Goal: Communication & Community: Answer question/provide support

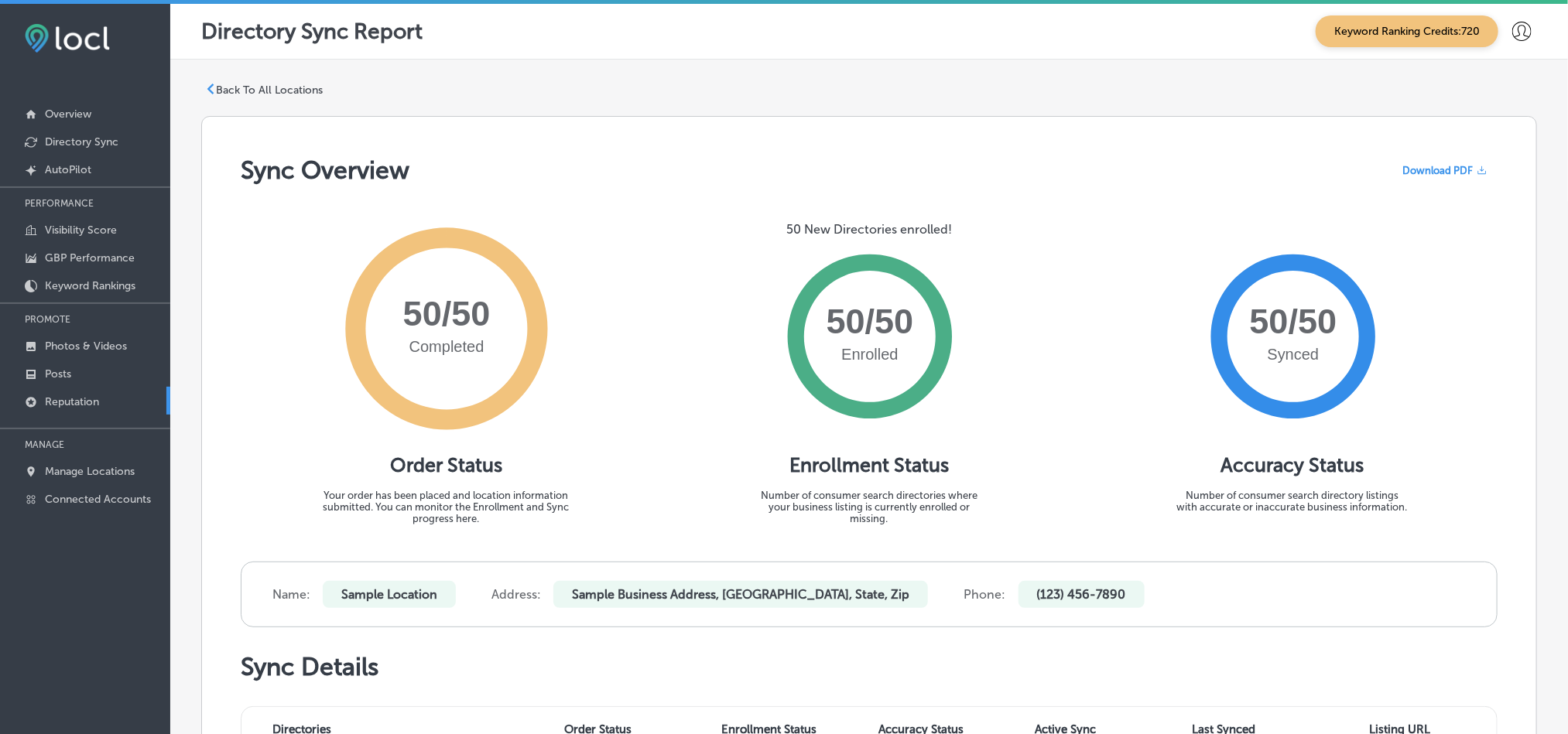
click at [79, 400] on p "Reputation" at bounding box center [72, 402] width 54 height 14
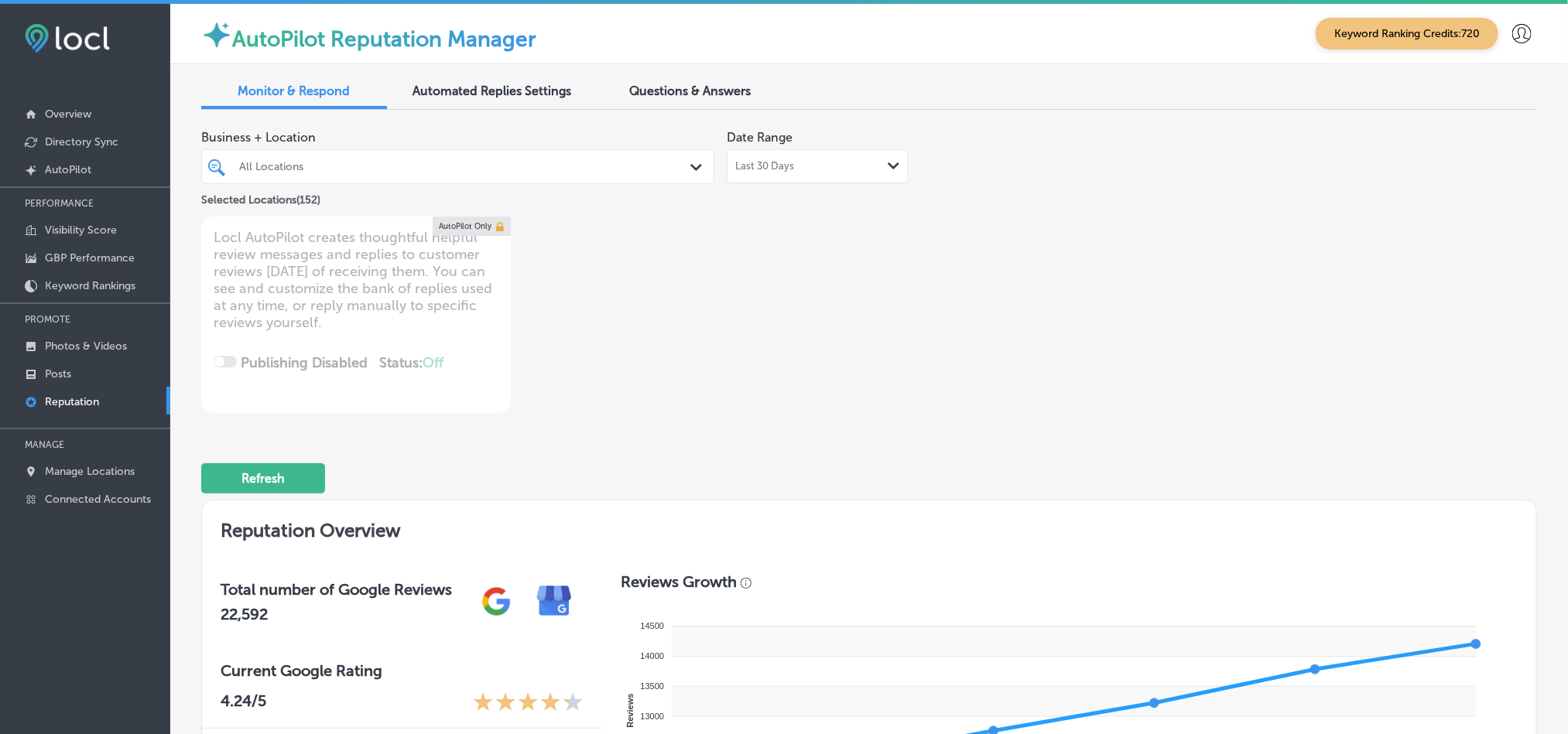
click at [678, 169] on div "All Locations Path Created with Sketch." at bounding box center [458, 167] width 512 height 24
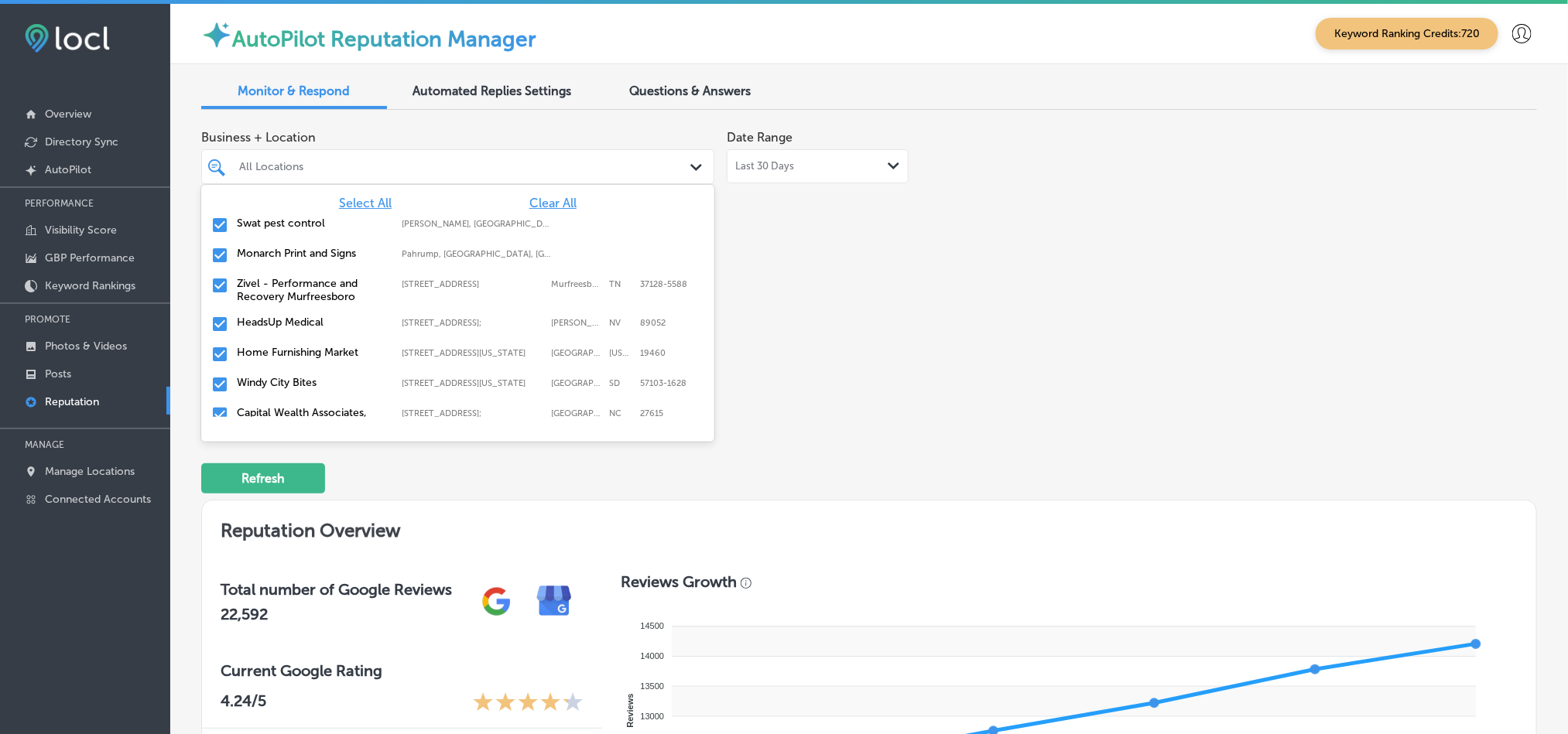
click at [544, 210] on span "Clear All" at bounding box center [552, 203] width 47 height 14
click at [216, 226] on input "checkbox" at bounding box center [220, 225] width 19 height 19
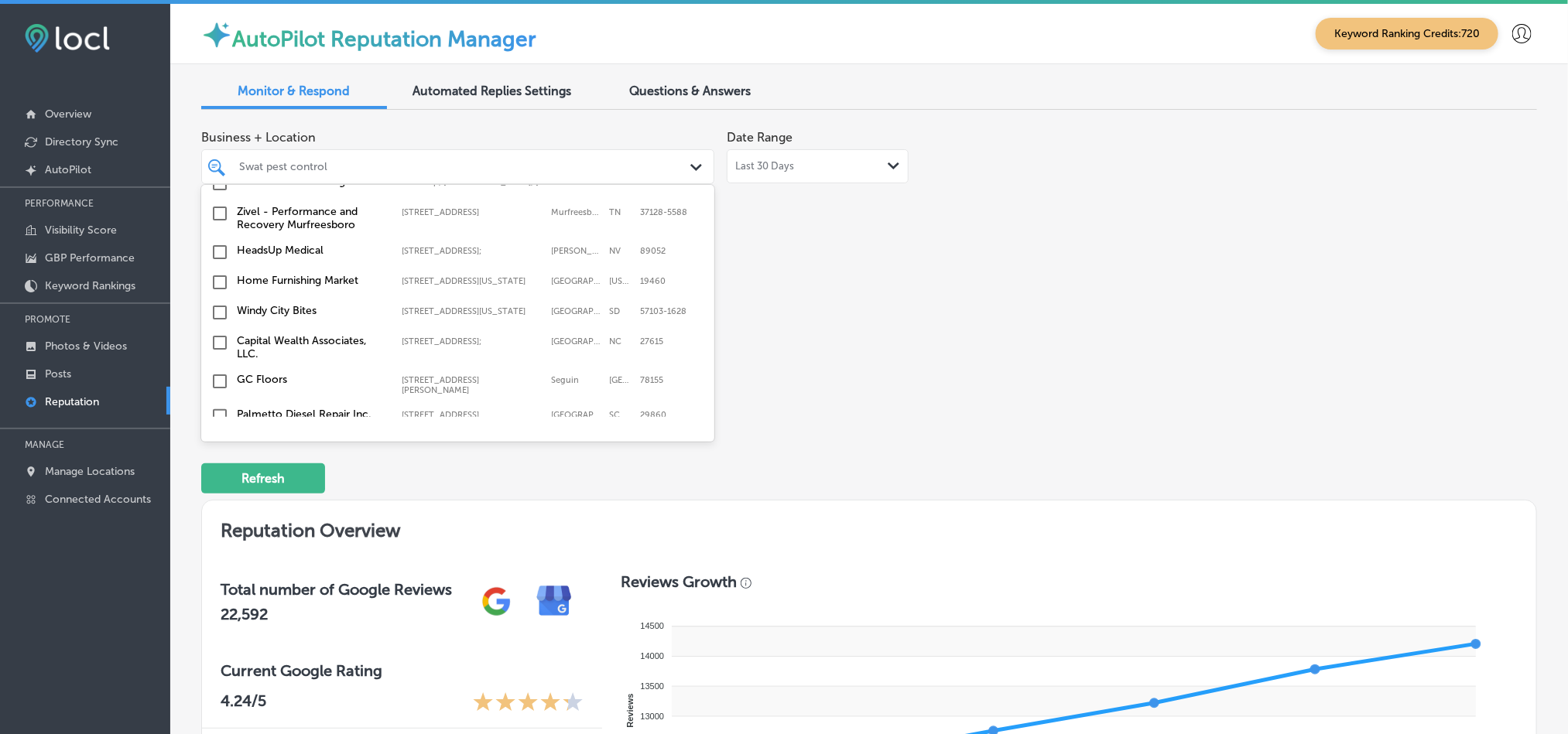
scroll to position [116, 0]
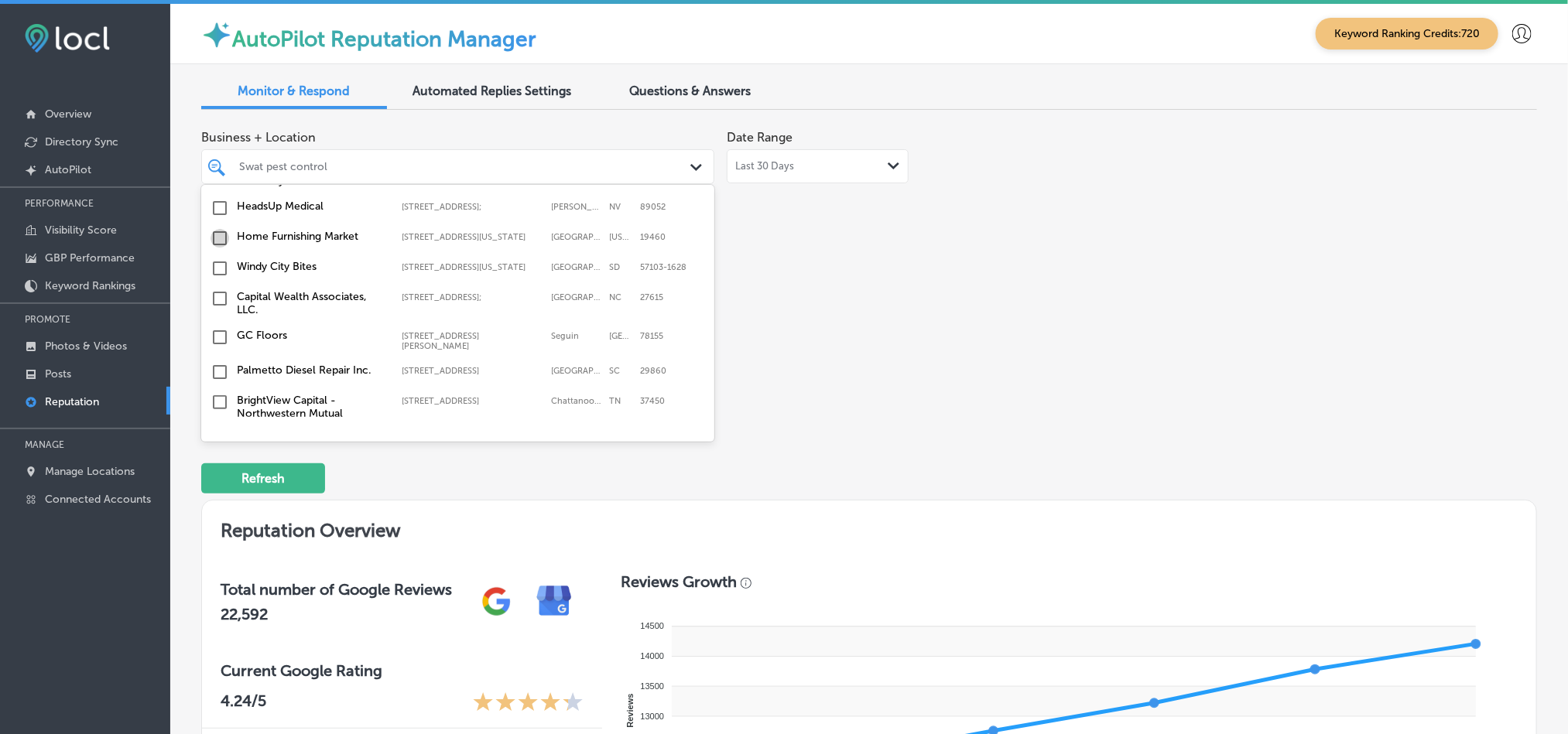
click at [219, 240] on input "checkbox" at bounding box center [220, 238] width 19 height 19
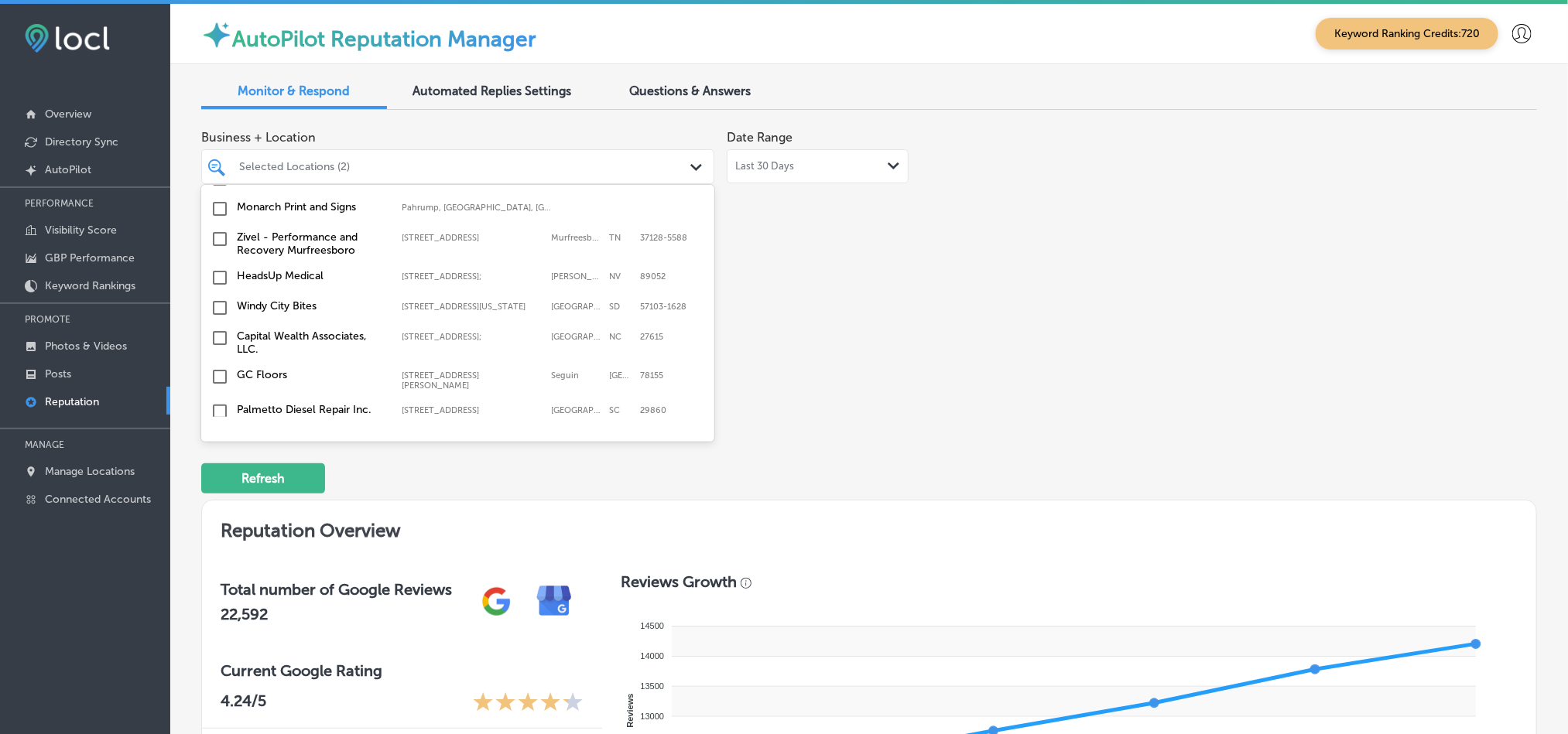
scroll to position [77, 0]
click at [216, 316] on input "checkbox" at bounding box center [220, 307] width 19 height 19
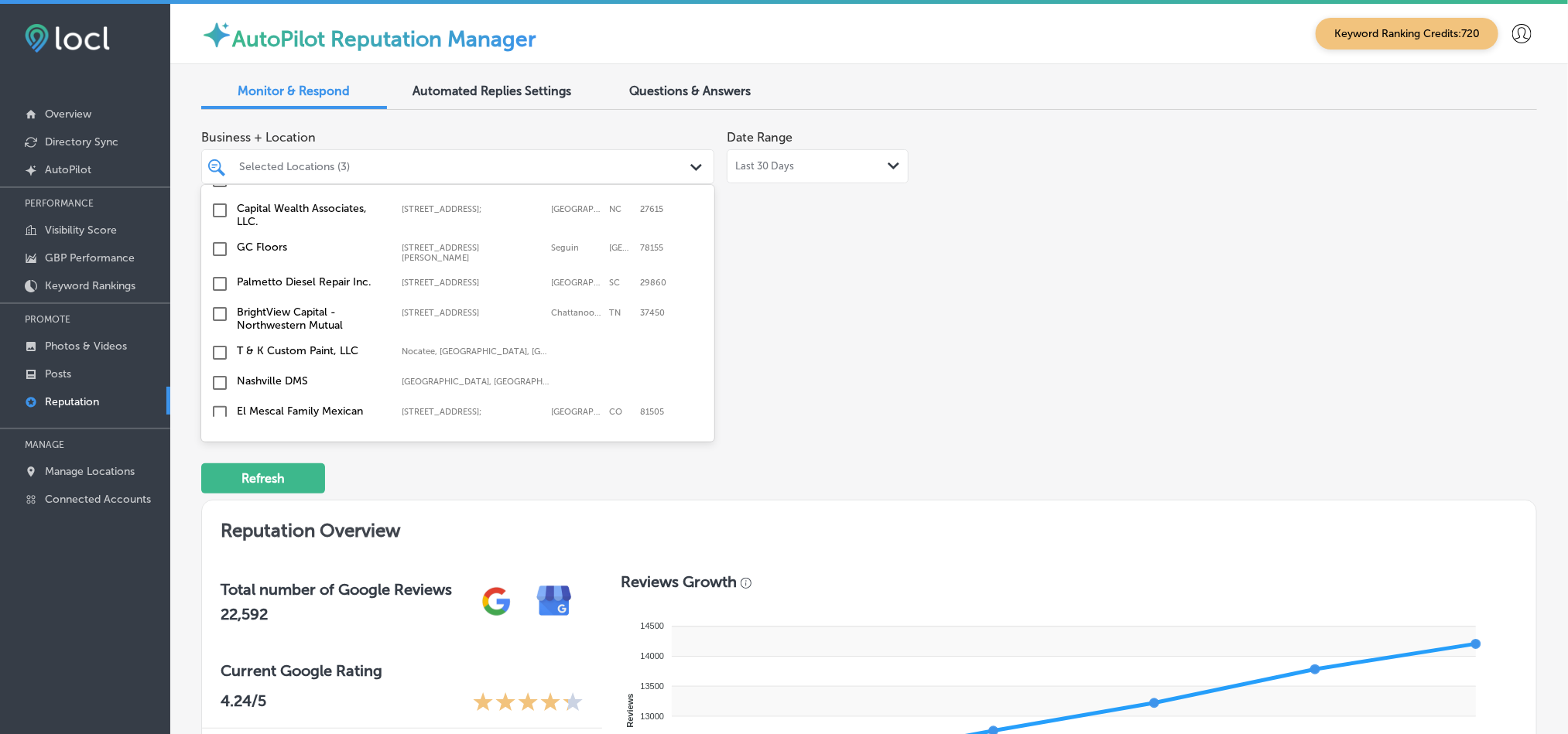
scroll to position [262, 0]
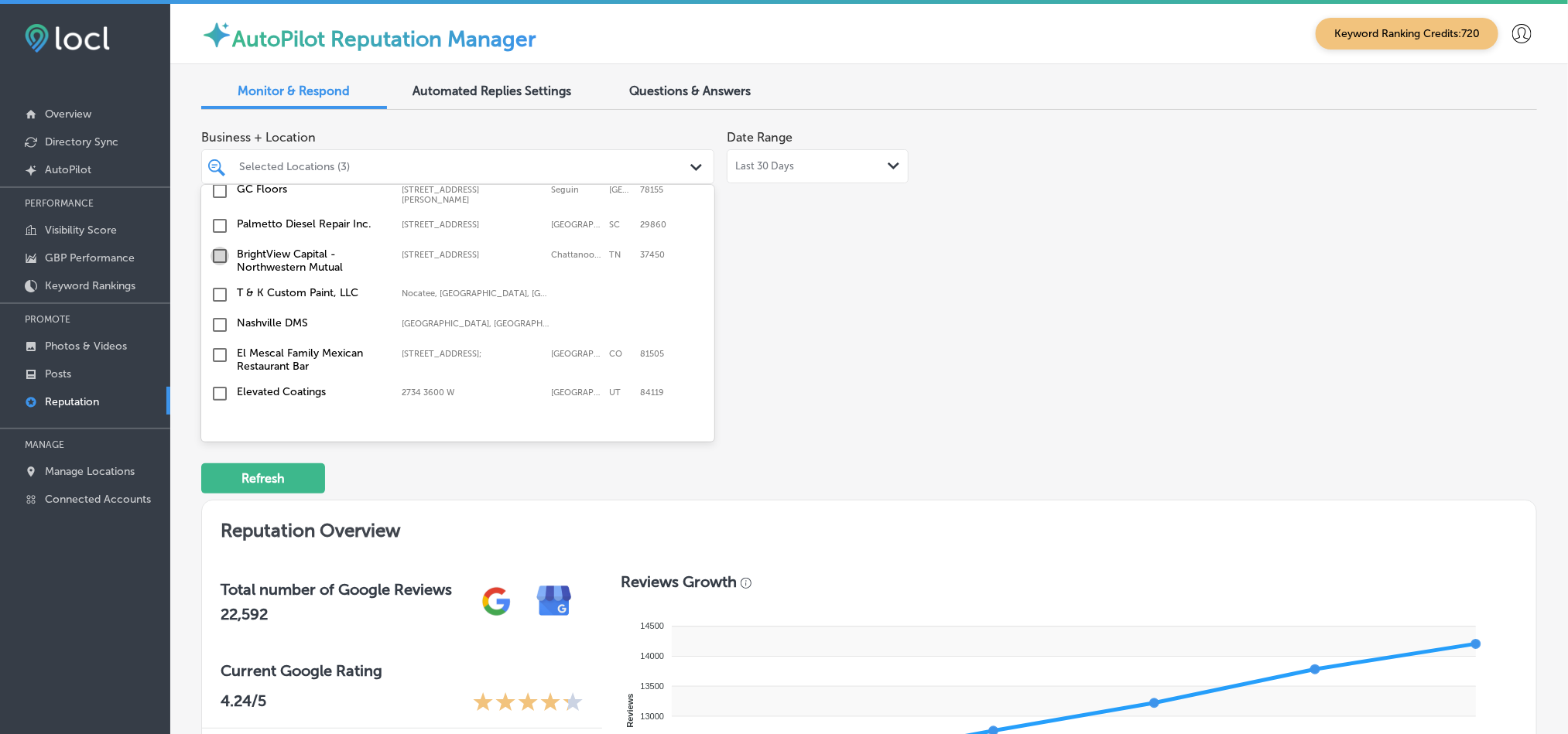
click at [221, 260] on input "checkbox" at bounding box center [220, 256] width 19 height 19
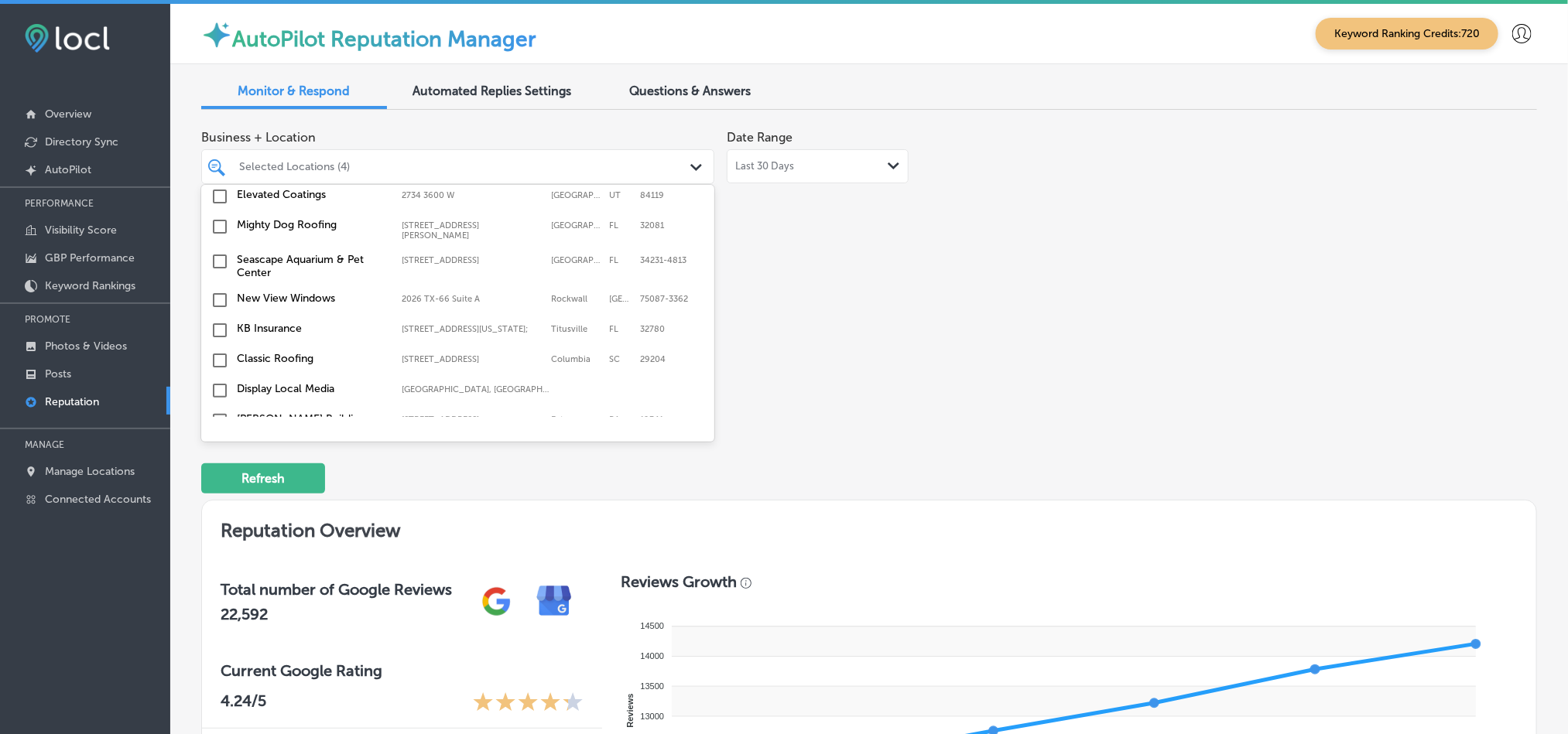
scroll to position [492, 0]
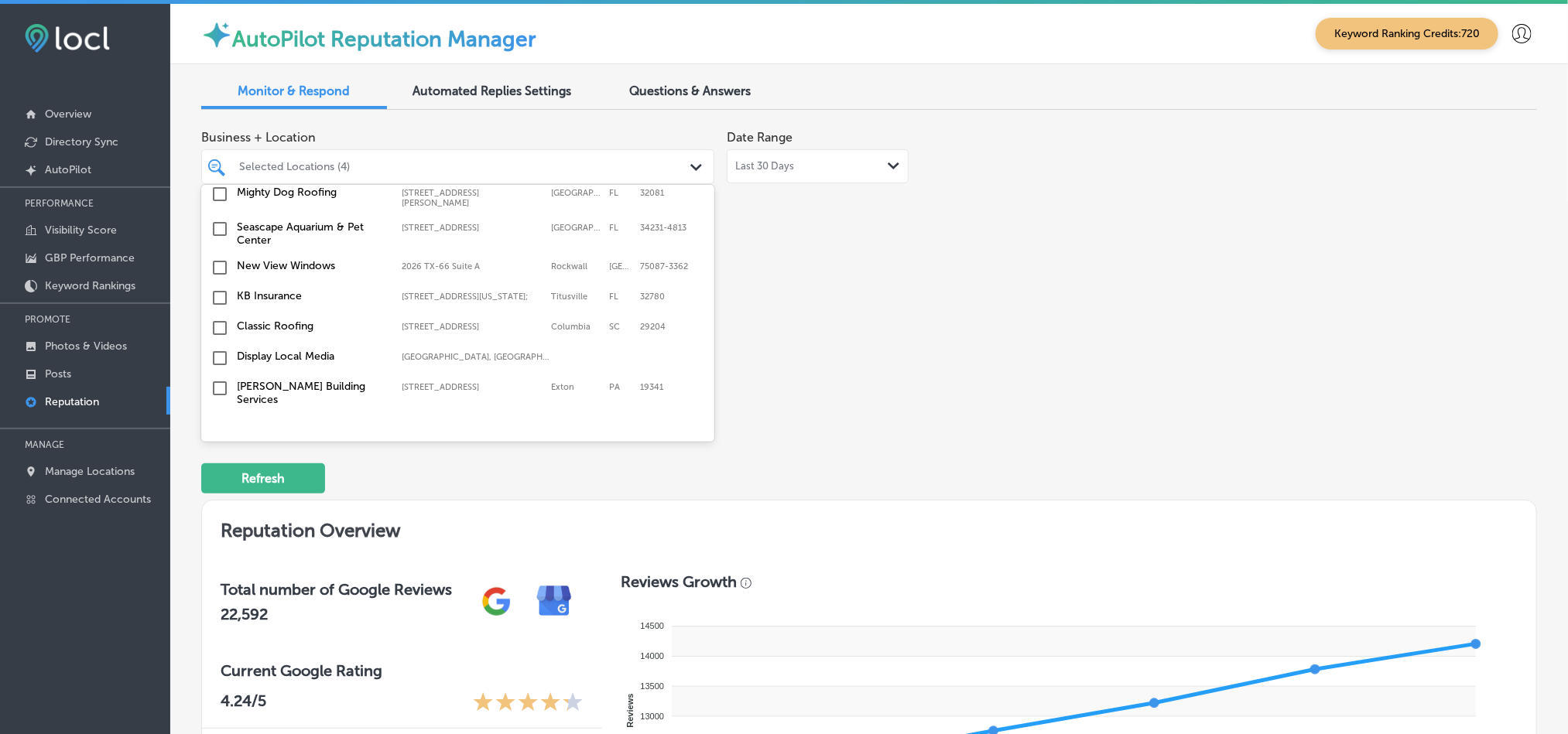
click at [225, 306] on input "checkbox" at bounding box center [220, 297] width 19 height 19
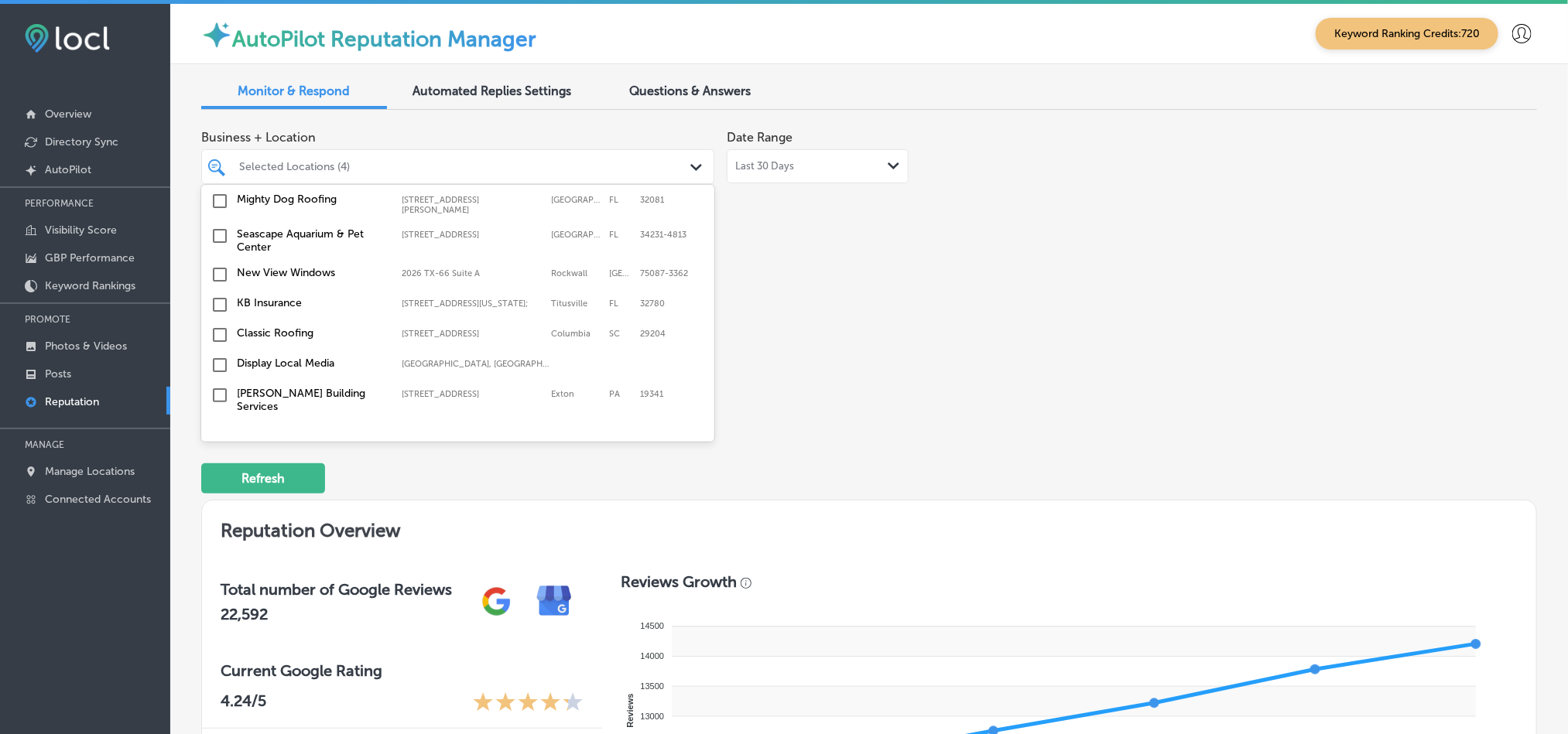
scroll to position [584, 0]
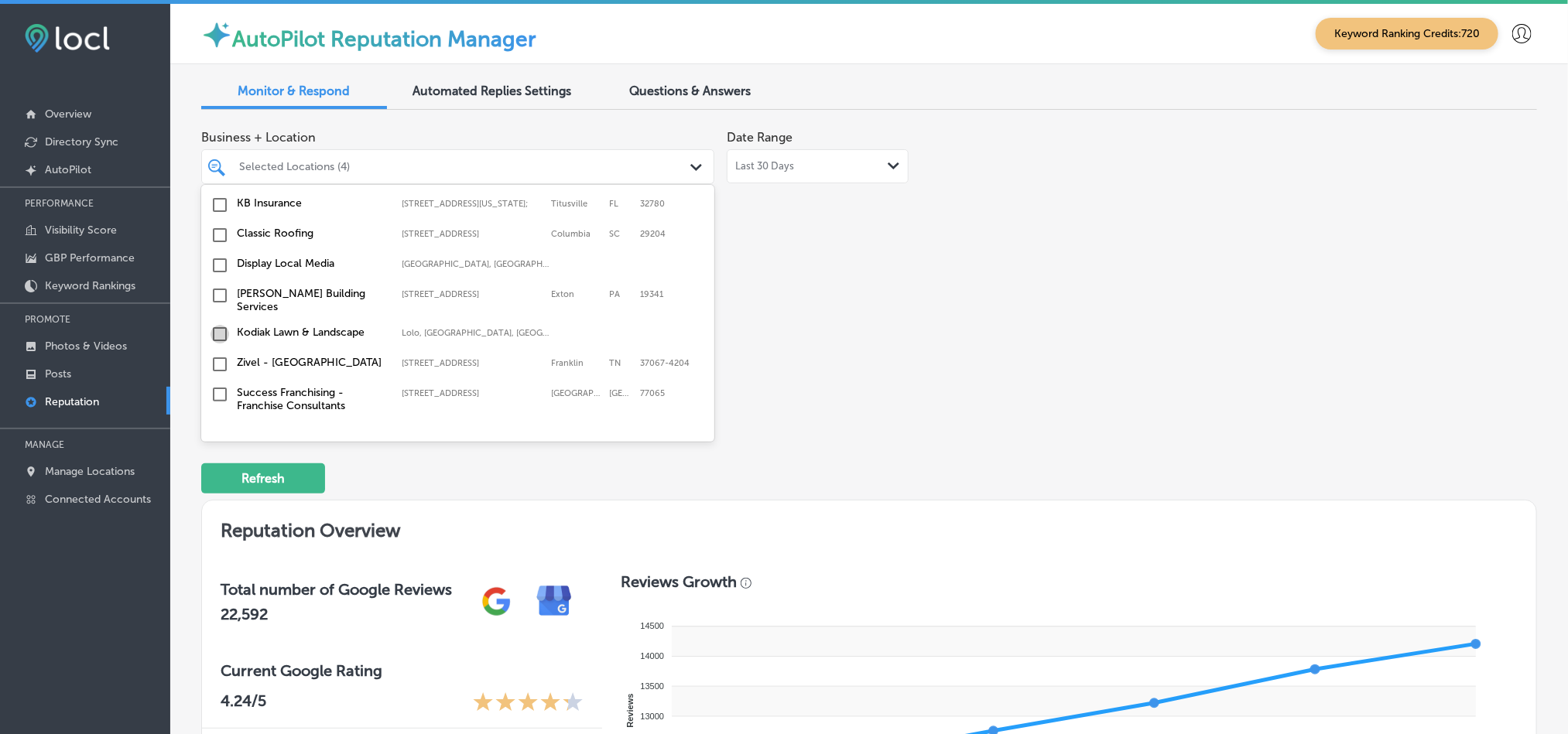
click at [214, 332] on input "checkbox" at bounding box center [220, 334] width 19 height 19
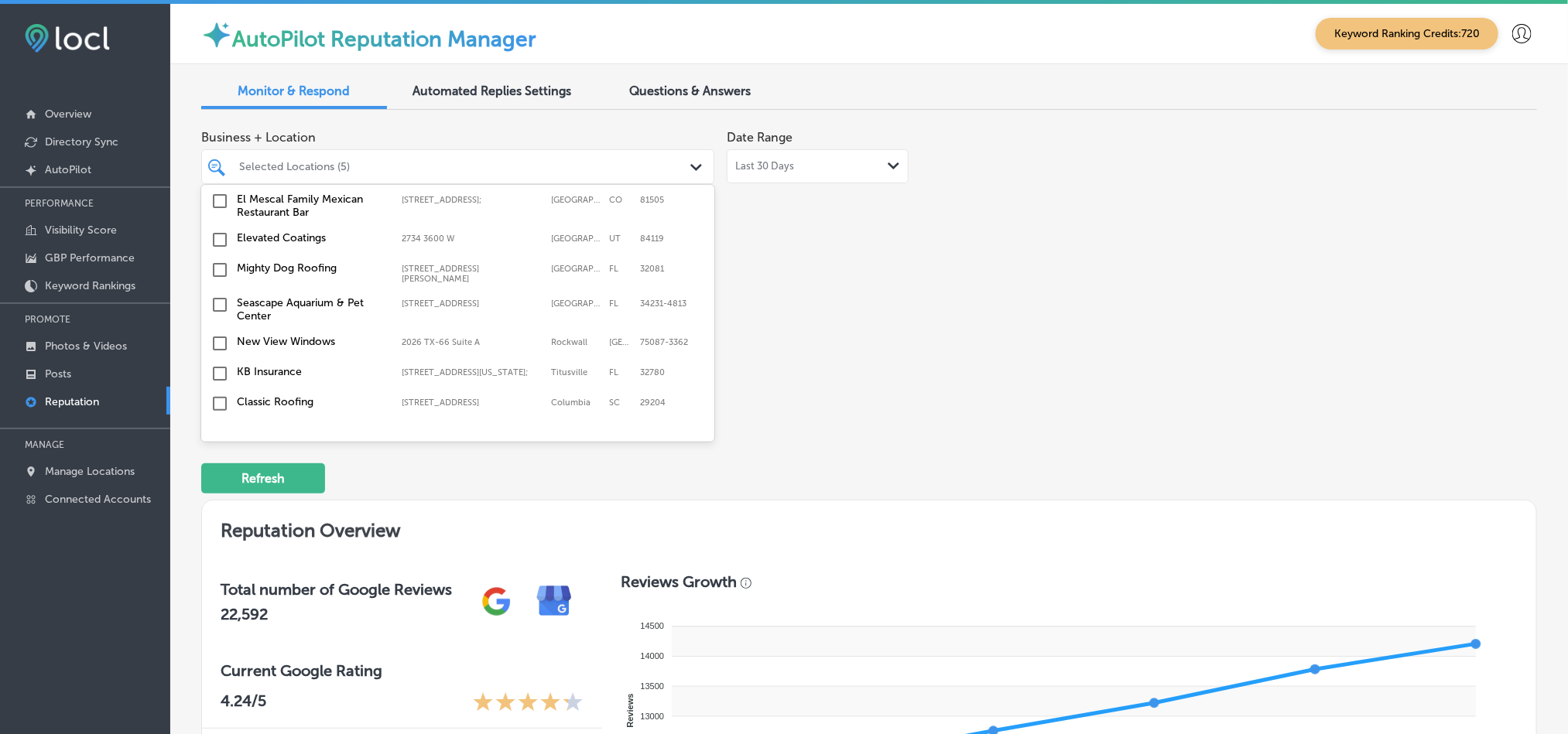
scroll to position [512, 0]
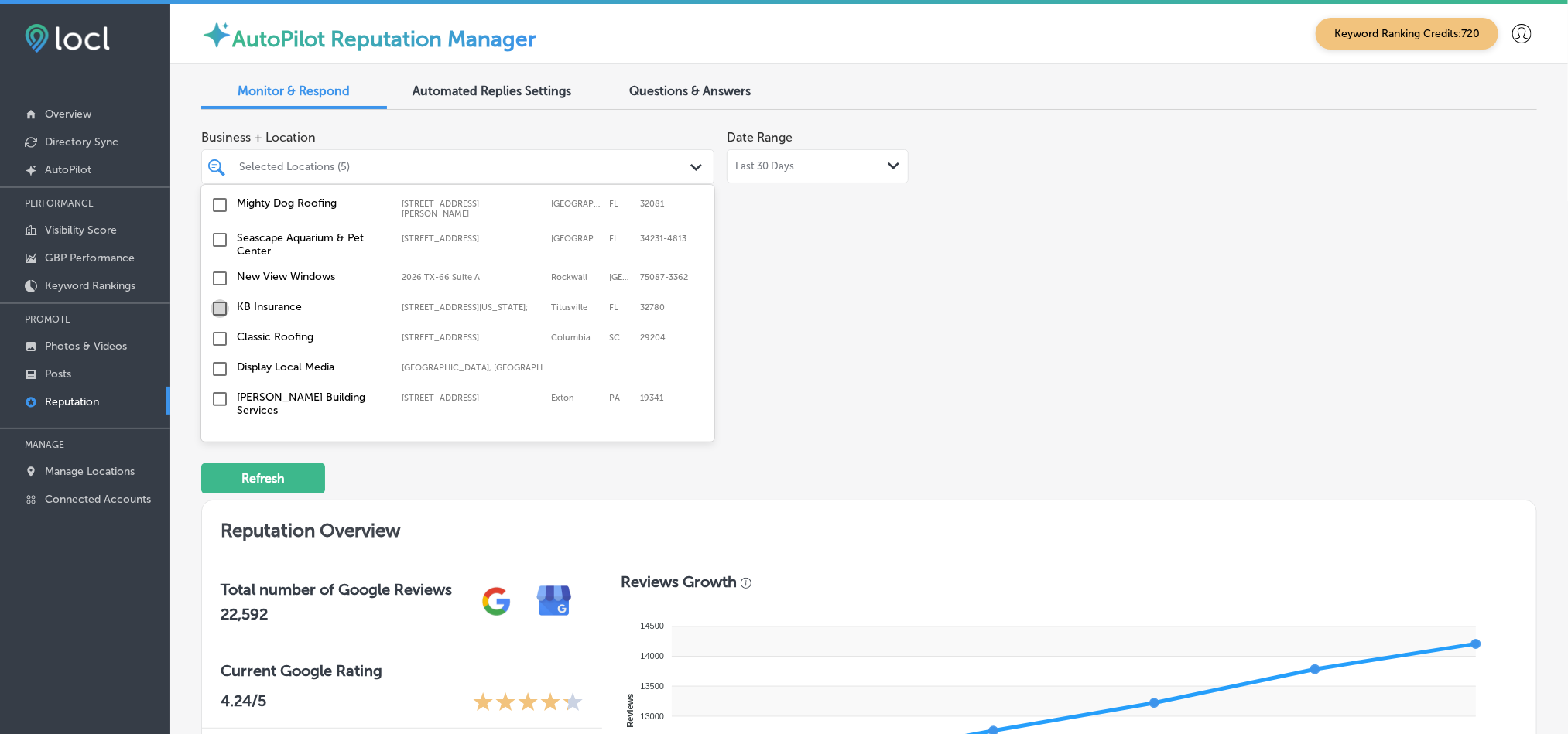
click at [216, 309] on input "checkbox" at bounding box center [220, 308] width 19 height 19
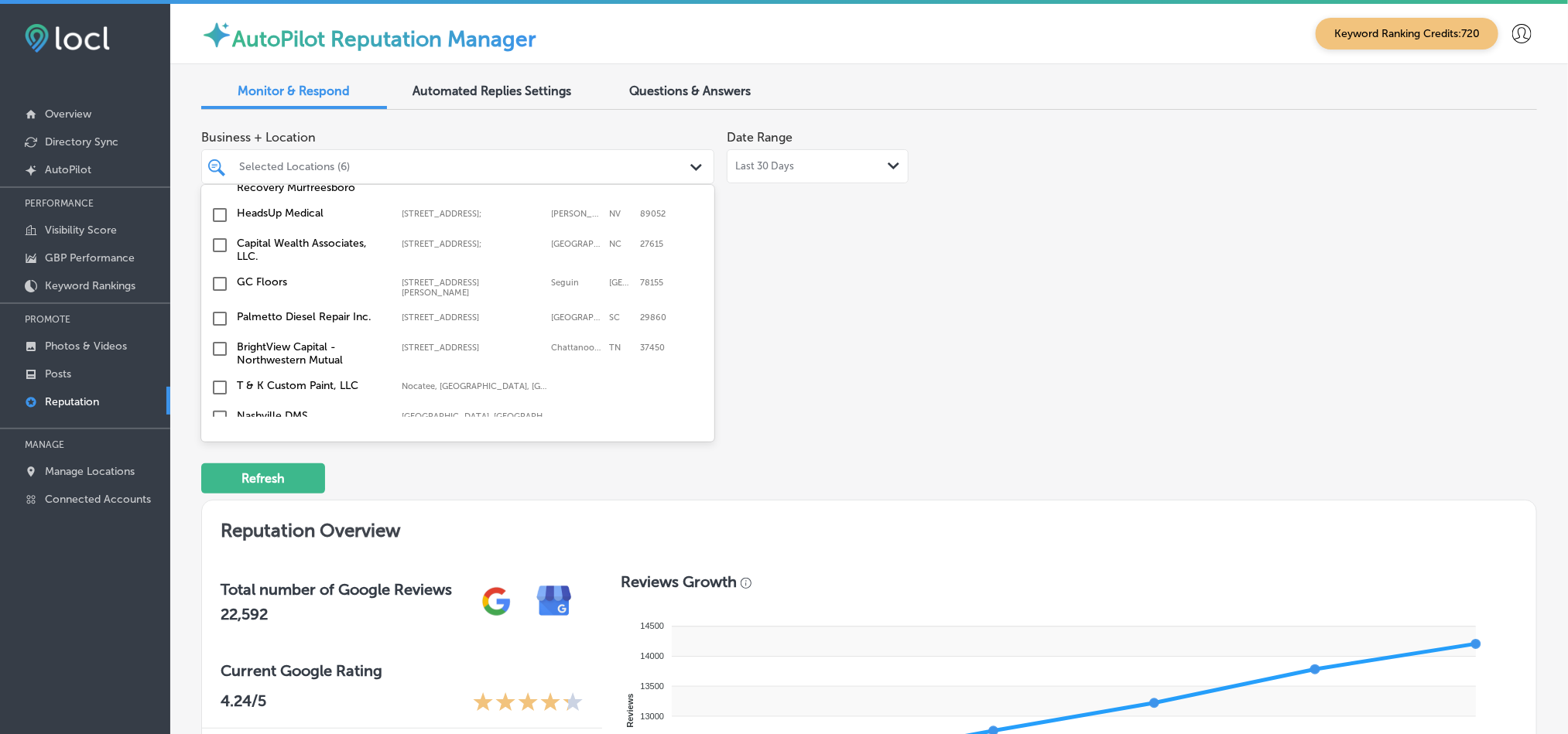
scroll to position [318, 0]
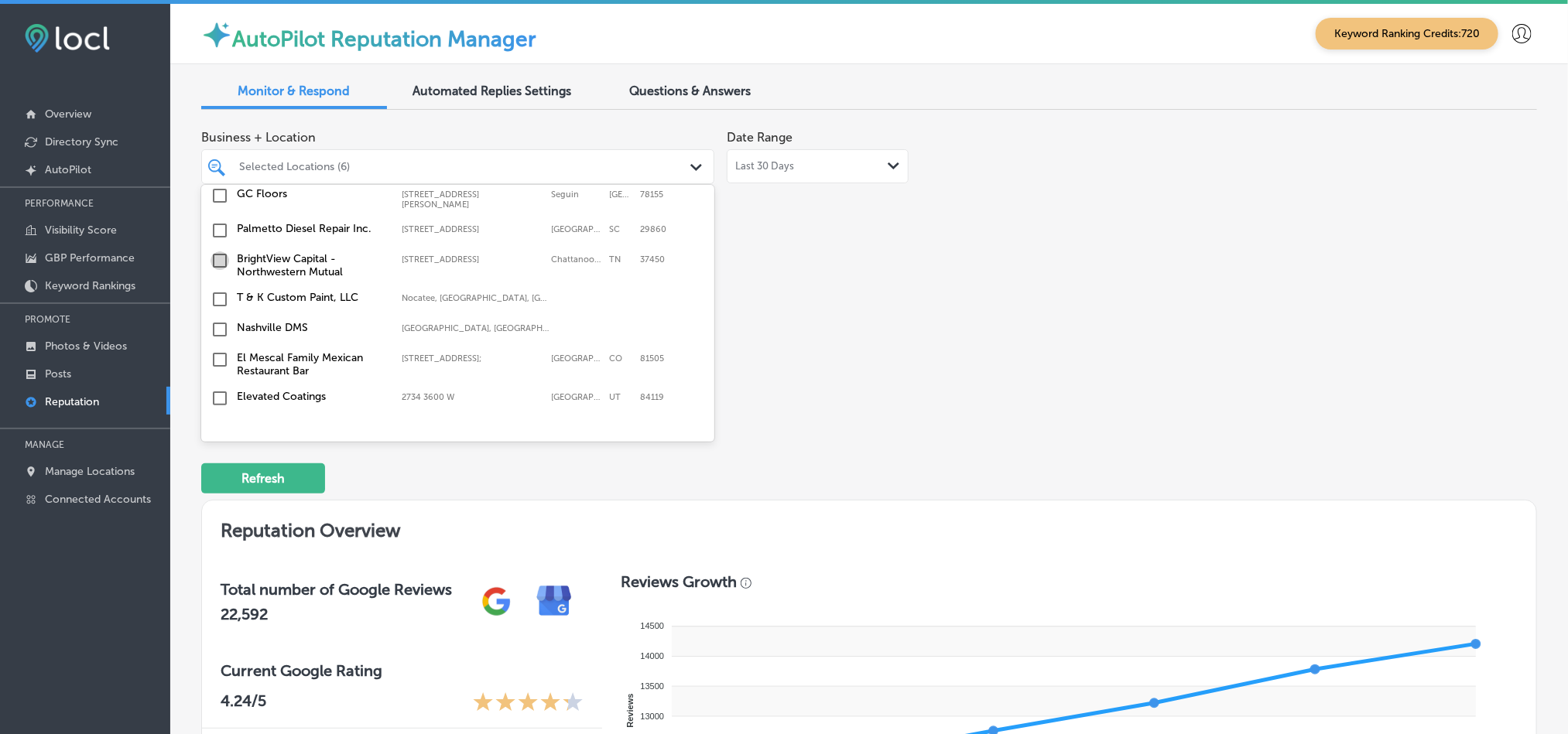
click at [219, 265] on input "checkbox" at bounding box center [220, 260] width 19 height 19
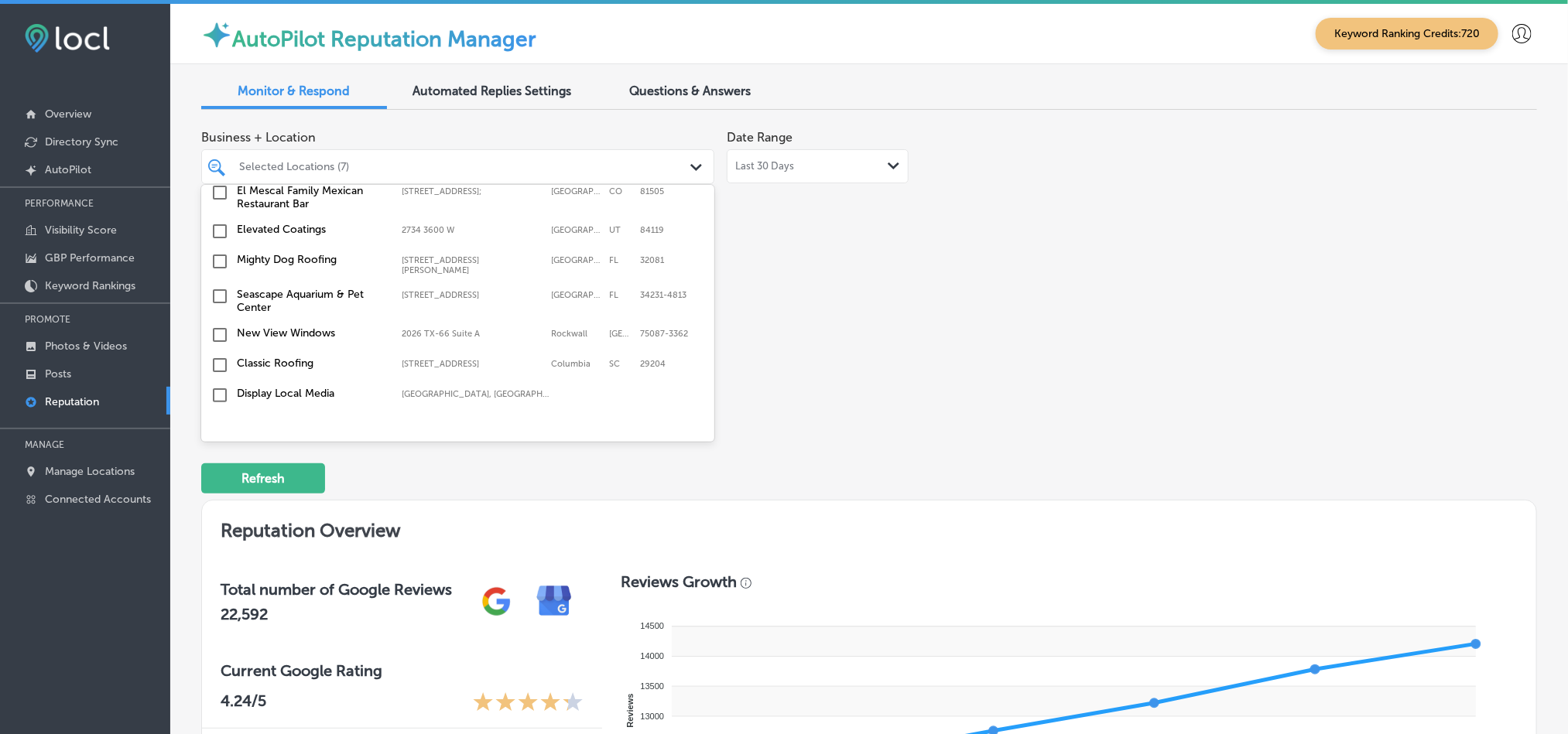
scroll to position [592, 0]
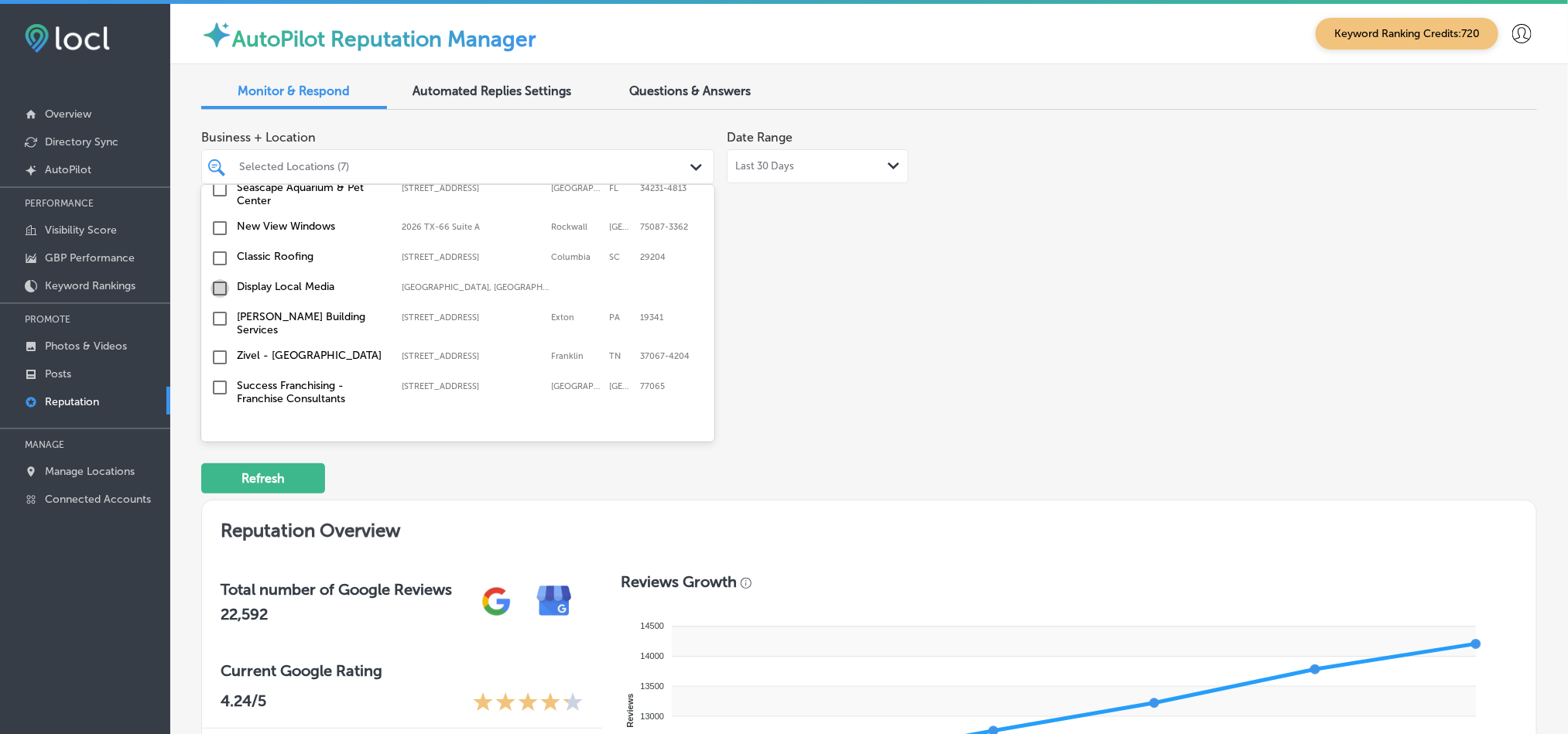
click at [218, 293] on input "checkbox" at bounding box center [220, 288] width 19 height 19
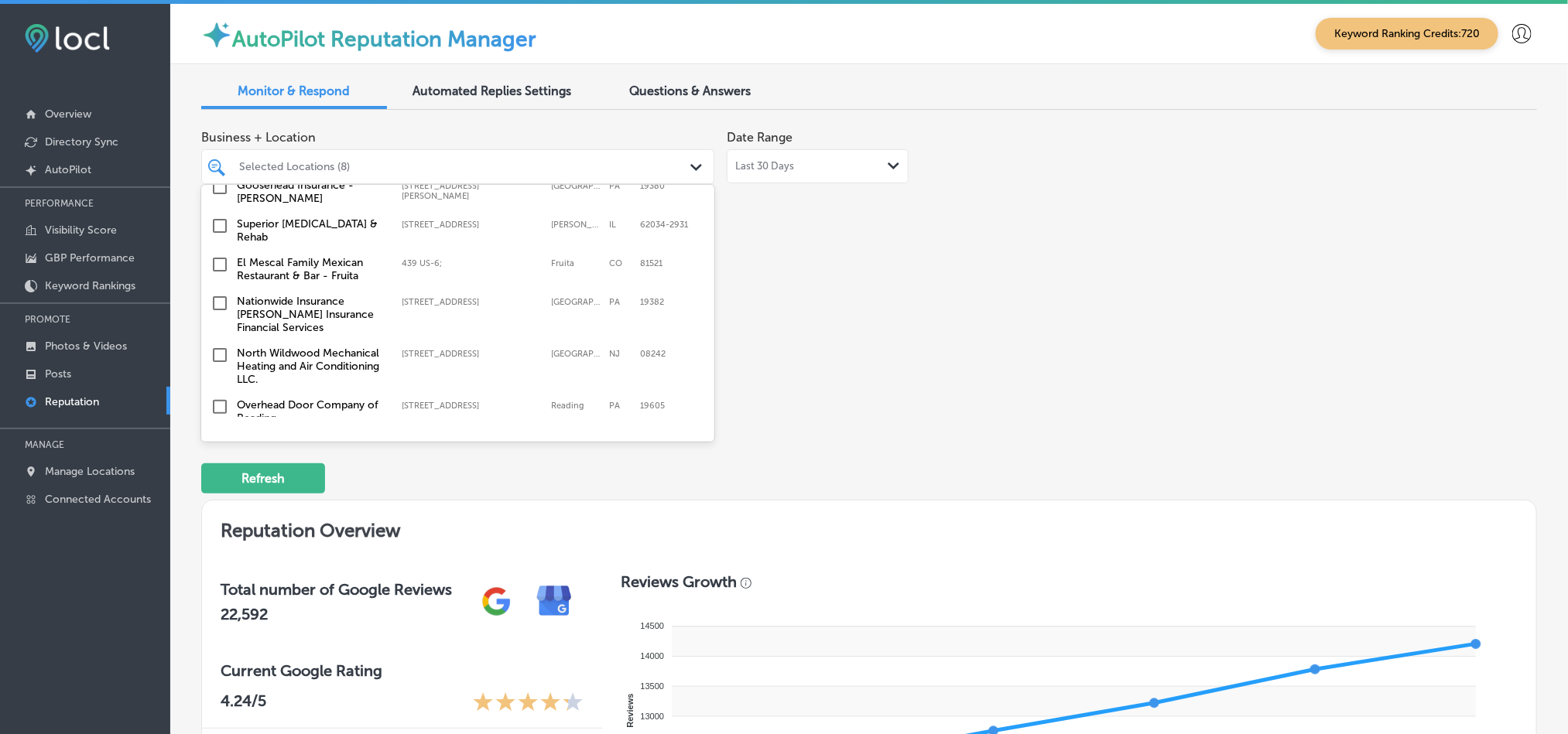
scroll to position [898, 0]
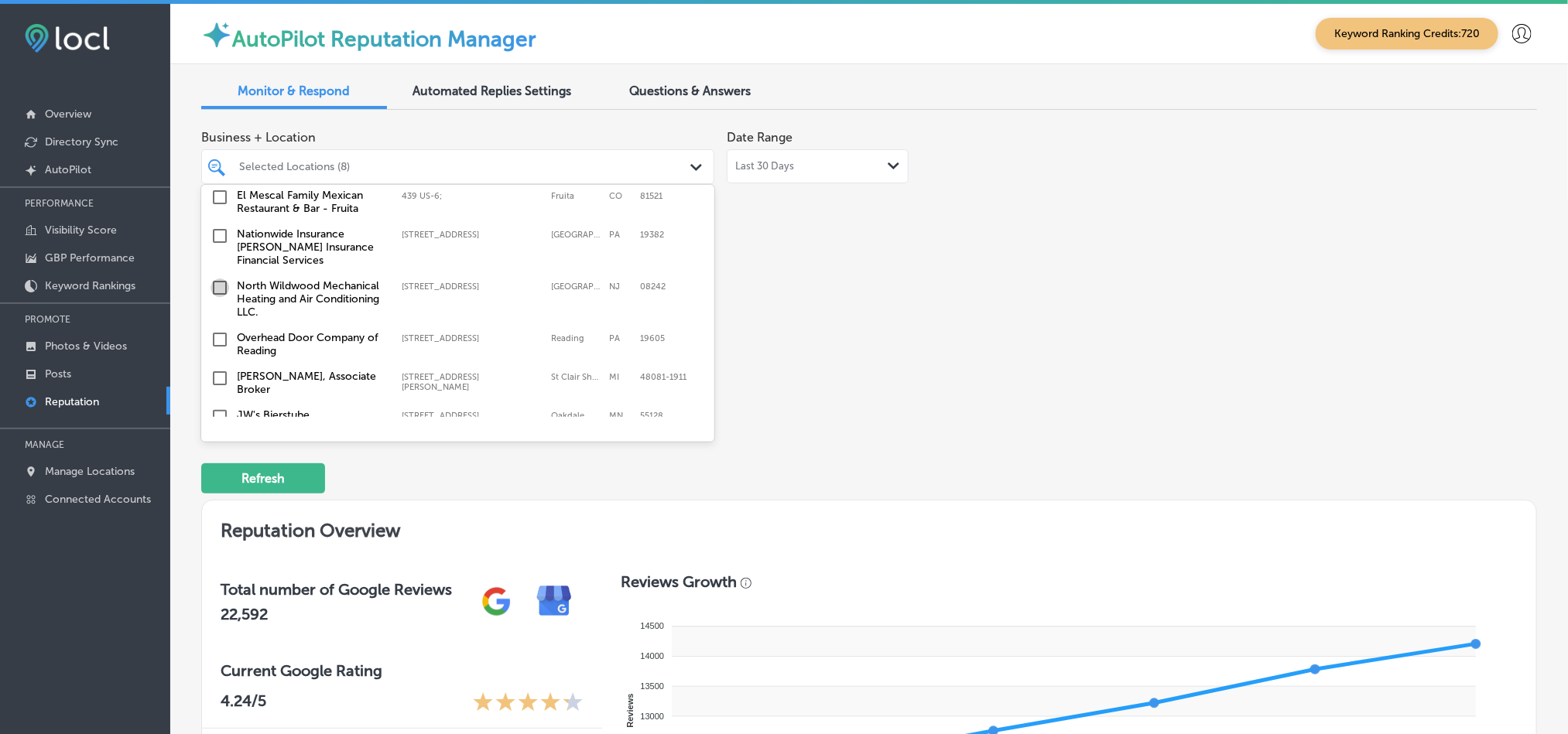
click at [216, 286] on input "checkbox" at bounding box center [220, 287] width 19 height 19
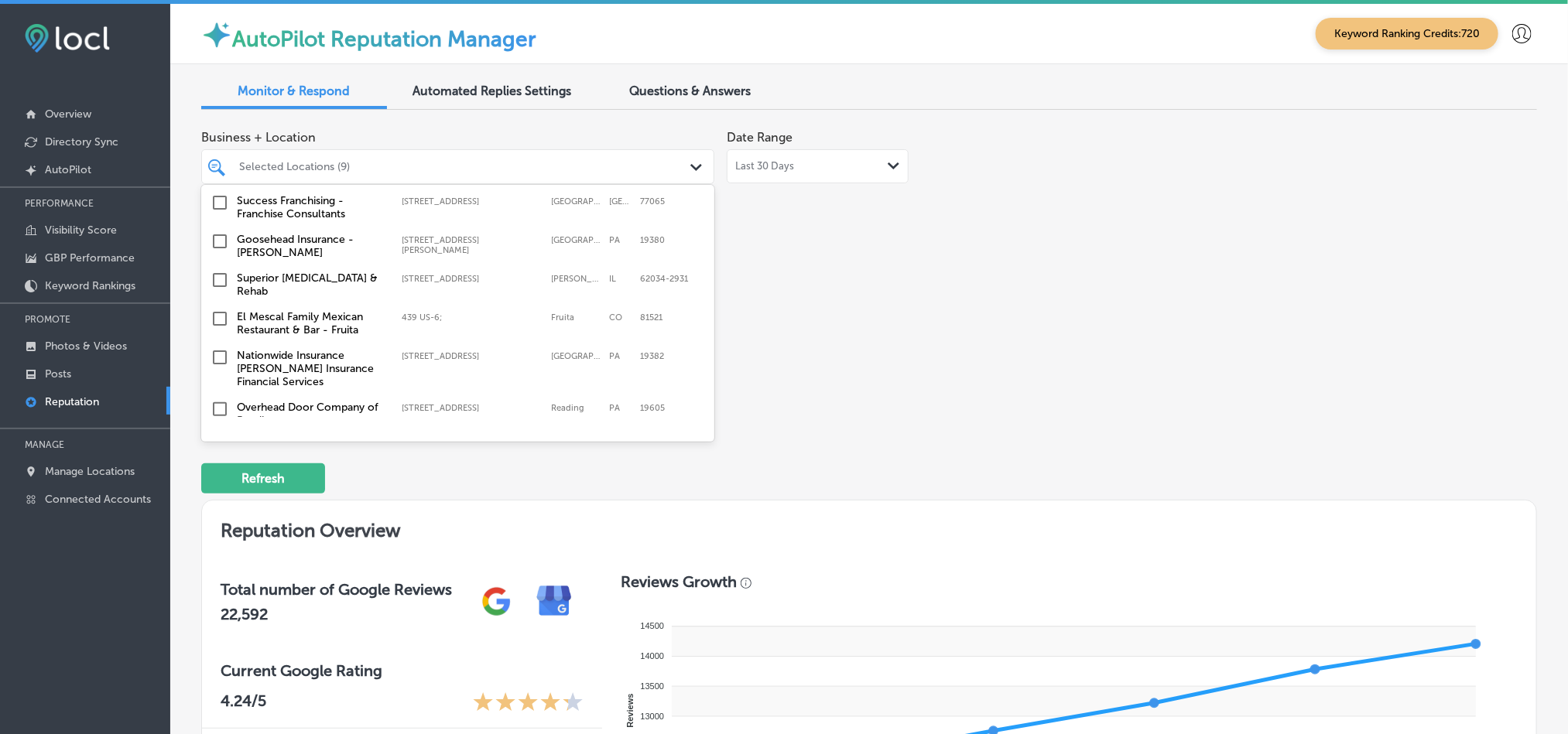
scroll to position [792, 0]
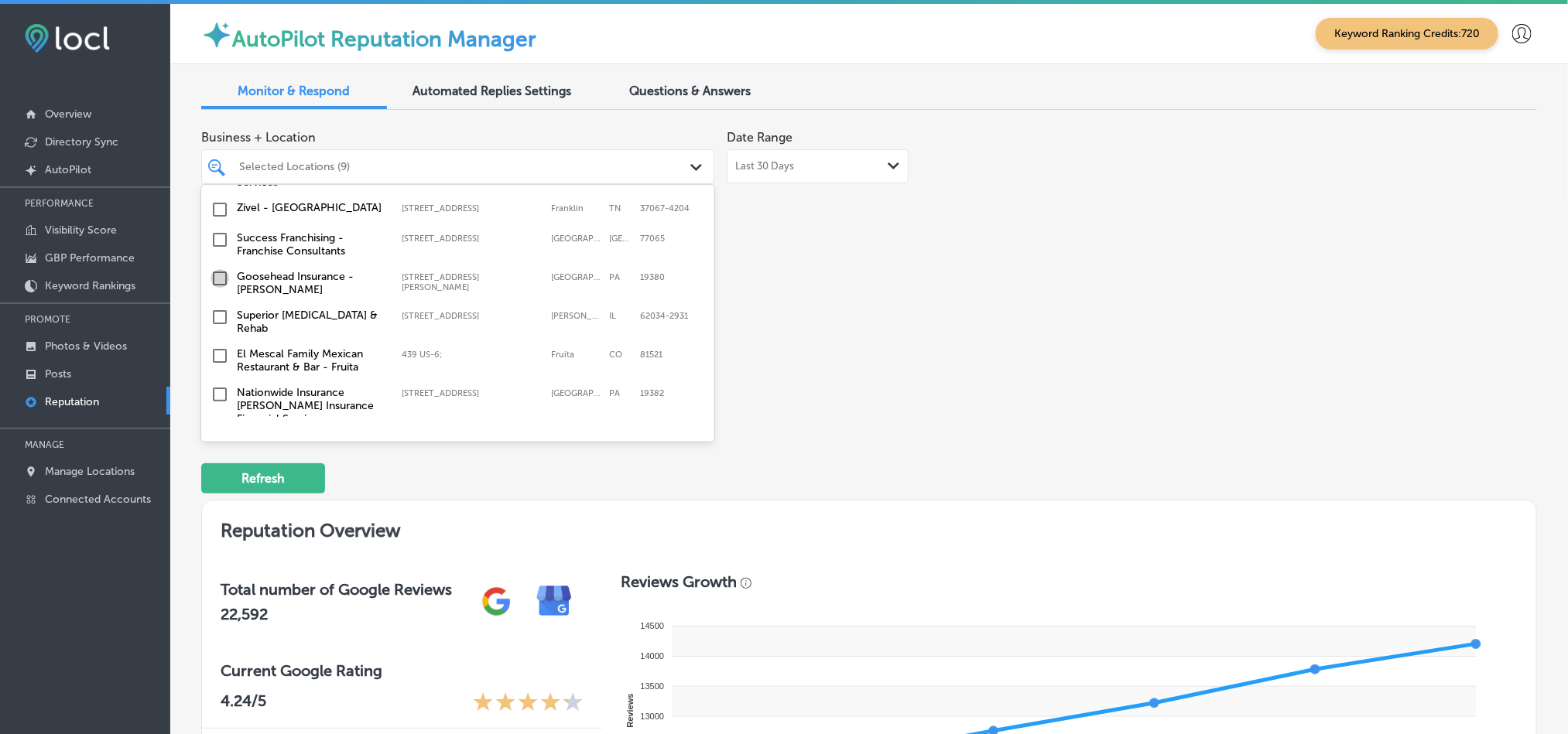
click at [212, 274] on input "checkbox" at bounding box center [220, 278] width 19 height 19
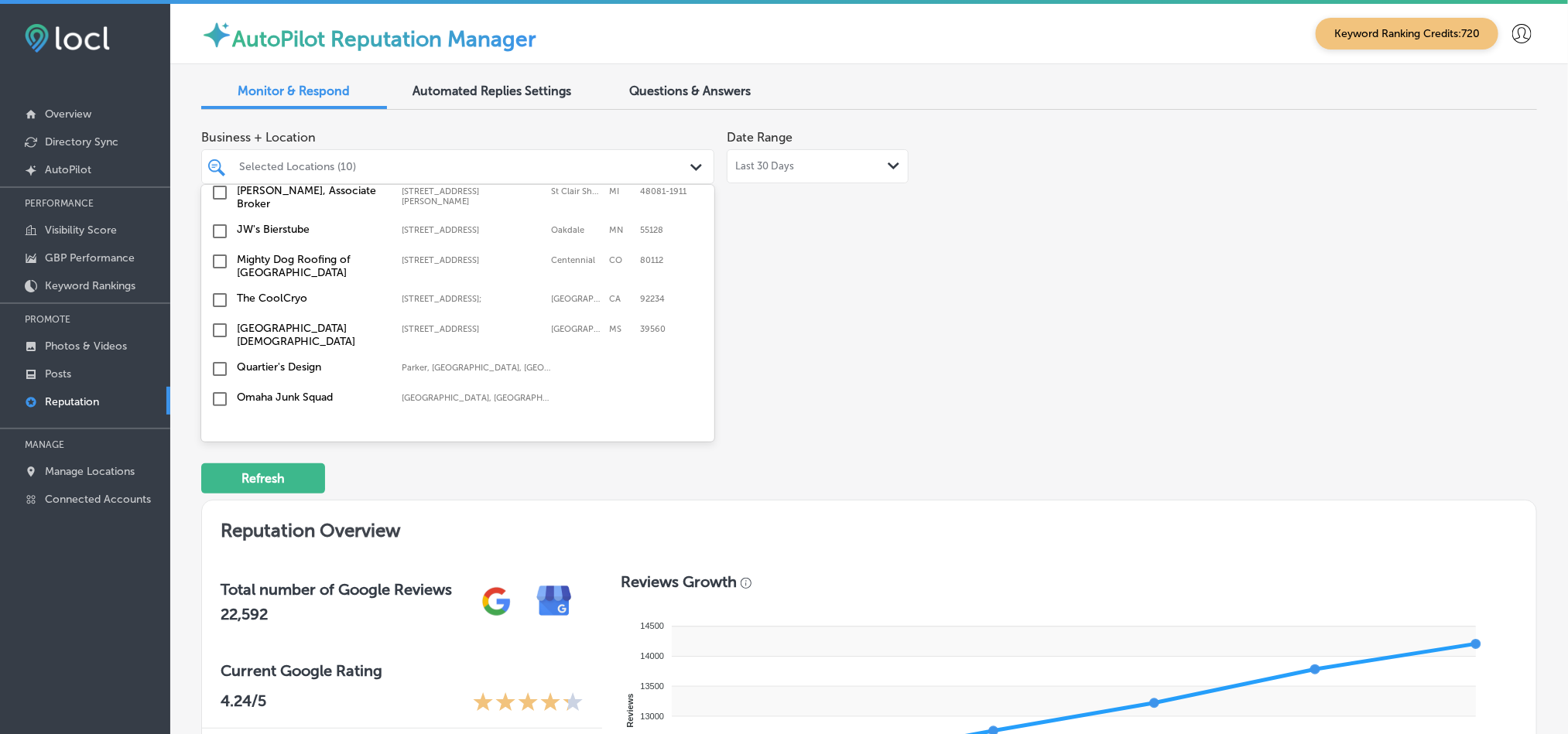
scroll to position [1084, 0]
click at [219, 253] on input "checkbox" at bounding box center [220, 260] width 19 height 19
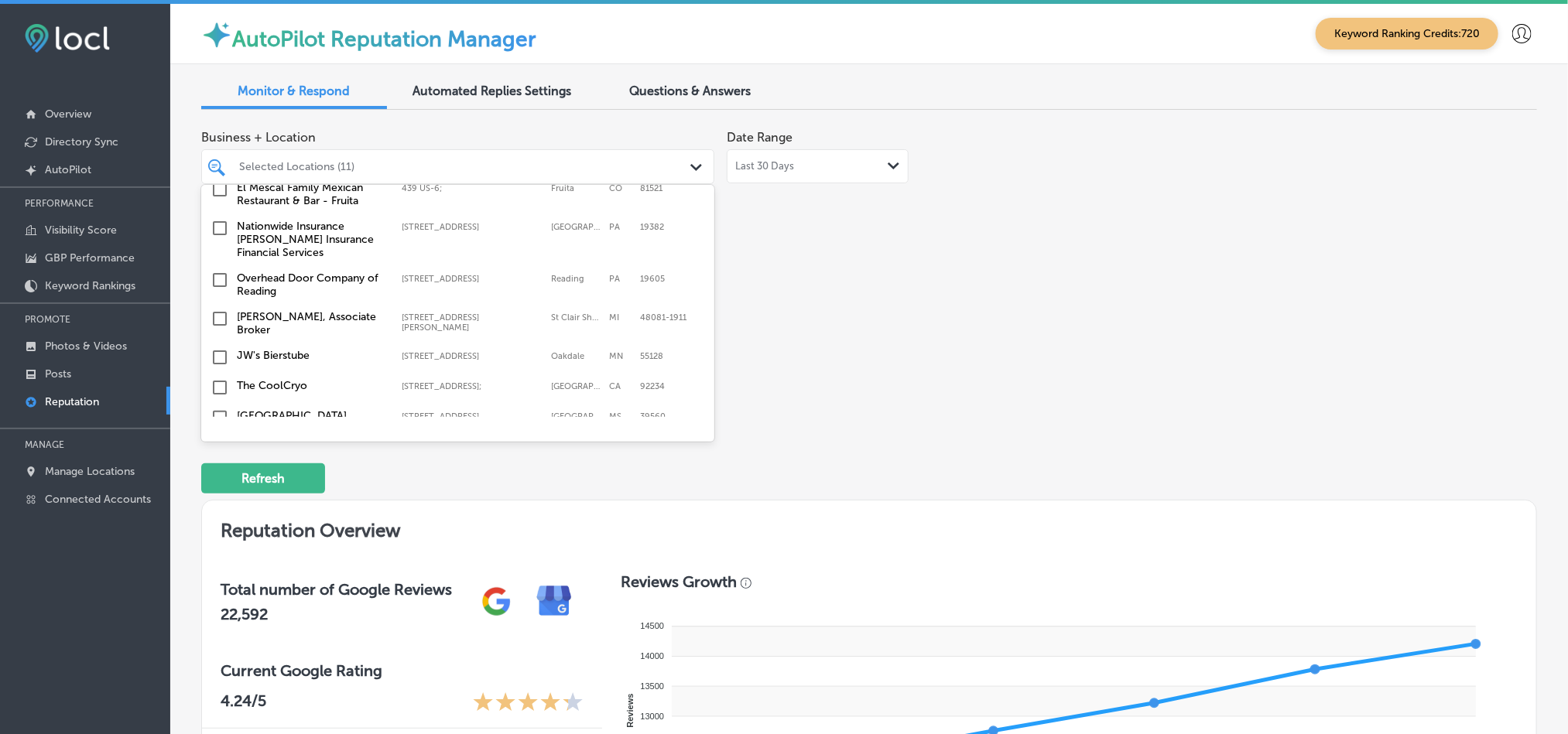
scroll to position [1074, 0]
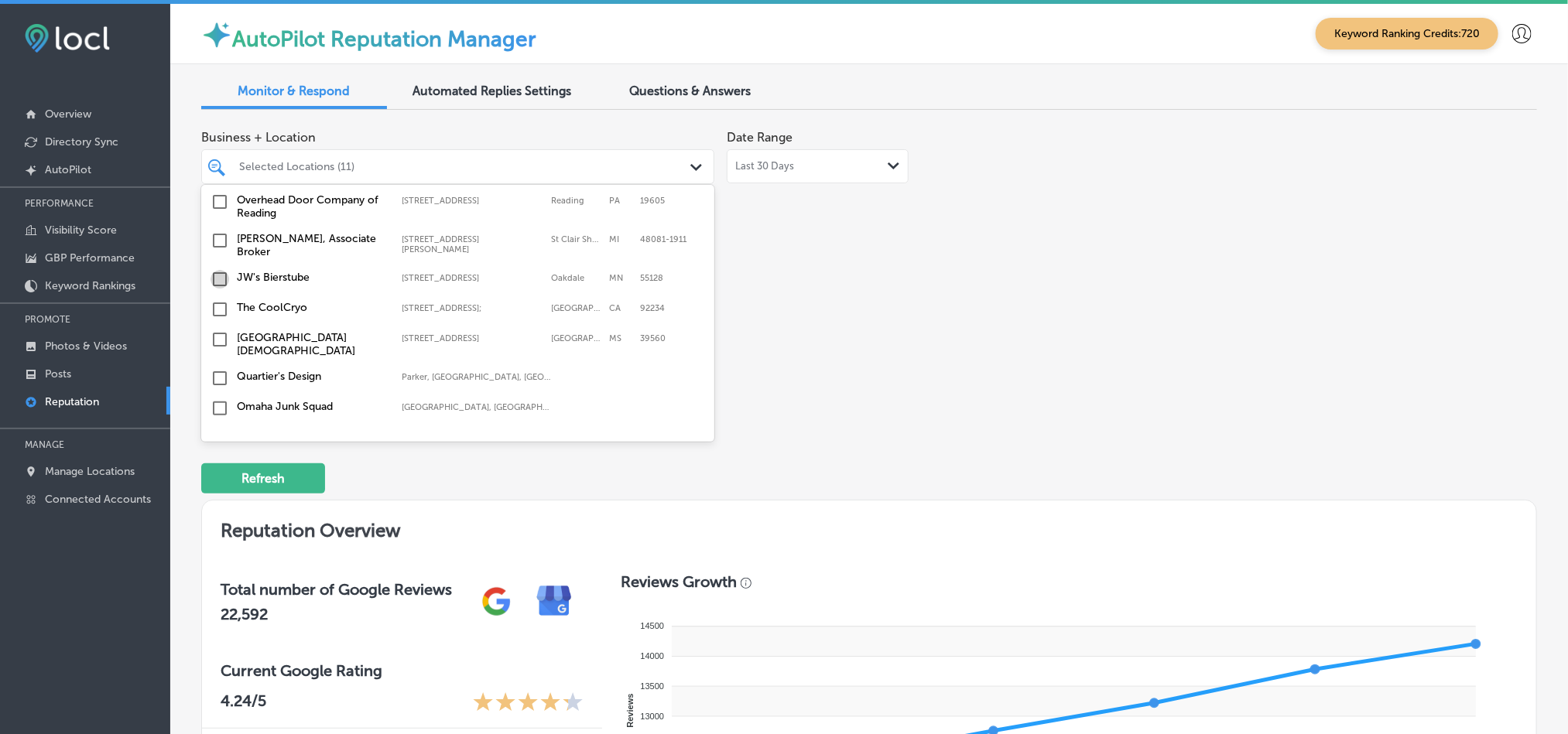
click at [214, 270] on input "checkbox" at bounding box center [220, 279] width 19 height 19
click at [222, 259] on input "checkbox" at bounding box center [220, 268] width 19 height 19
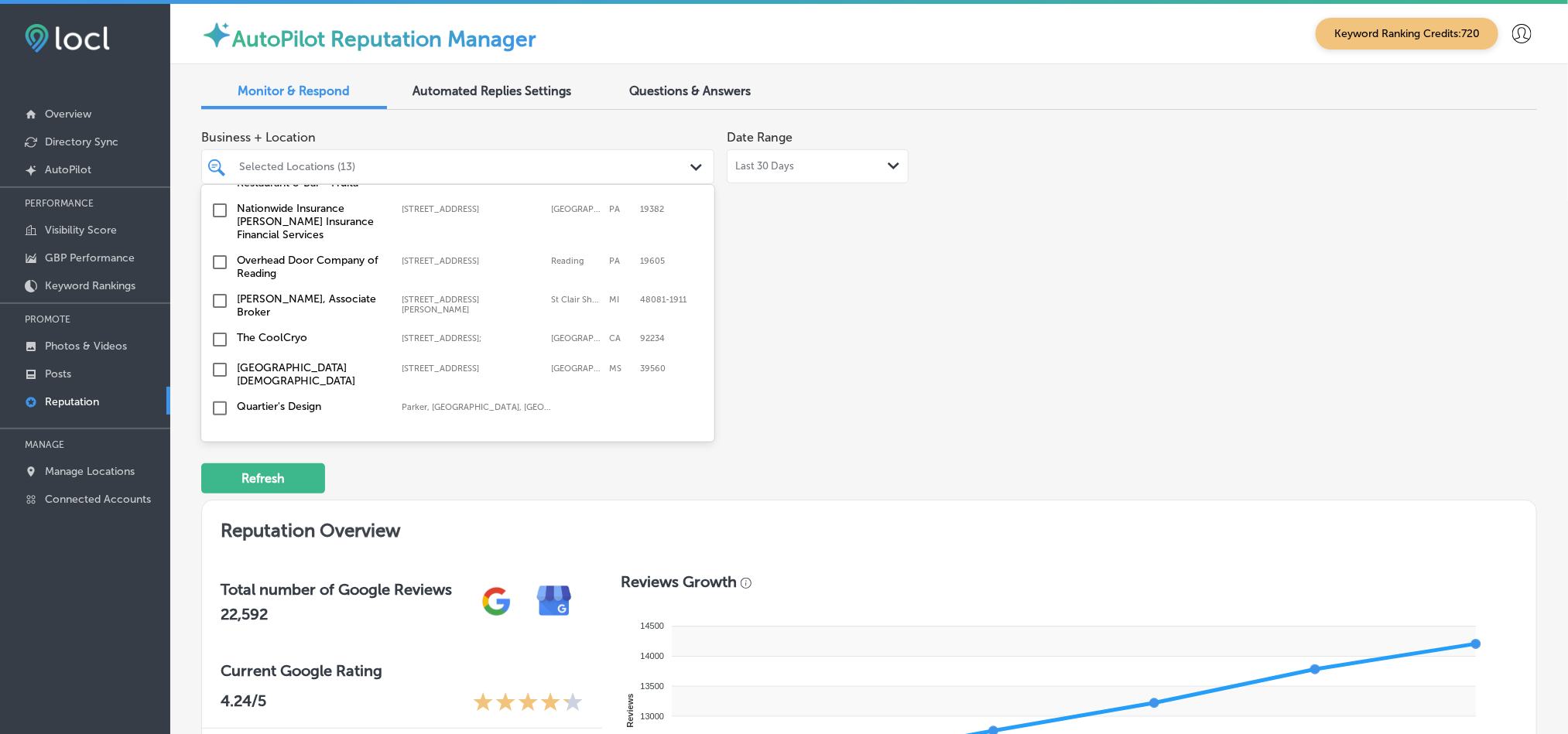
scroll to position [978, 0]
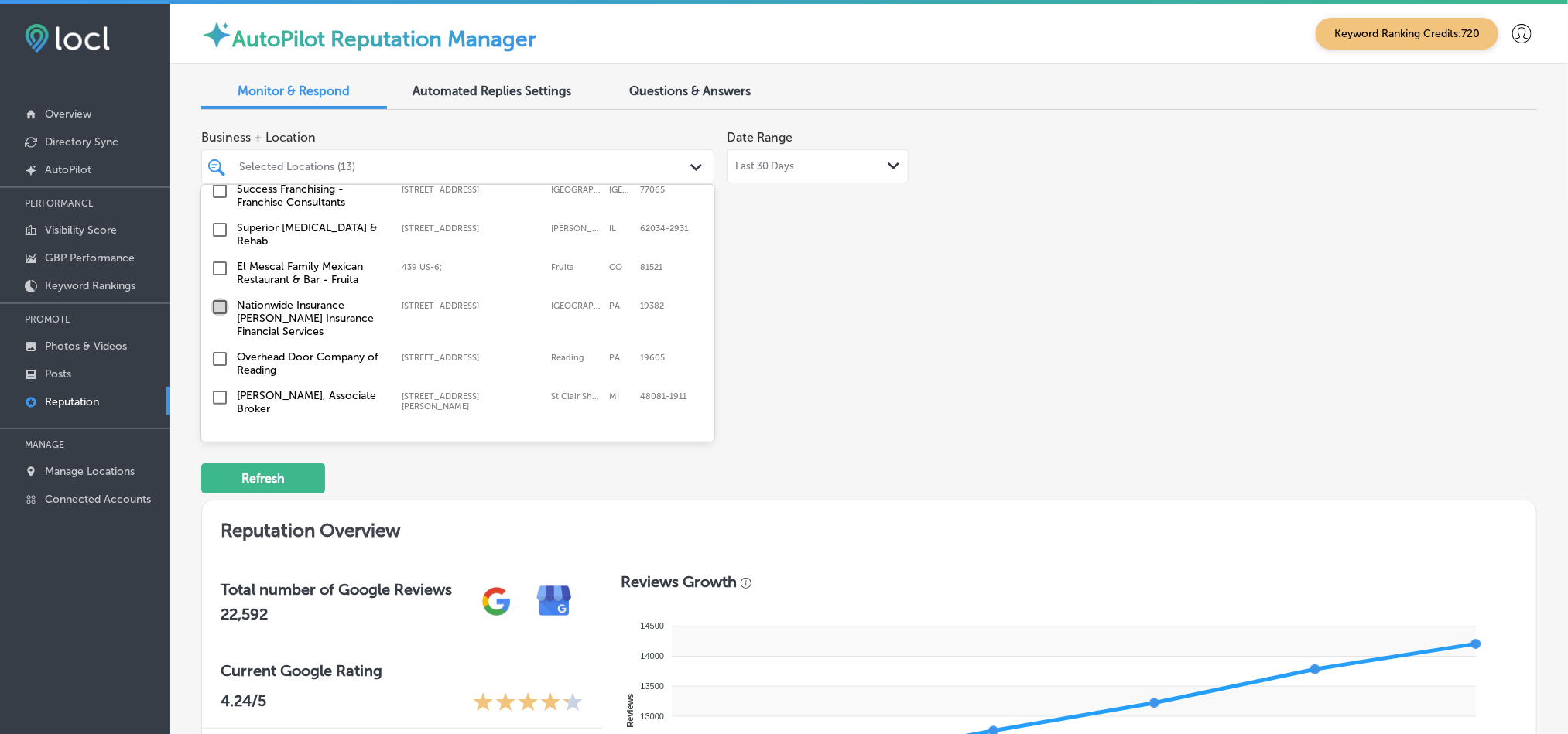
click at [219, 298] on input "checkbox" at bounding box center [220, 307] width 19 height 19
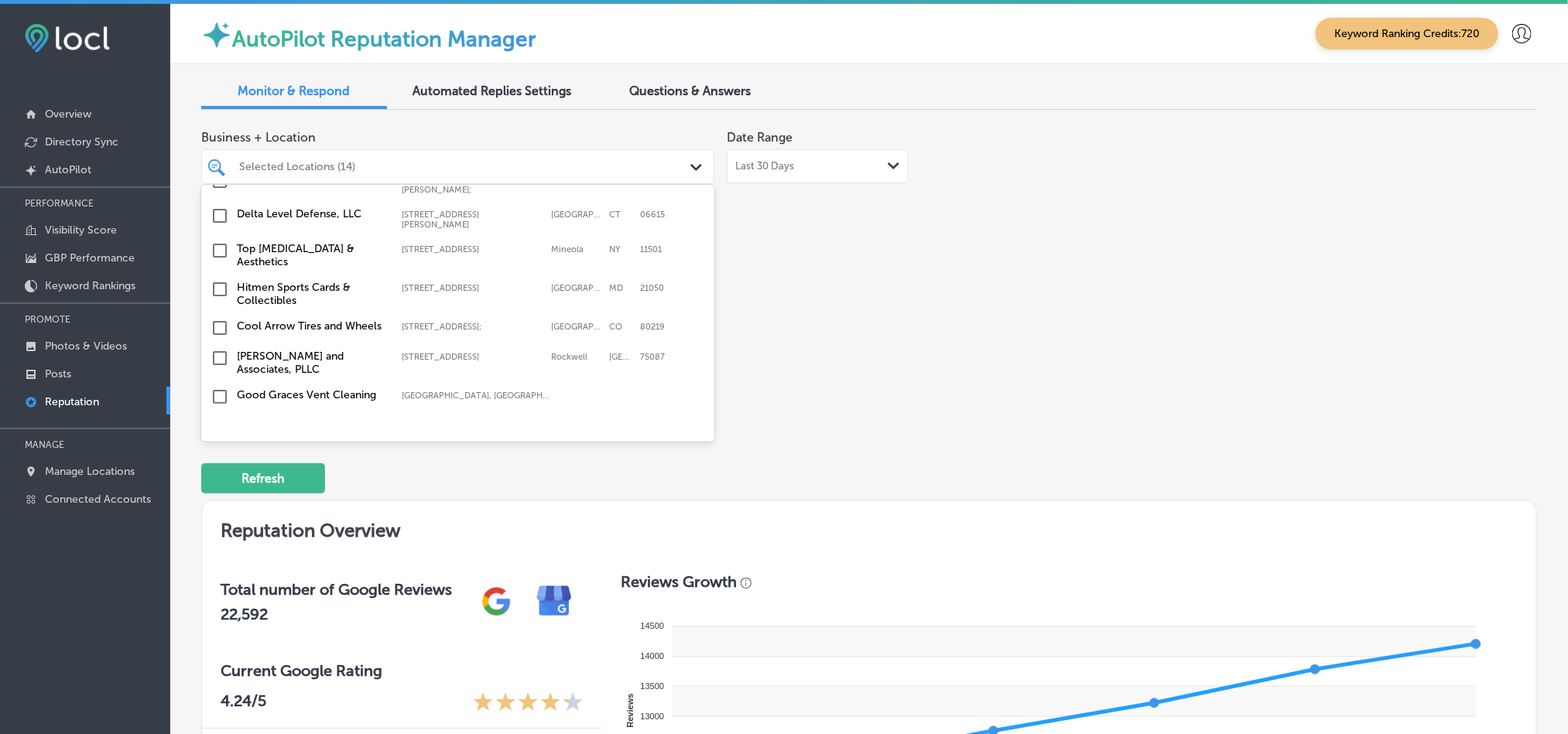
scroll to position [1423, 0]
click at [216, 240] on input "checkbox" at bounding box center [220, 249] width 19 height 19
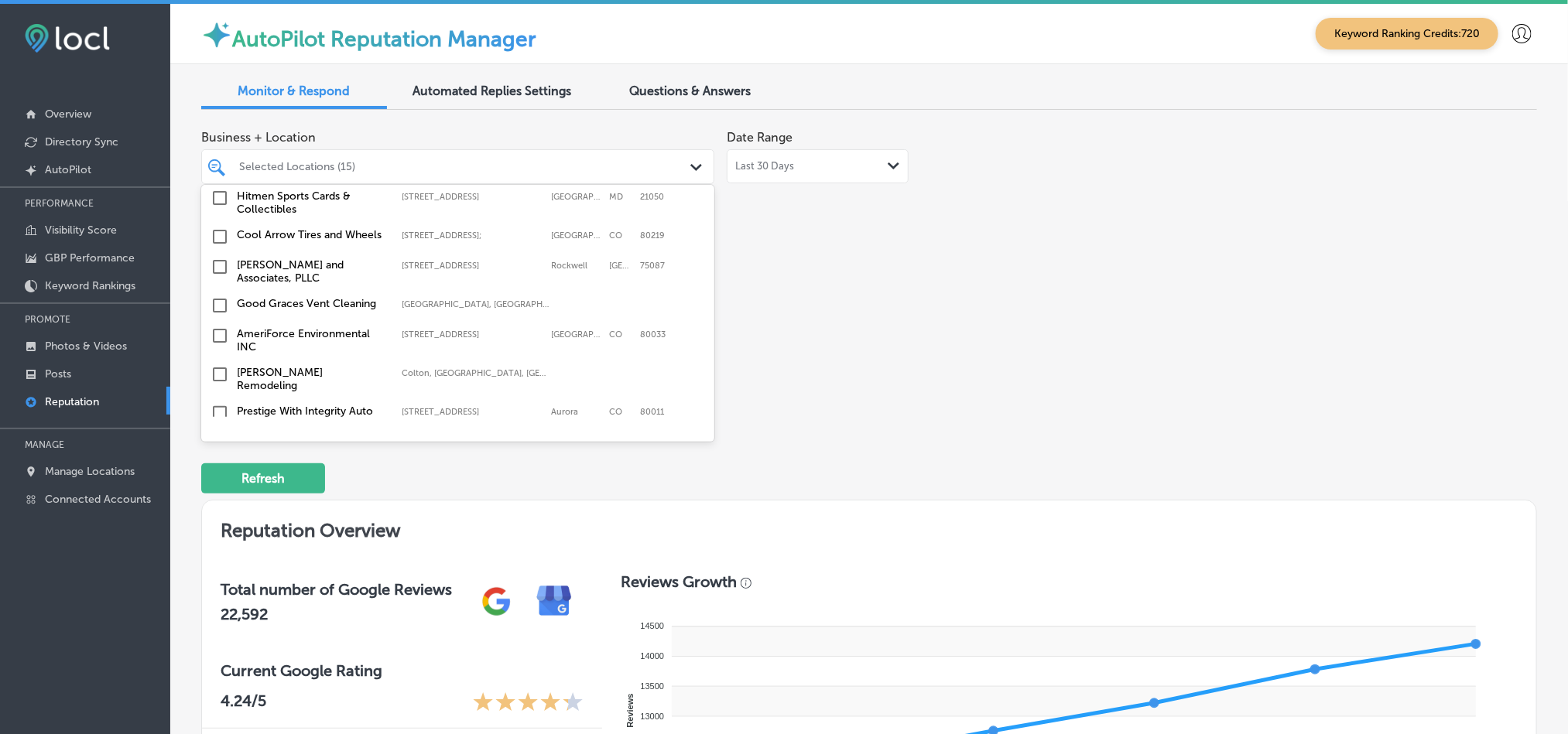
scroll to position [1516, 0]
click at [219, 256] on input "checkbox" at bounding box center [220, 265] width 19 height 19
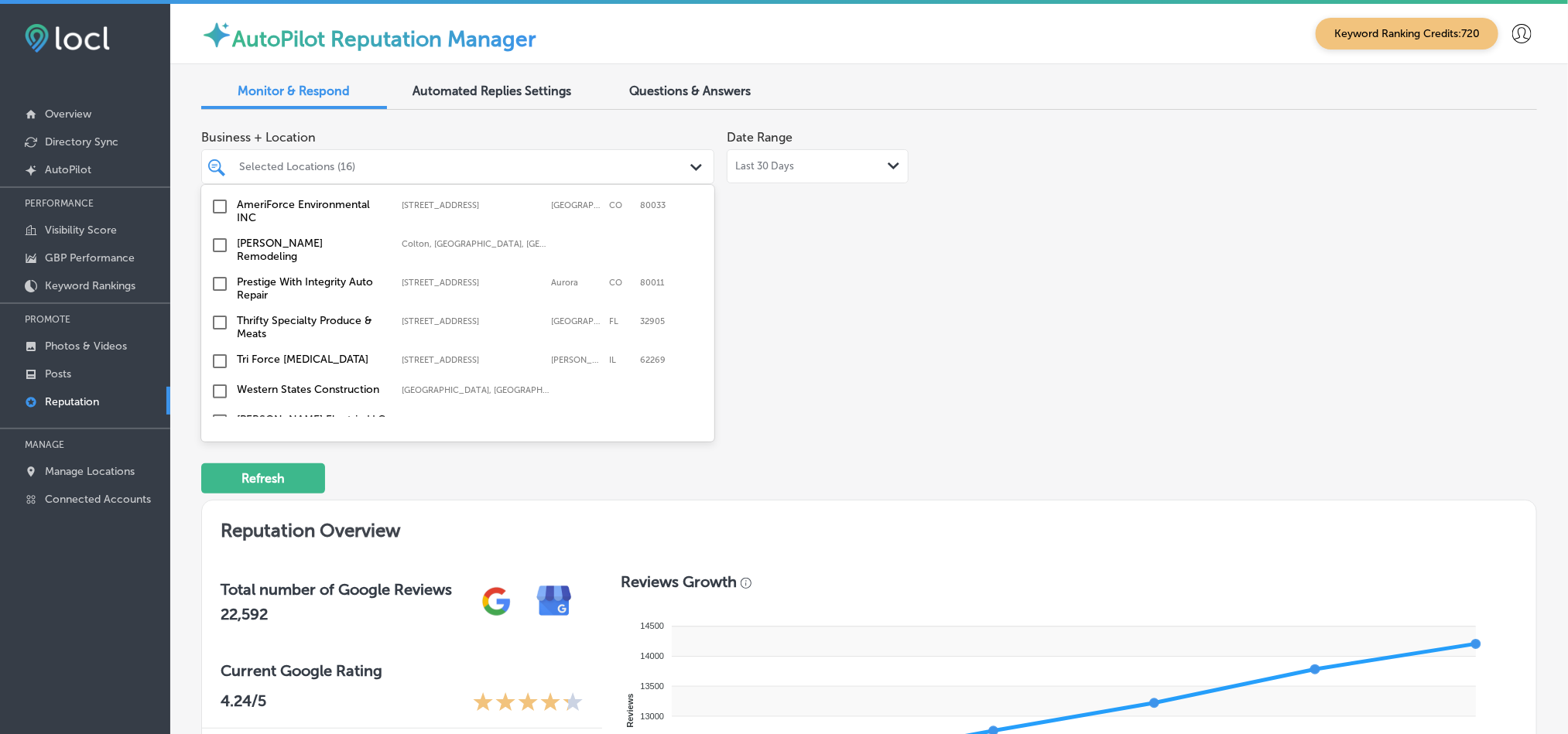
scroll to position [1645, 0]
click at [218, 311] on input "checkbox" at bounding box center [220, 320] width 19 height 19
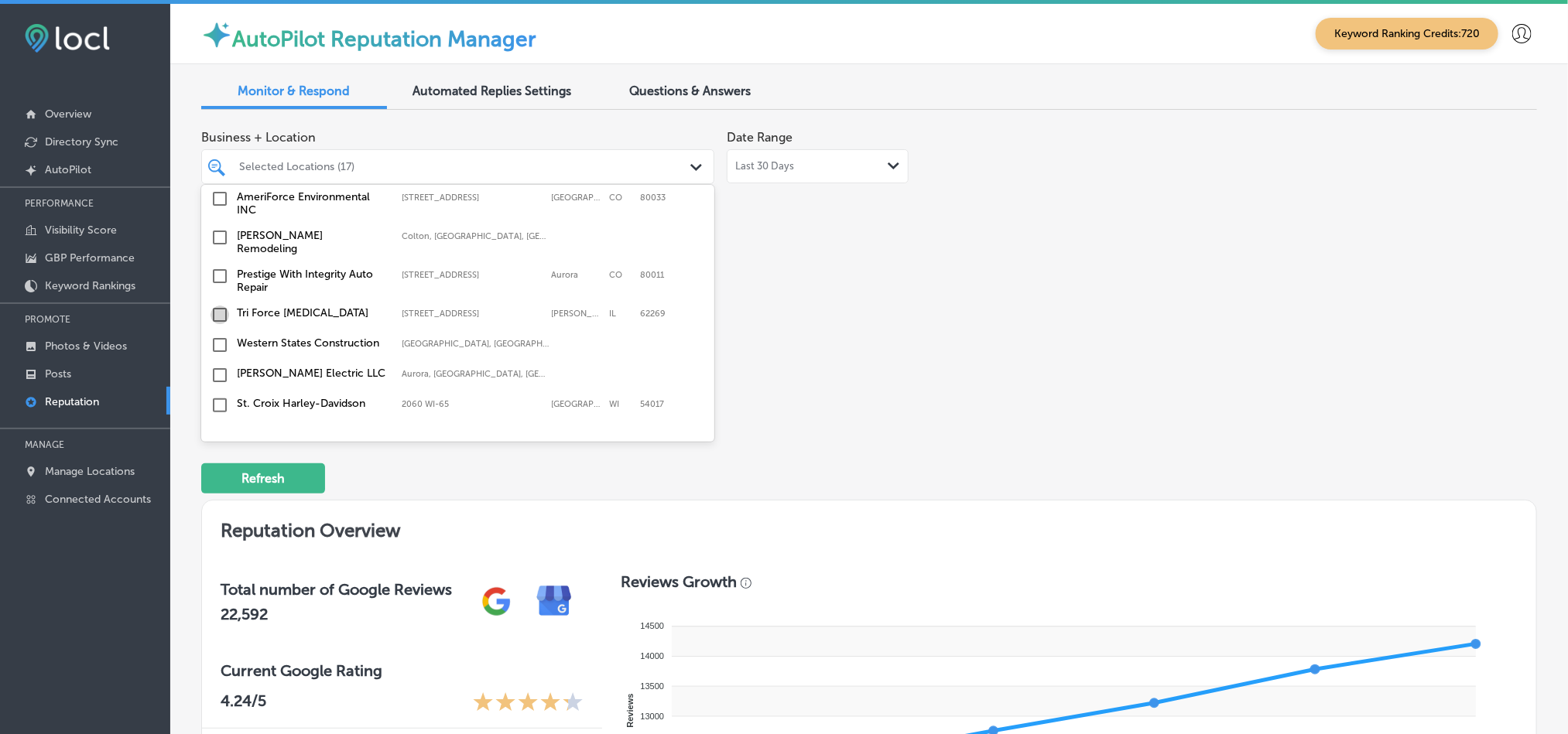
click at [216, 305] on input "checkbox" at bounding box center [220, 314] width 19 height 19
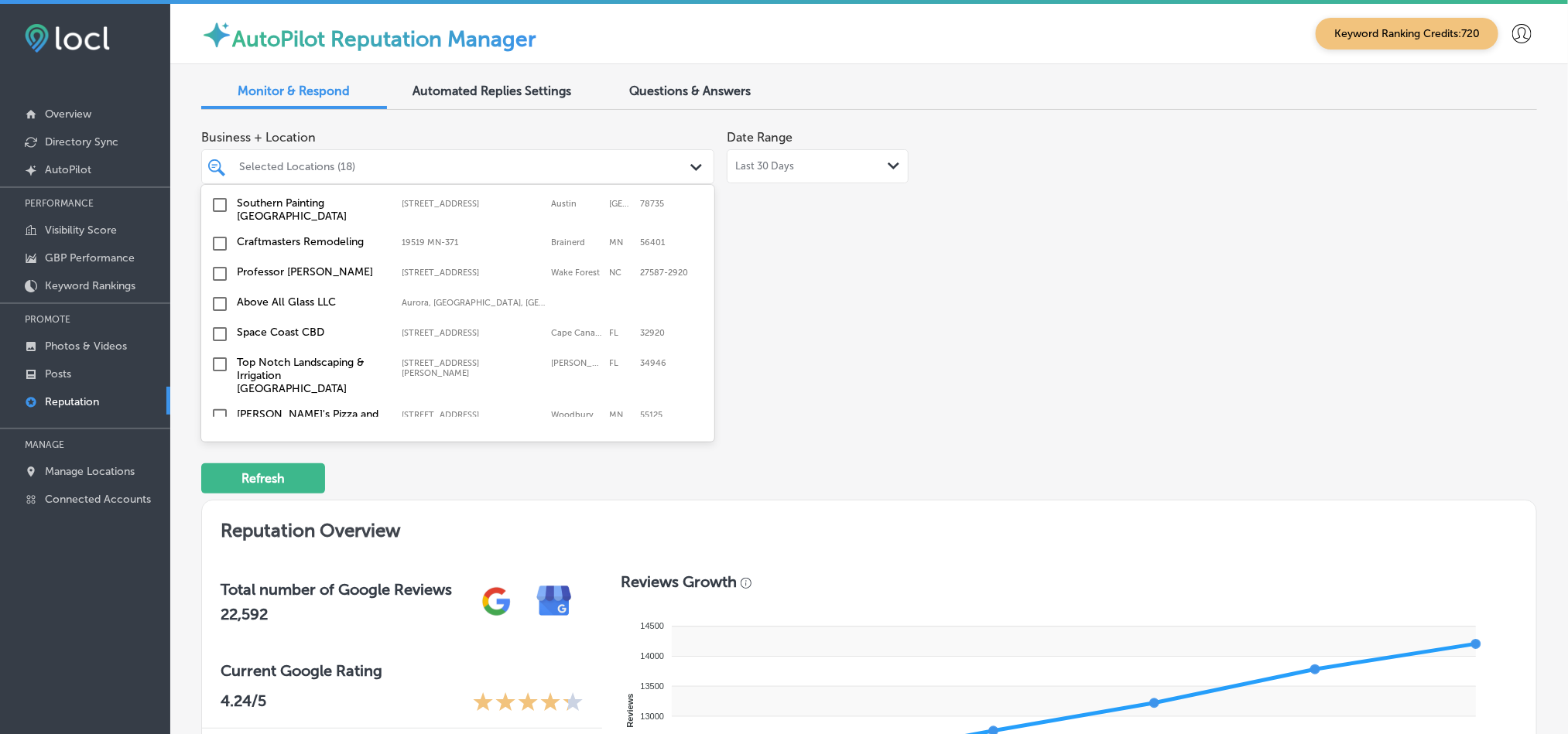
scroll to position [1844, 0]
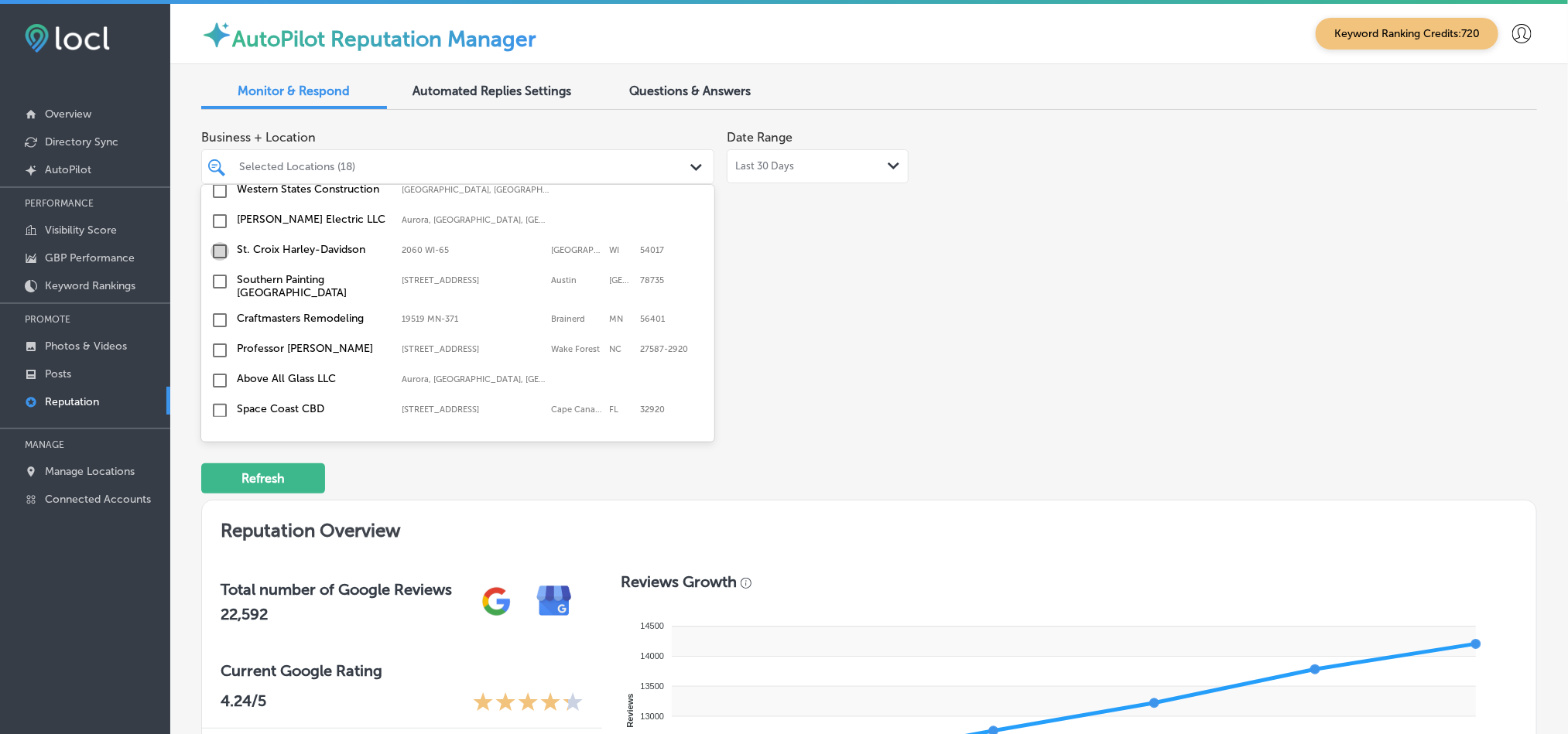
click at [216, 242] on input "checkbox" at bounding box center [220, 251] width 19 height 19
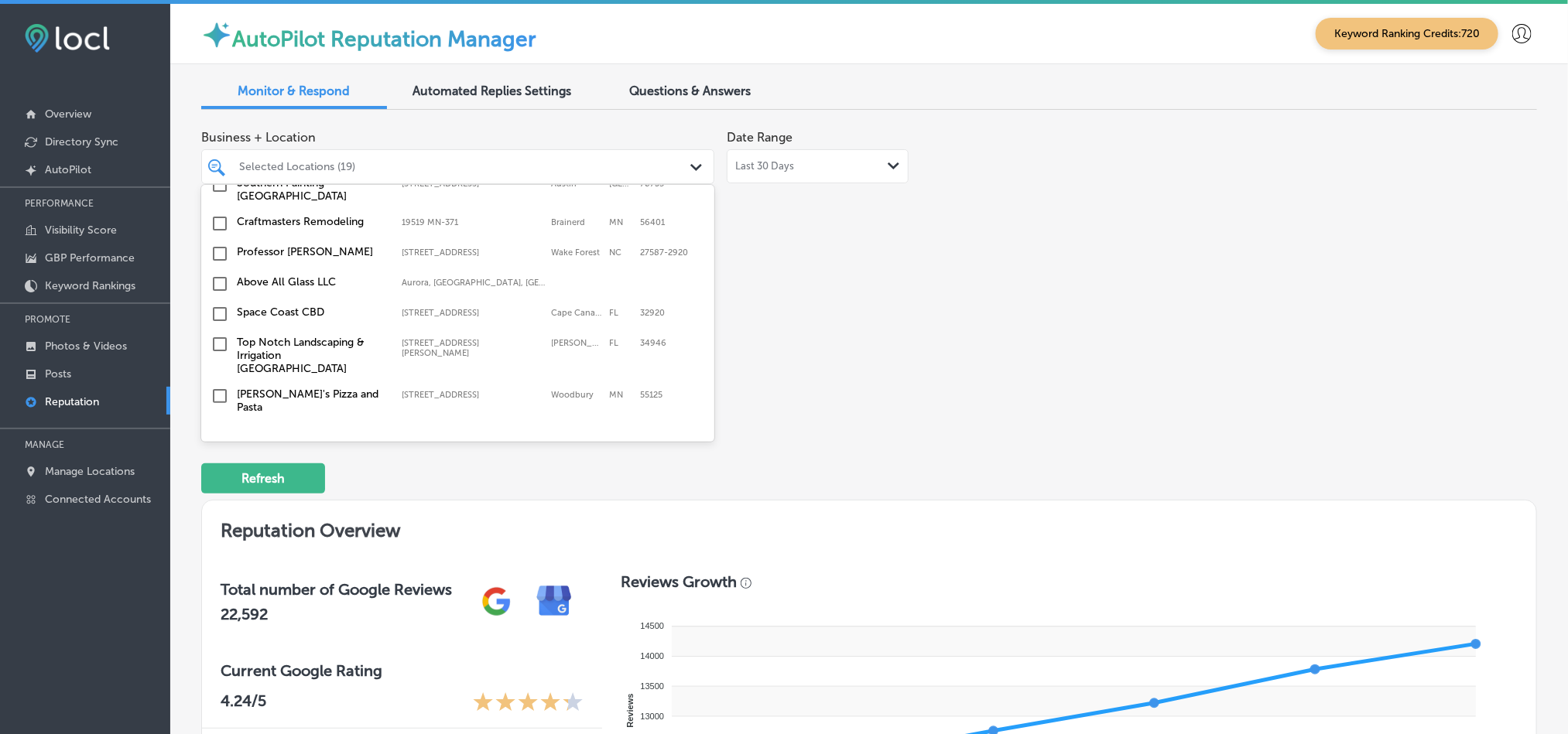
scroll to position [1941, 0]
click at [221, 244] on input "checkbox" at bounding box center [220, 253] width 19 height 19
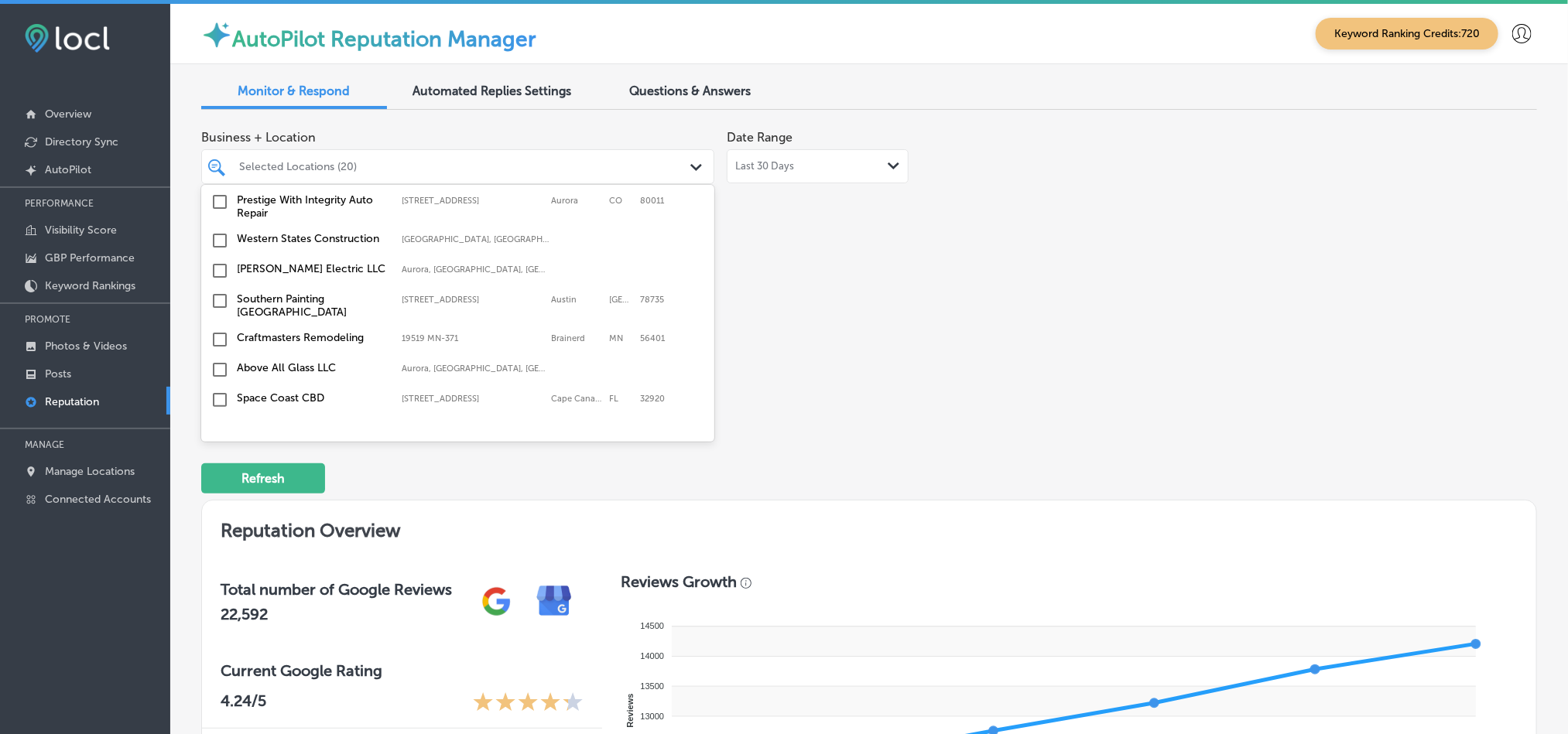
scroll to position [1855, 0]
click at [218, 330] on input "checkbox" at bounding box center [220, 339] width 19 height 19
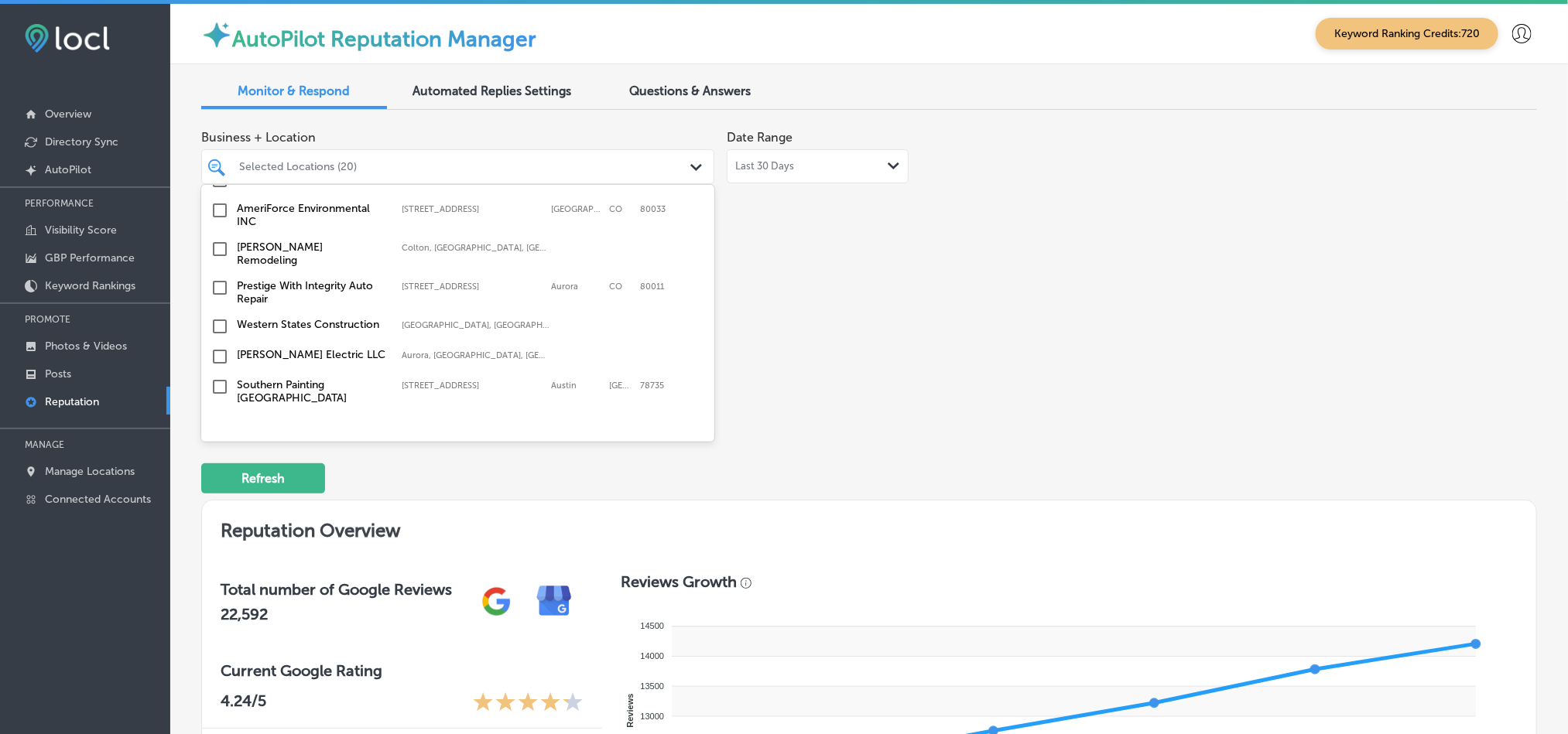
scroll to position [1910, 0]
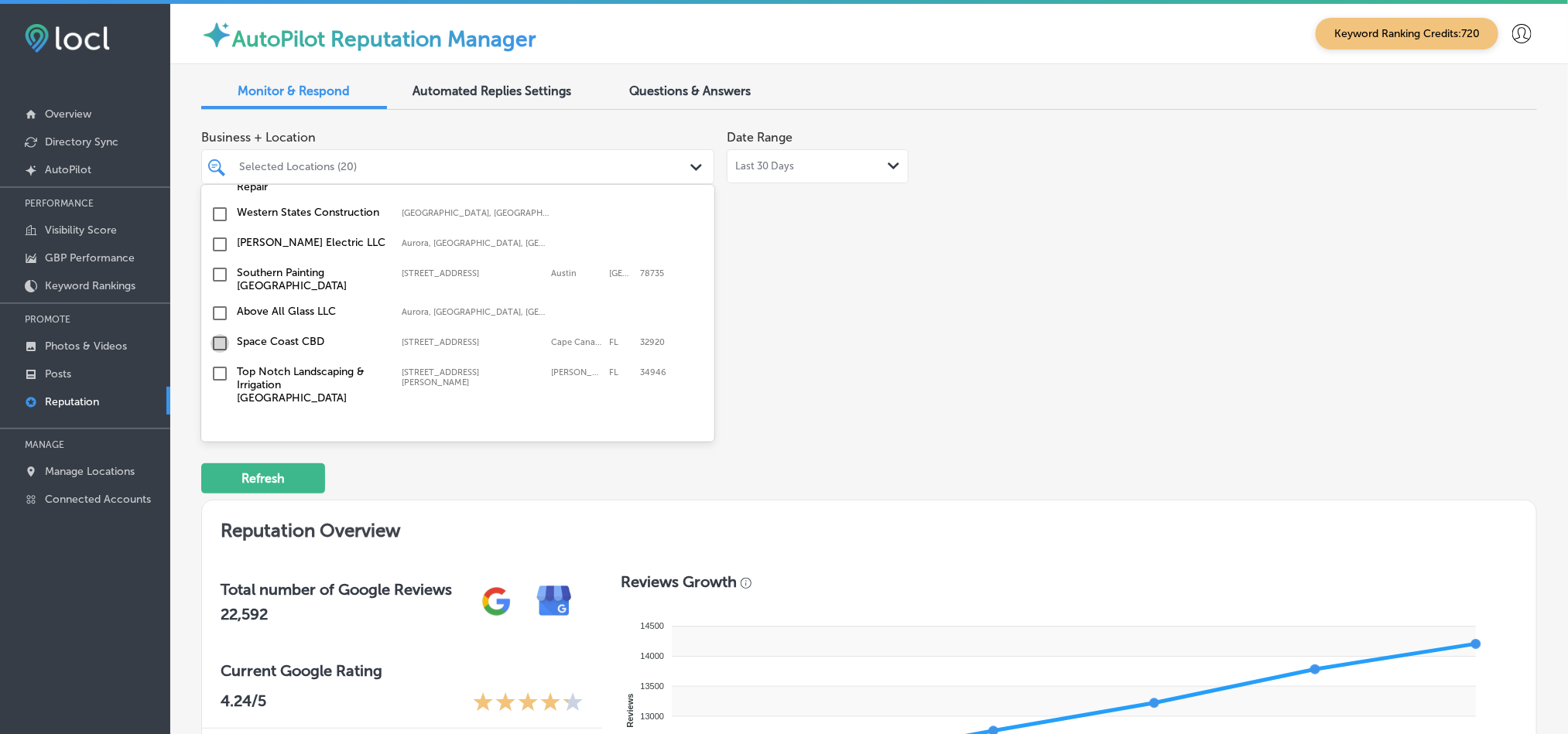
click at [214, 334] on input "checkbox" at bounding box center [220, 343] width 19 height 19
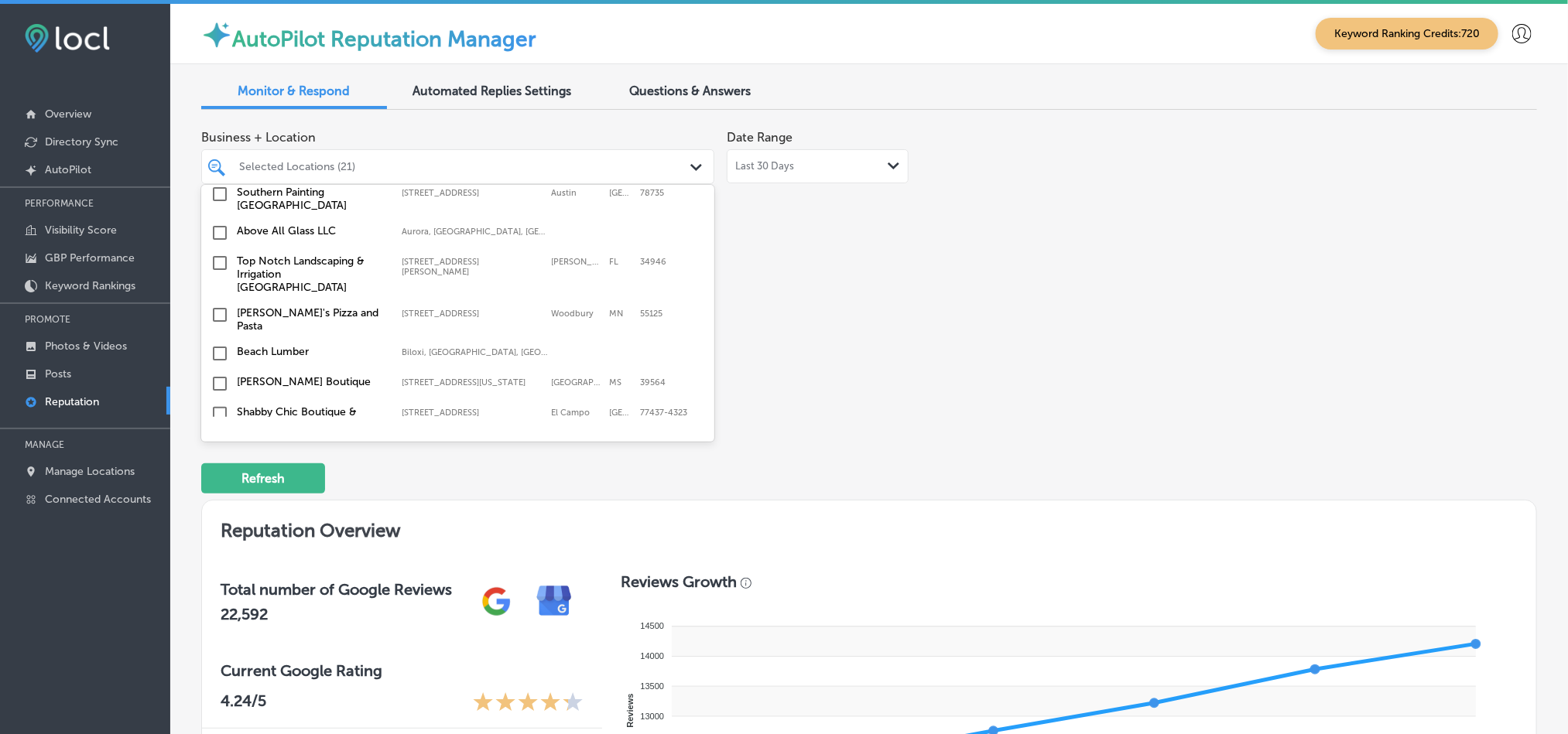
scroll to position [2022, 0]
click at [226, 253] on input "checkbox" at bounding box center [220, 262] width 19 height 19
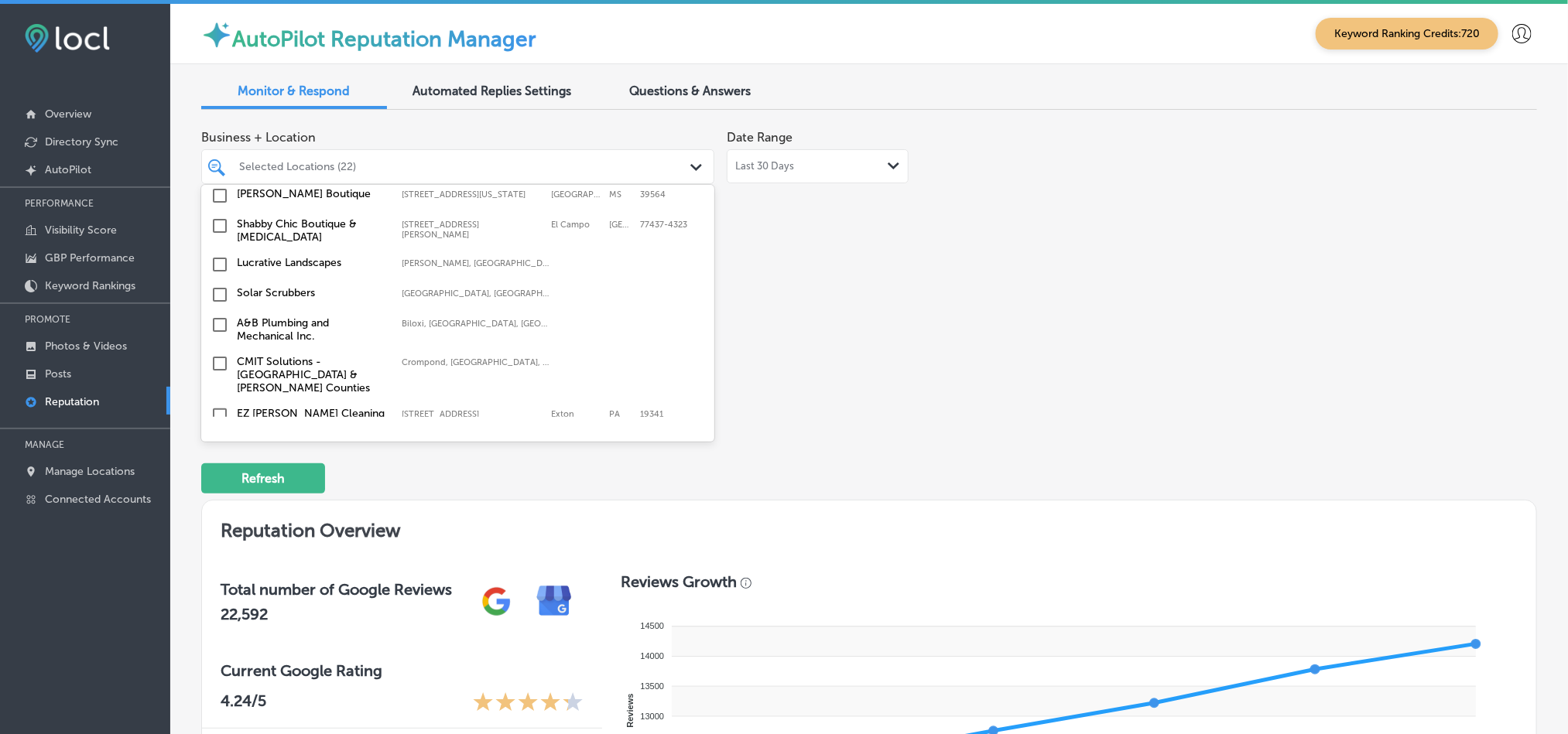
scroll to position [2210, 0]
click at [214, 405] on input "checkbox" at bounding box center [220, 414] width 19 height 19
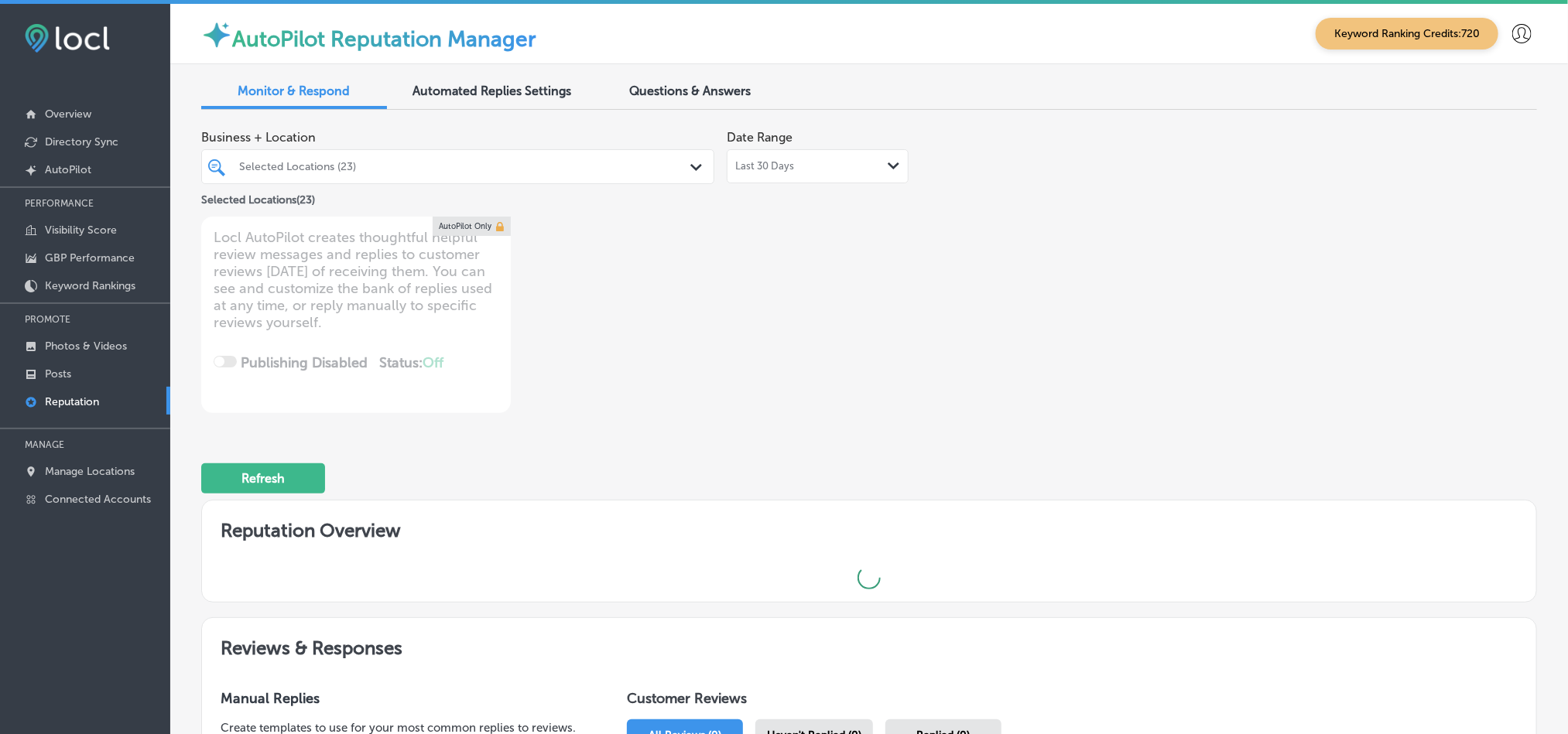
click at [637, 160] on div "Selected Locations (23)" at bounding box center [465, 167] width 452 height 14
click at [589, 156] on div at bounding box center [436, 166] width 397 height 21
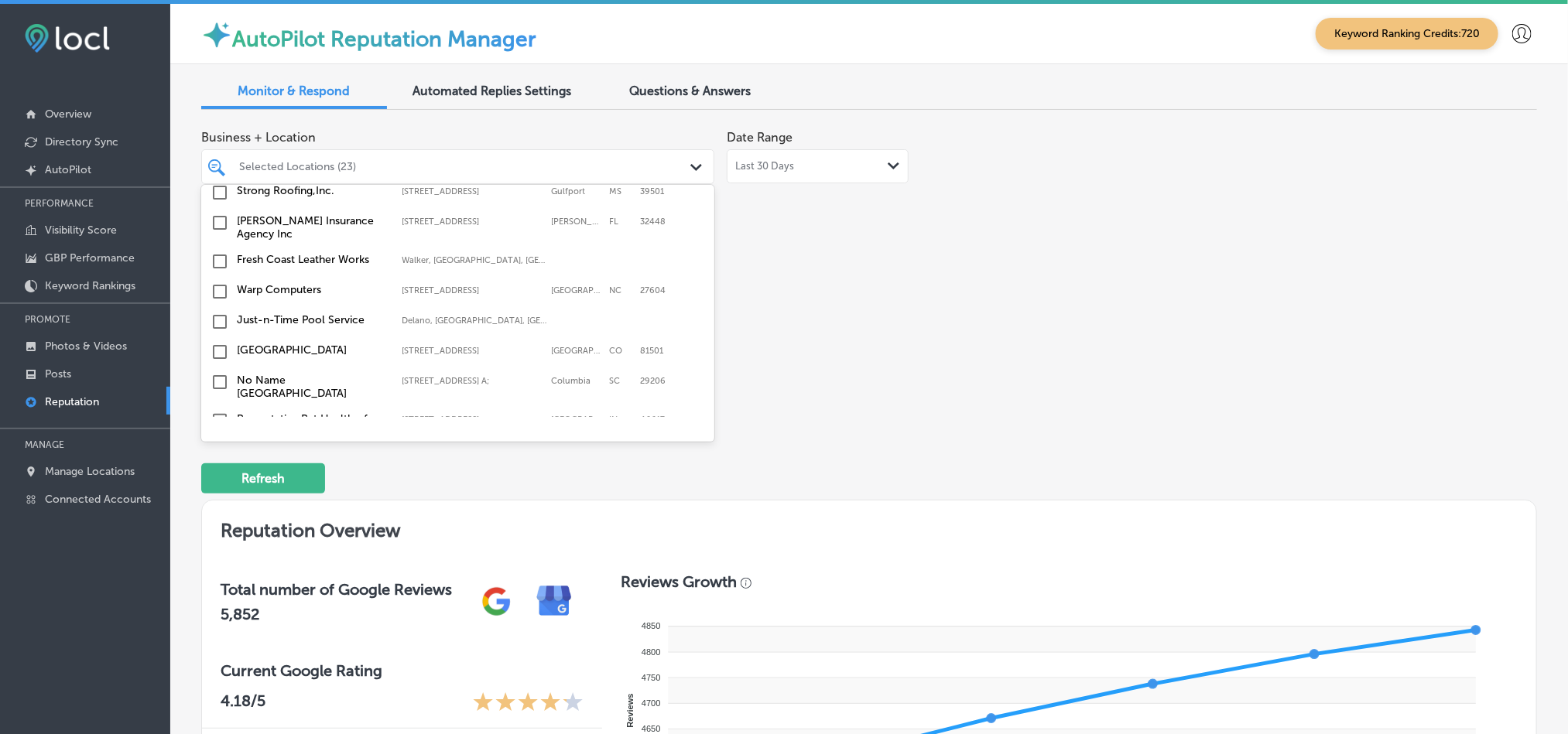
scroll to position [2467, 0]
click at [216, 308] on input "checkbox" at bounding box center [220, 317] width 19 height 19
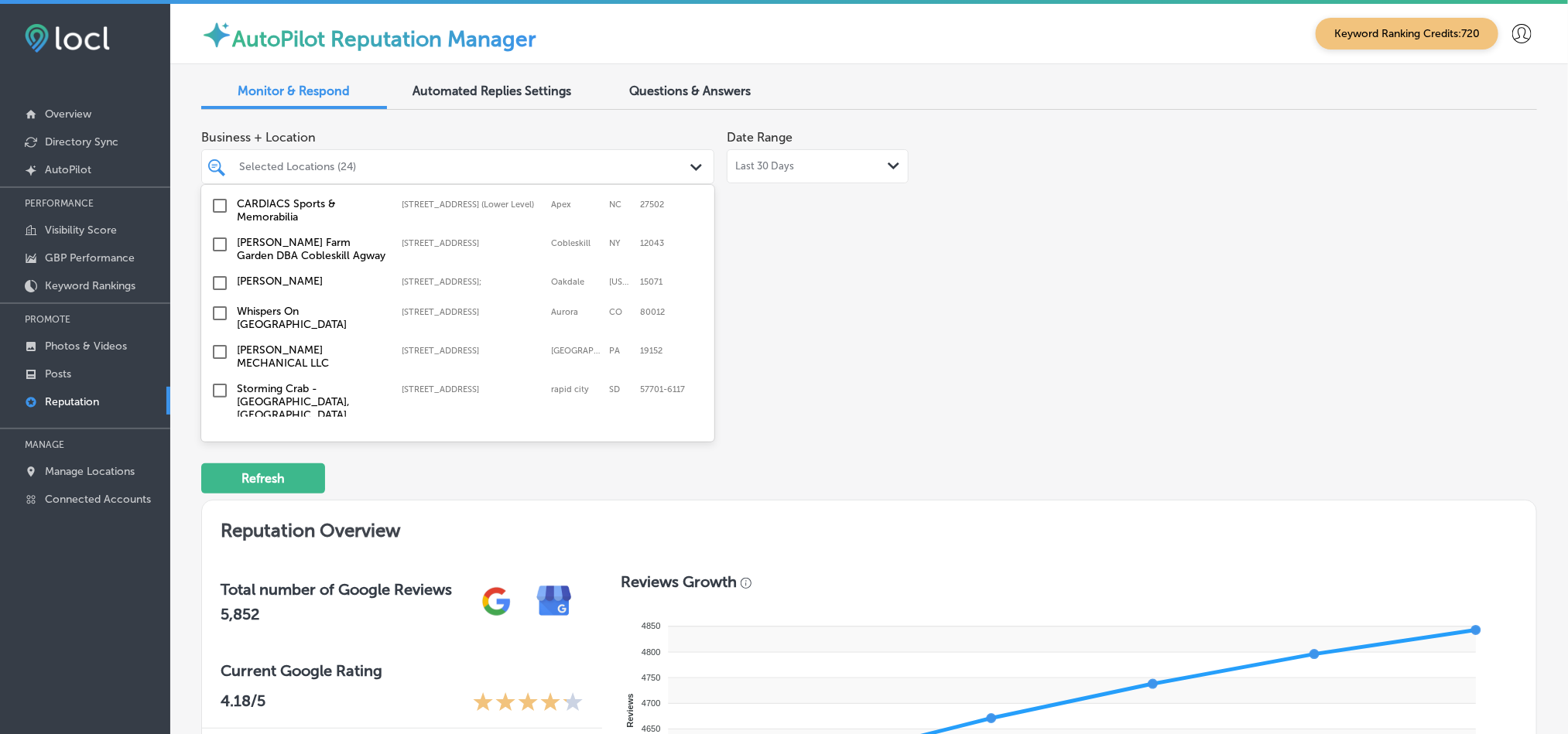
scroll to position [3683, 0]
click at [214, 303] on input "checkbox" at bounding box center [220, 312] width 19 height 19
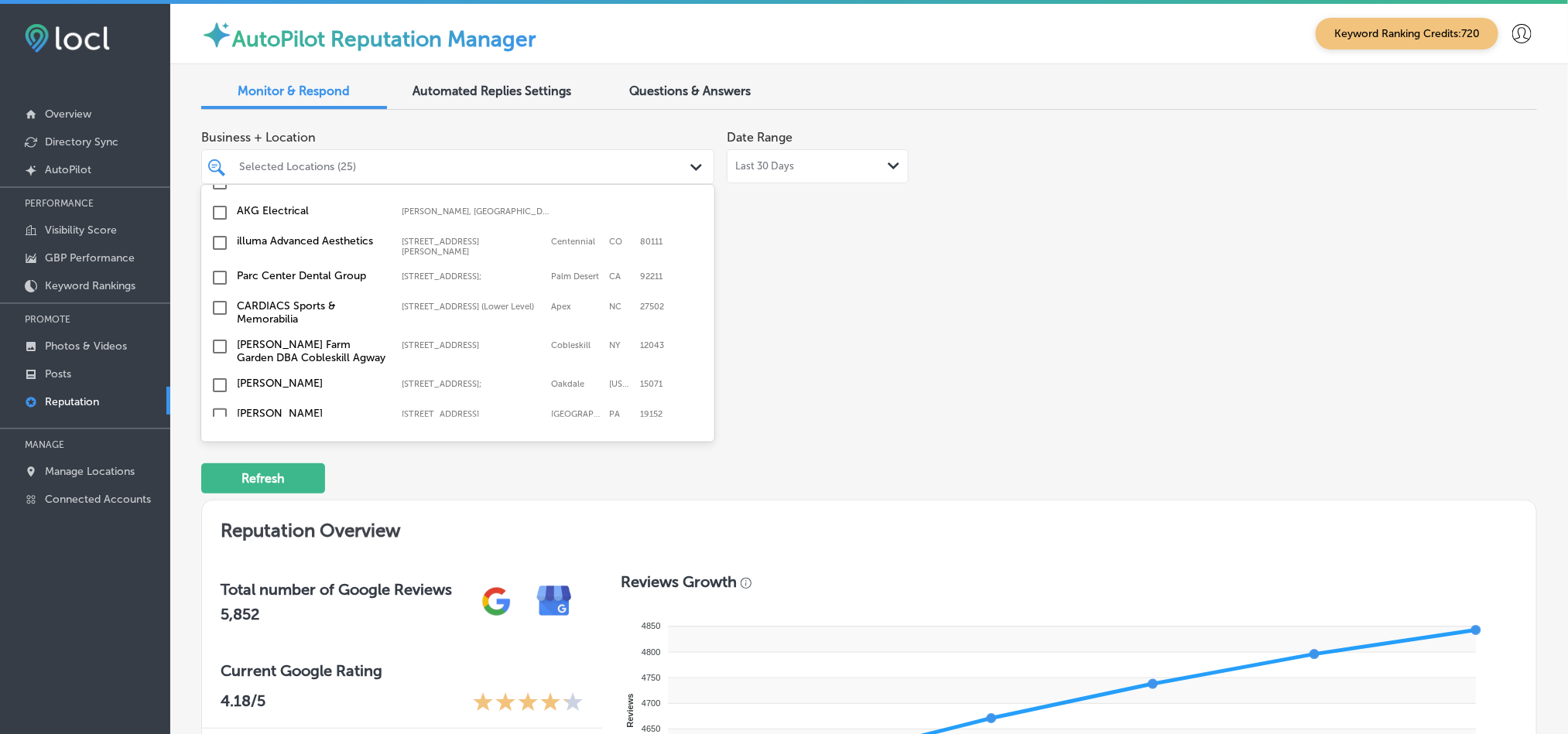
scroll to position [3620, 0]
click at [214, 403] on input "checkbox" at bounding box center [220, 412] width 19 height 19
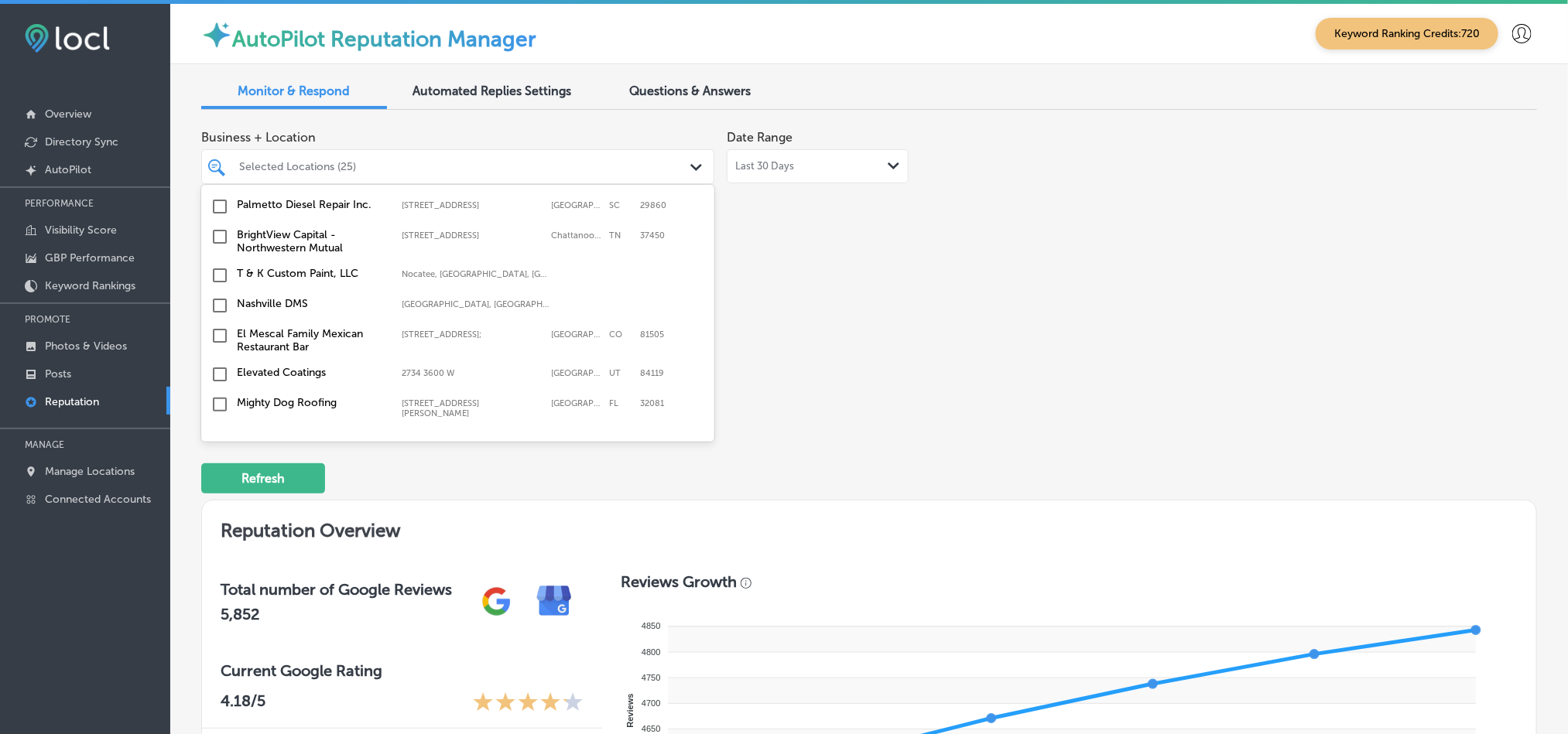
scroll to position [1038, 0]
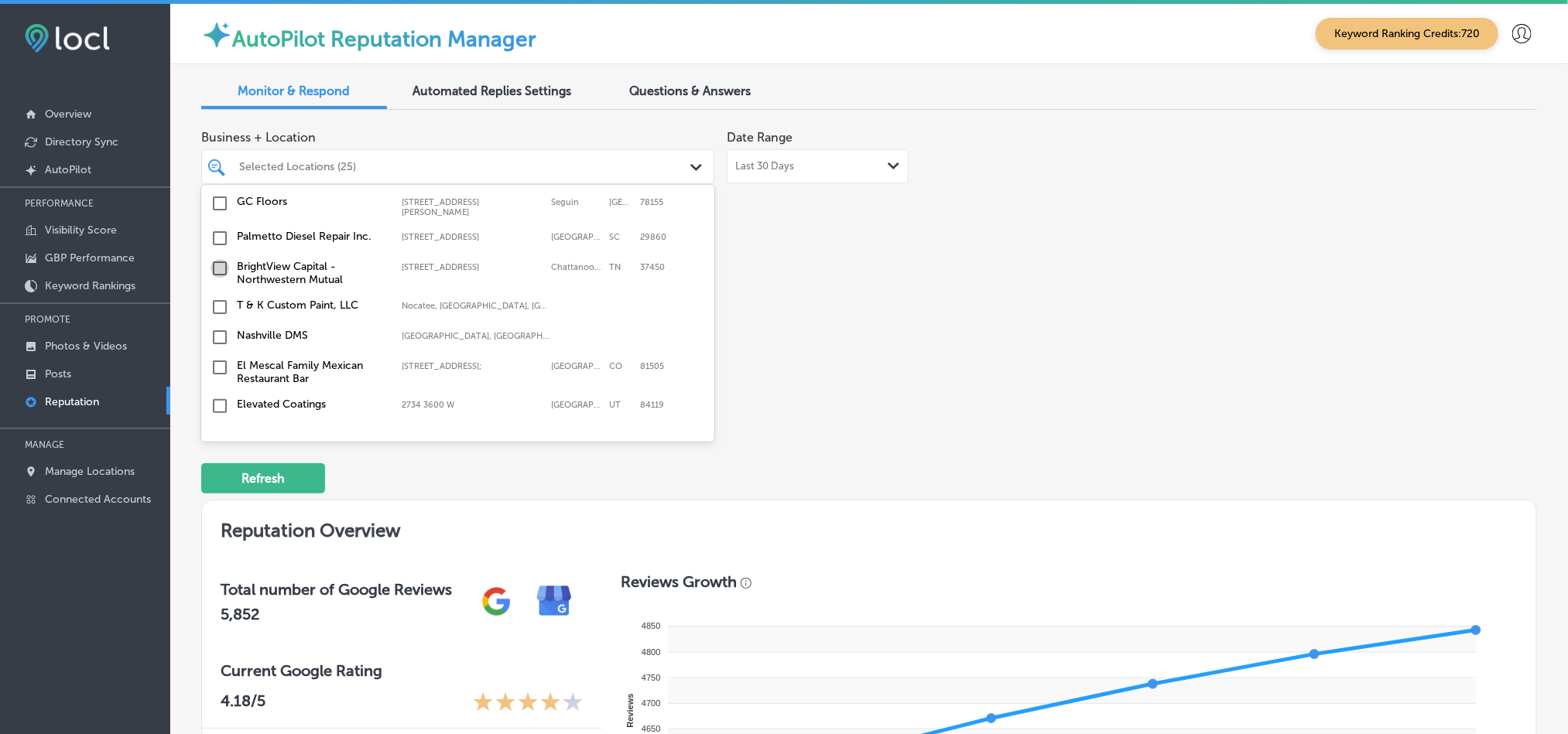
click at [216, 259] on input "checkbox" at bounding box center [220, 268] width 19 height 19
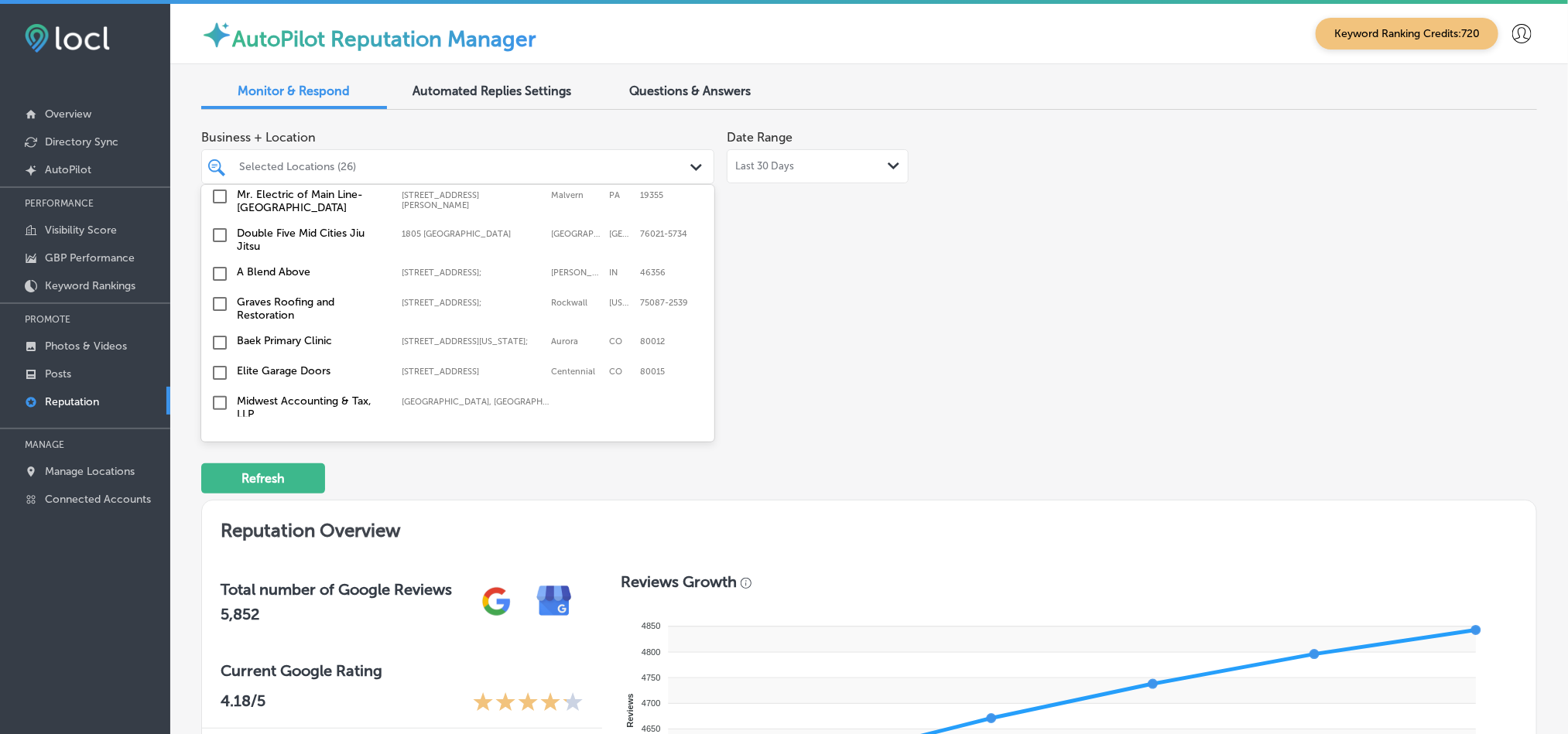
scroll to position [4864, 0]
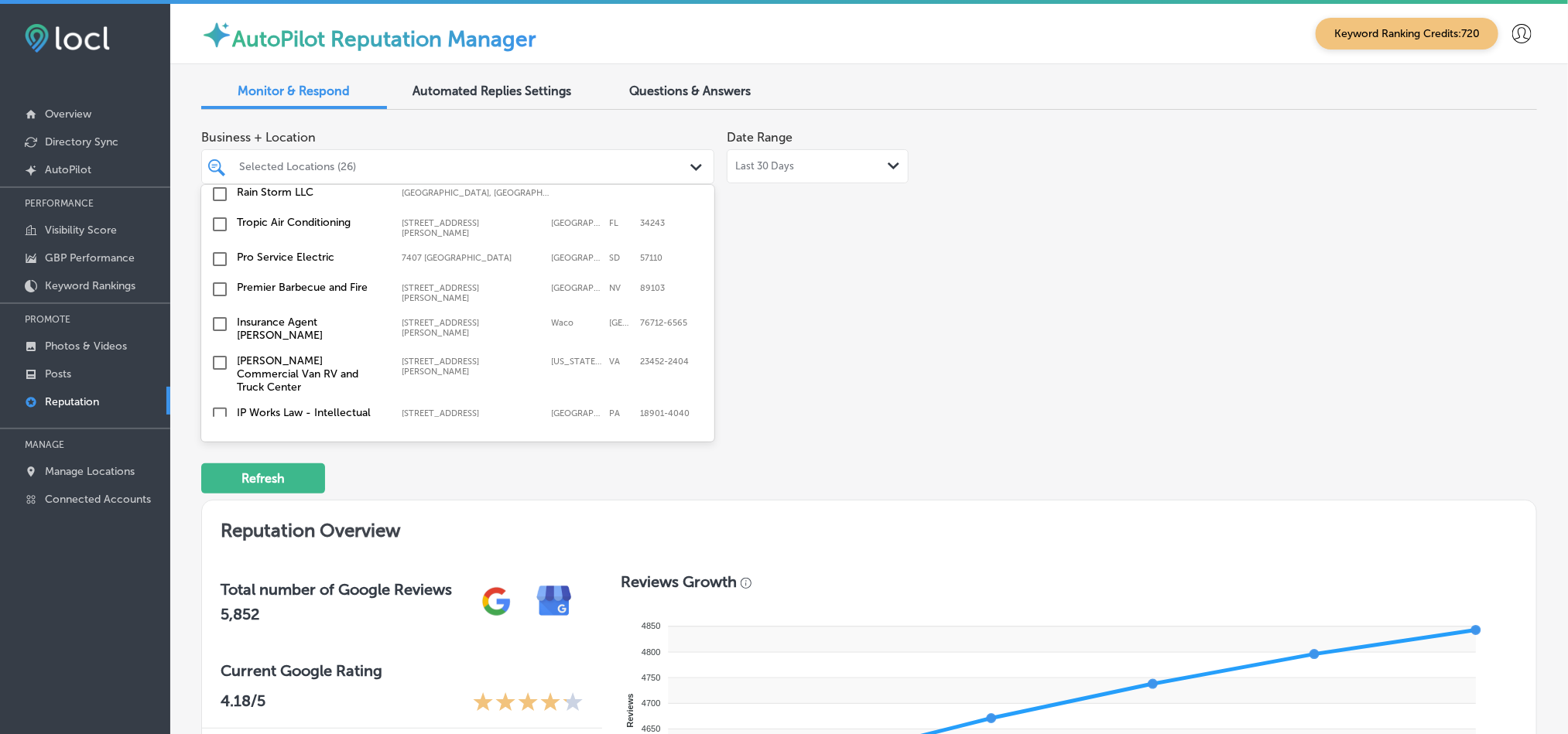
click at [219, 483] on input "checkbox" at bounding box center [220, 492] width 19 height 19
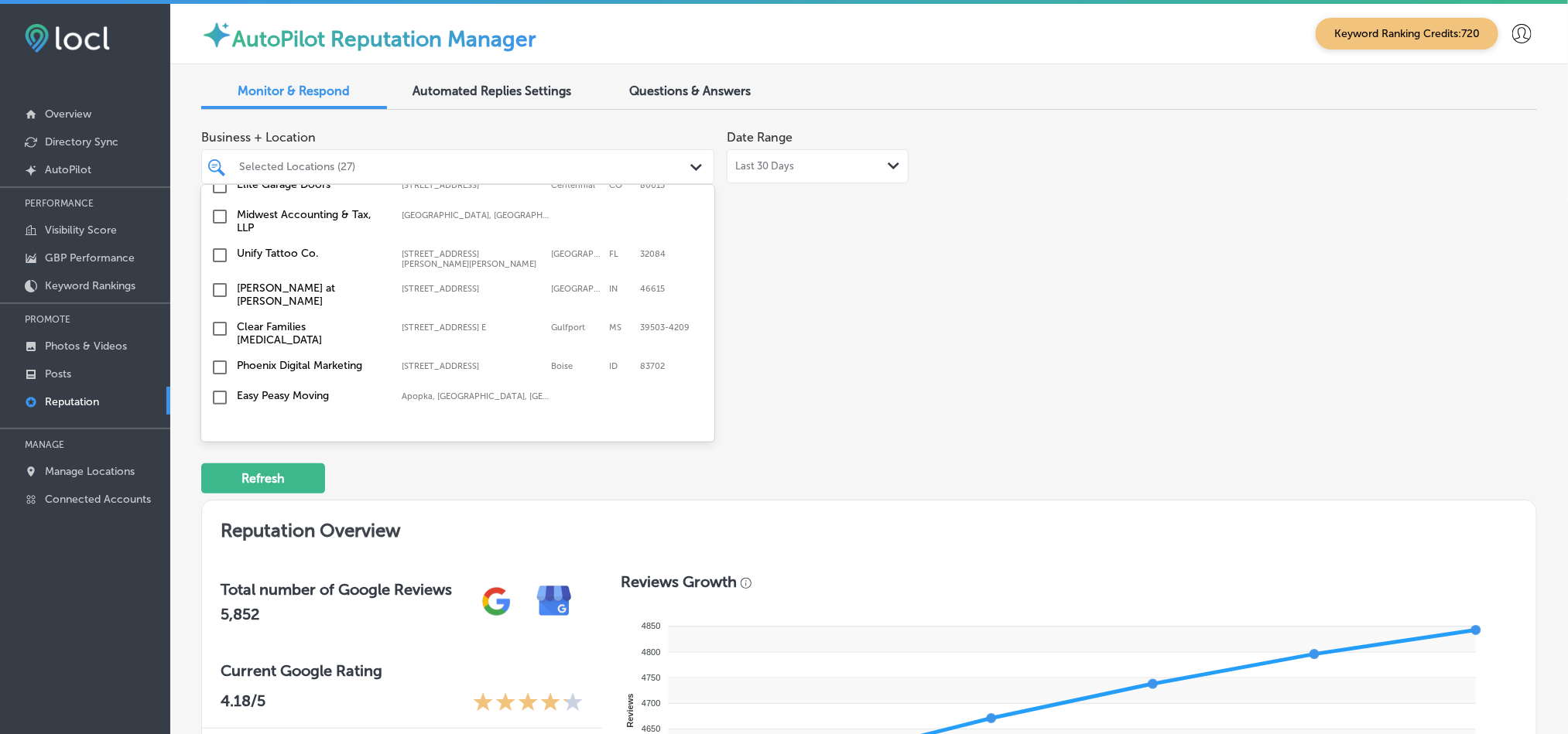
scroll to position [4669, 0]
click at [367, 417] on div "Rain Storm LLC [GEOGRAPHIC_DATA], [GEOGRAPHIC_DATA], [GEOGRAPHIC_DATA] | [GEOGR…" at bounding box center [458, 429] width 501 height 24
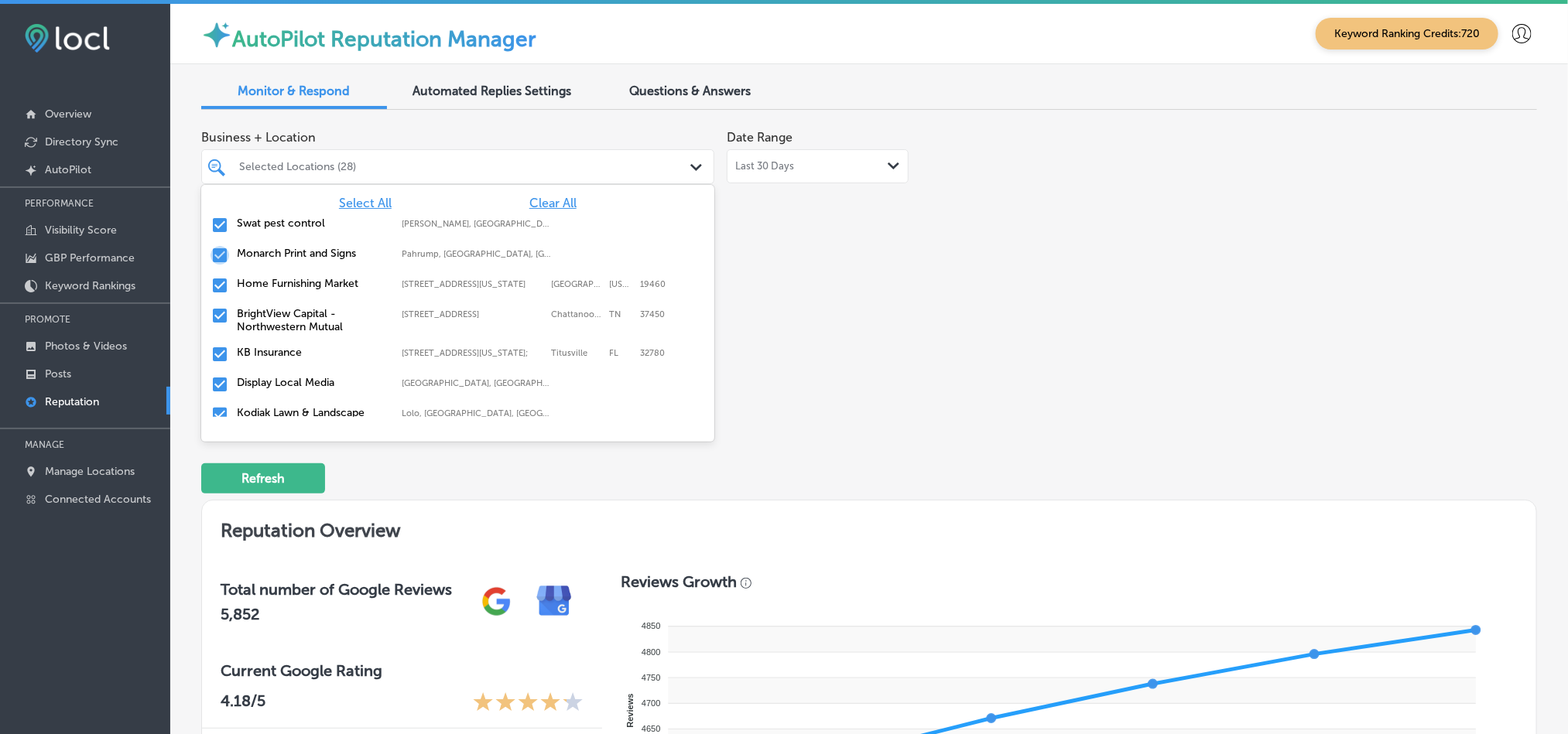
click at [216, 260] on input "checkbox" at bounding box center [220, 255] width 19 height 19
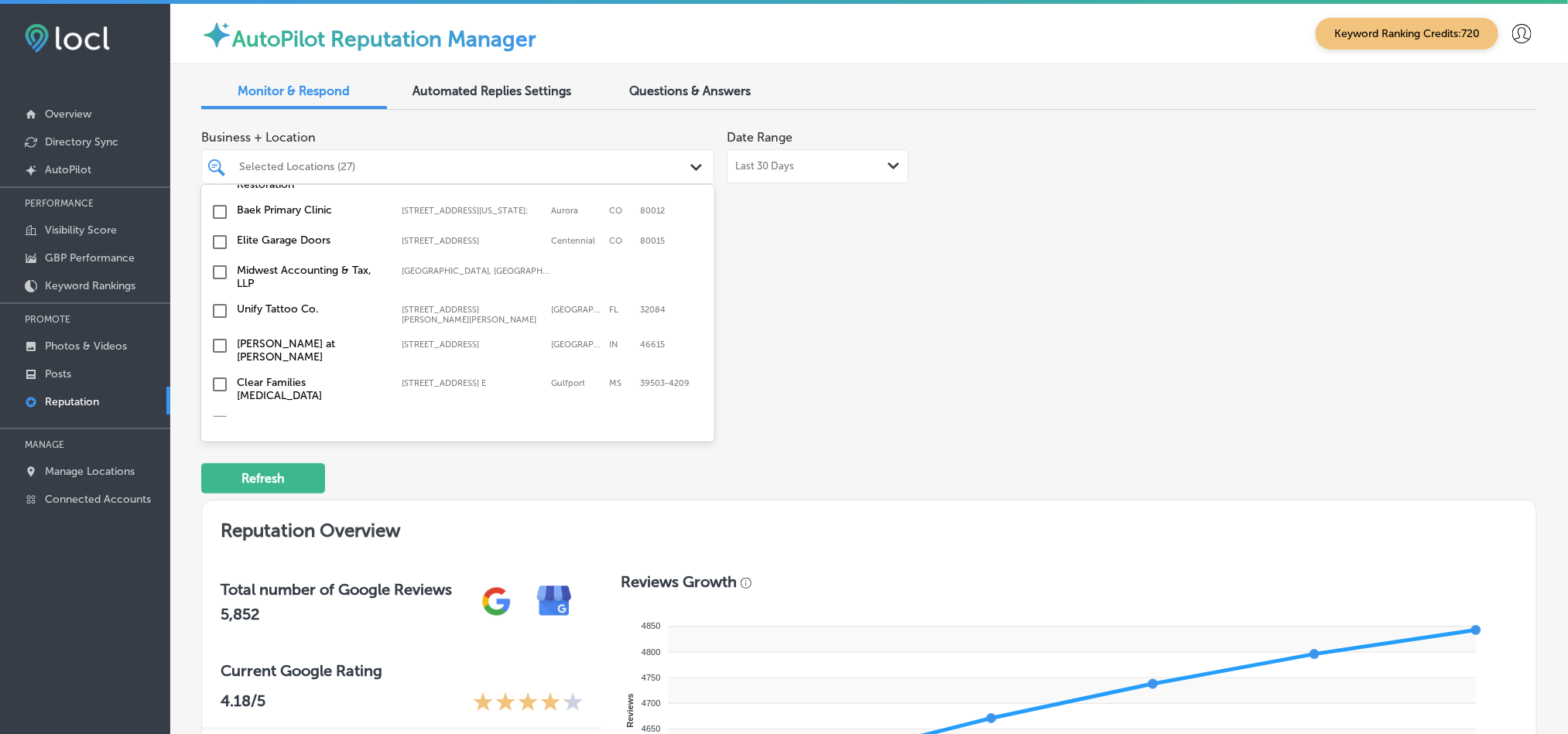
scroll to position [4644, 0]
click at [218, 445] on input "checkbox" at bounding box center [220, 454] width 19 height 19
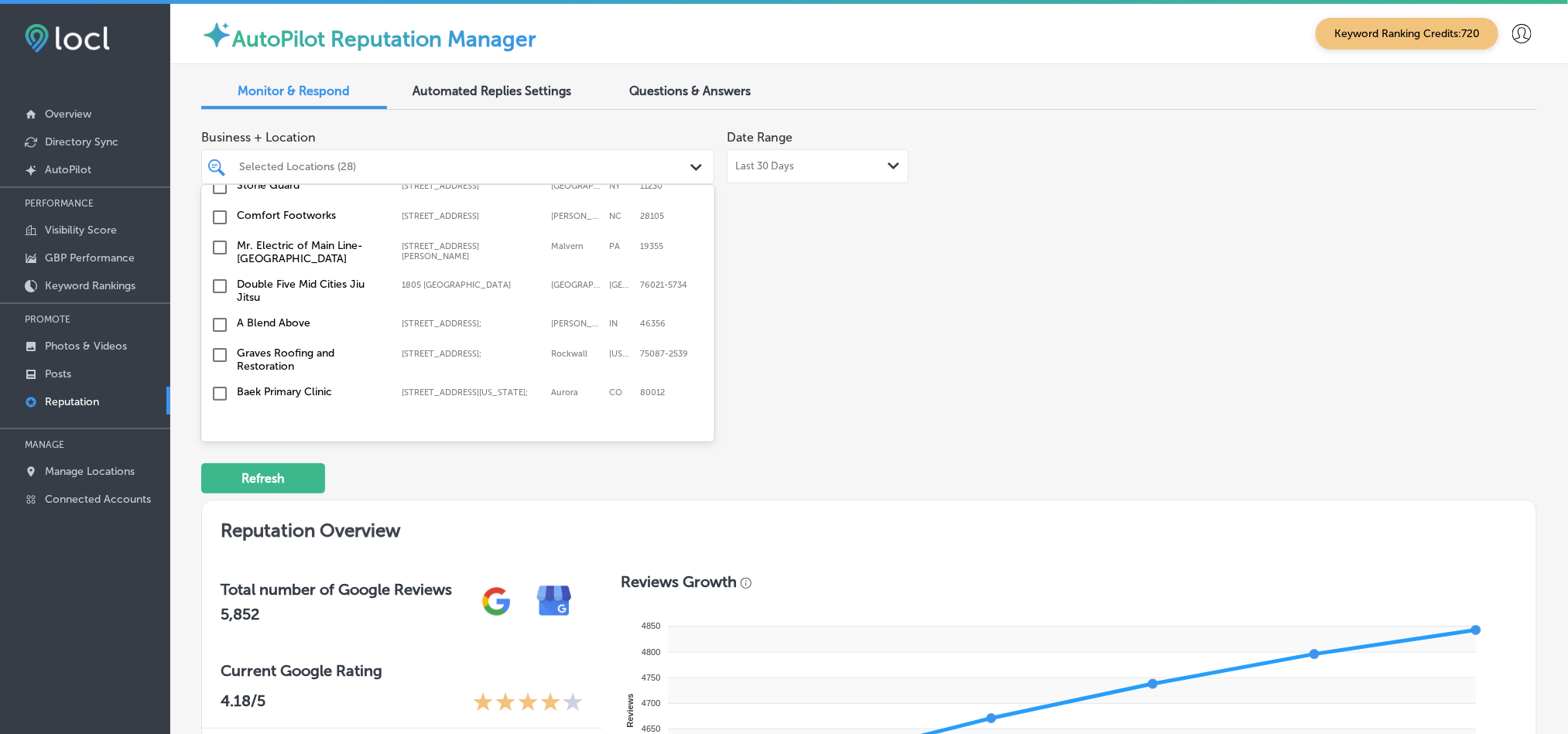
scroll to position [4408, 0]
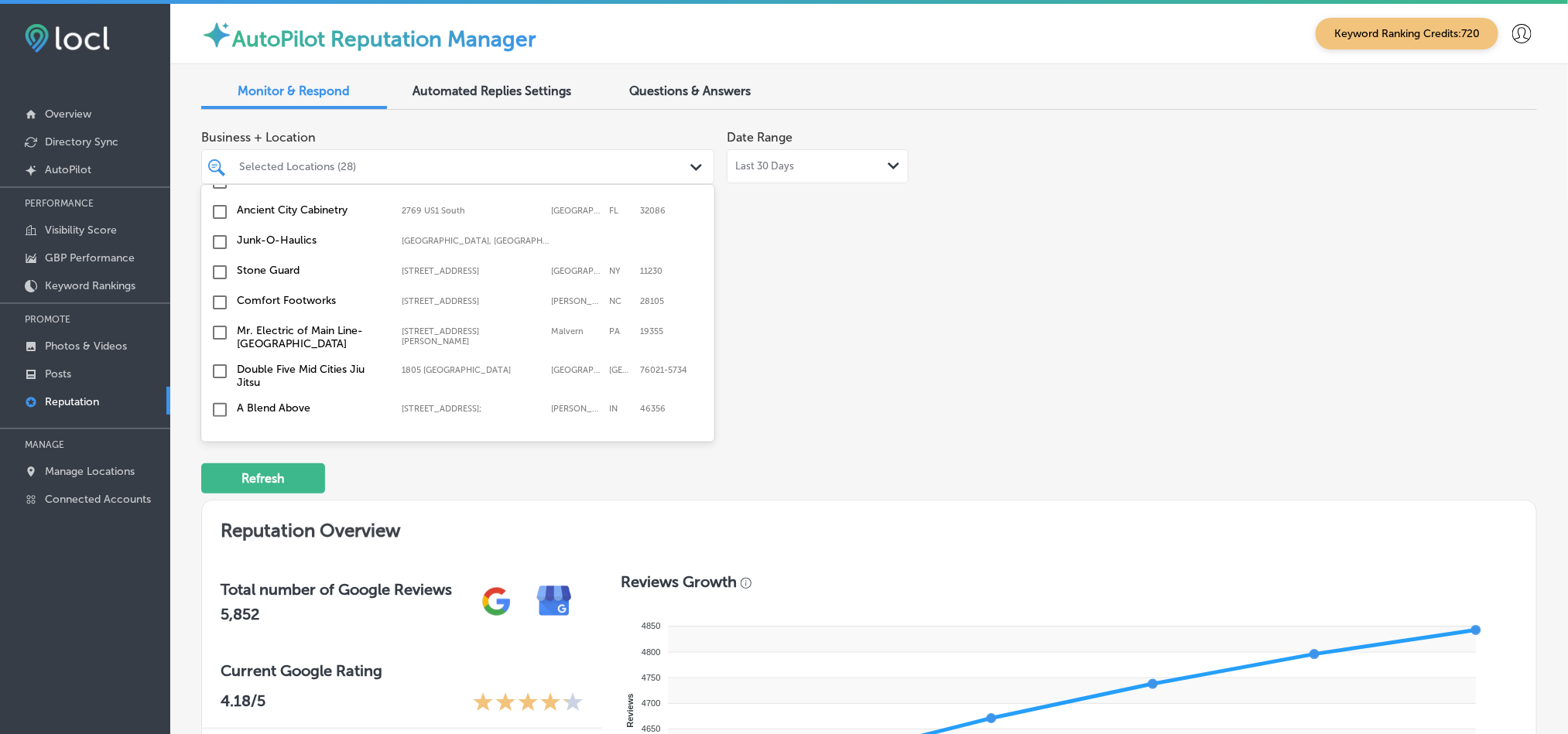
click at [218, 469] on input "checkbox" at bounding box center [220, 478] width 19 height 19
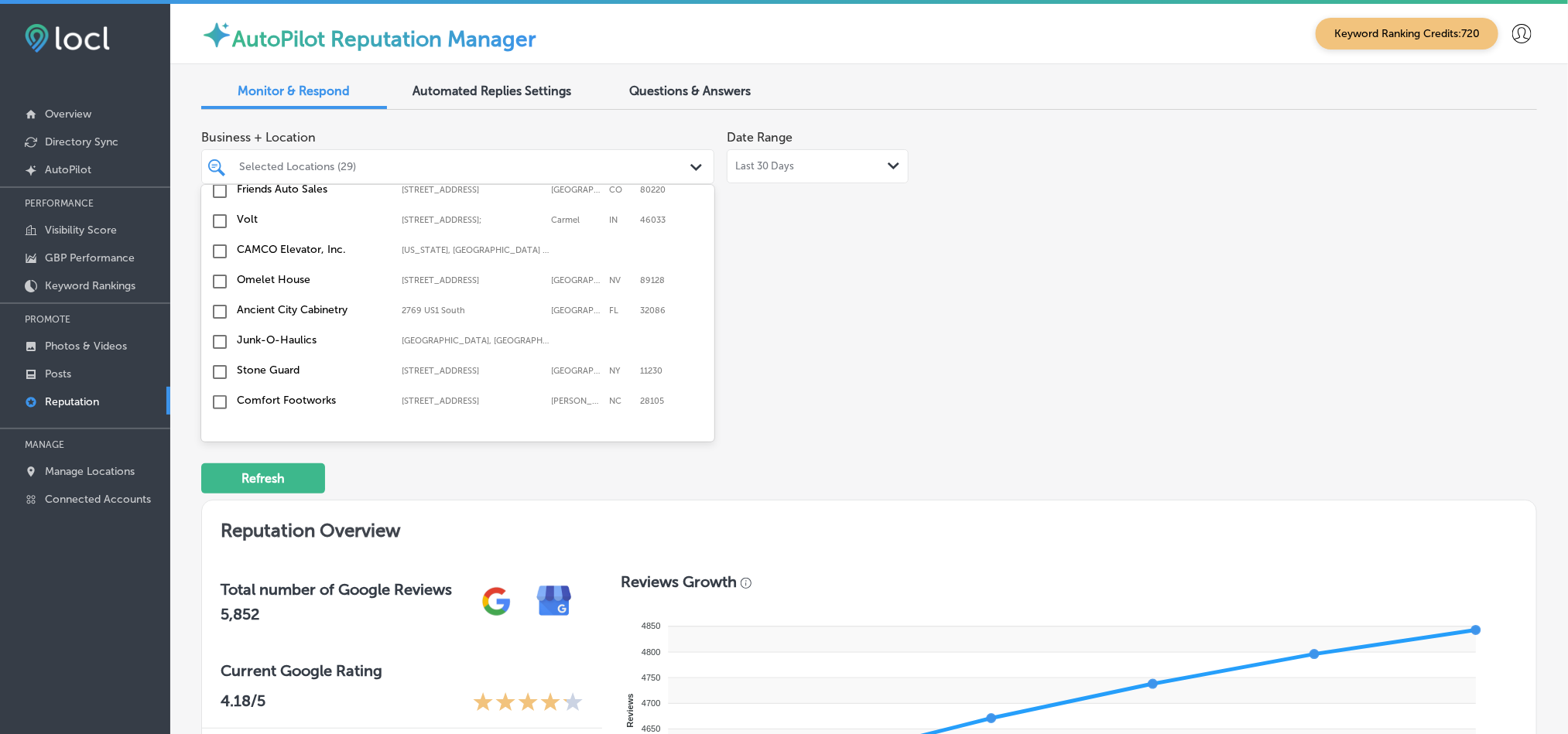
scroll to position [4337, 0]
click at [223, 463] on input "checkbox" at bounding box center [220, 472] width 19 height 19
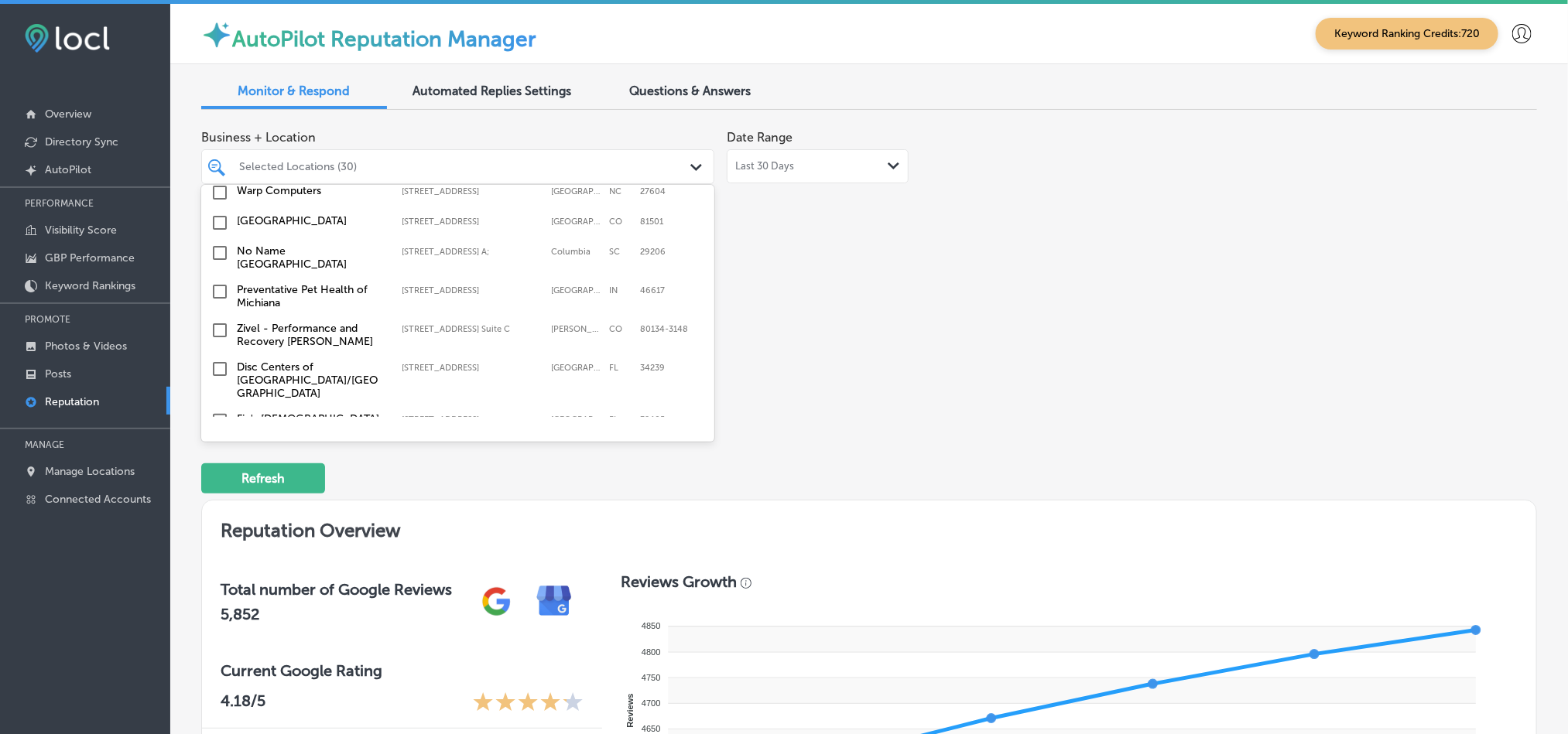
scroll to position [2838, 0]
click at [216, 410] on input "checkbox" at bounding box center [220, 419] width 19 height 19
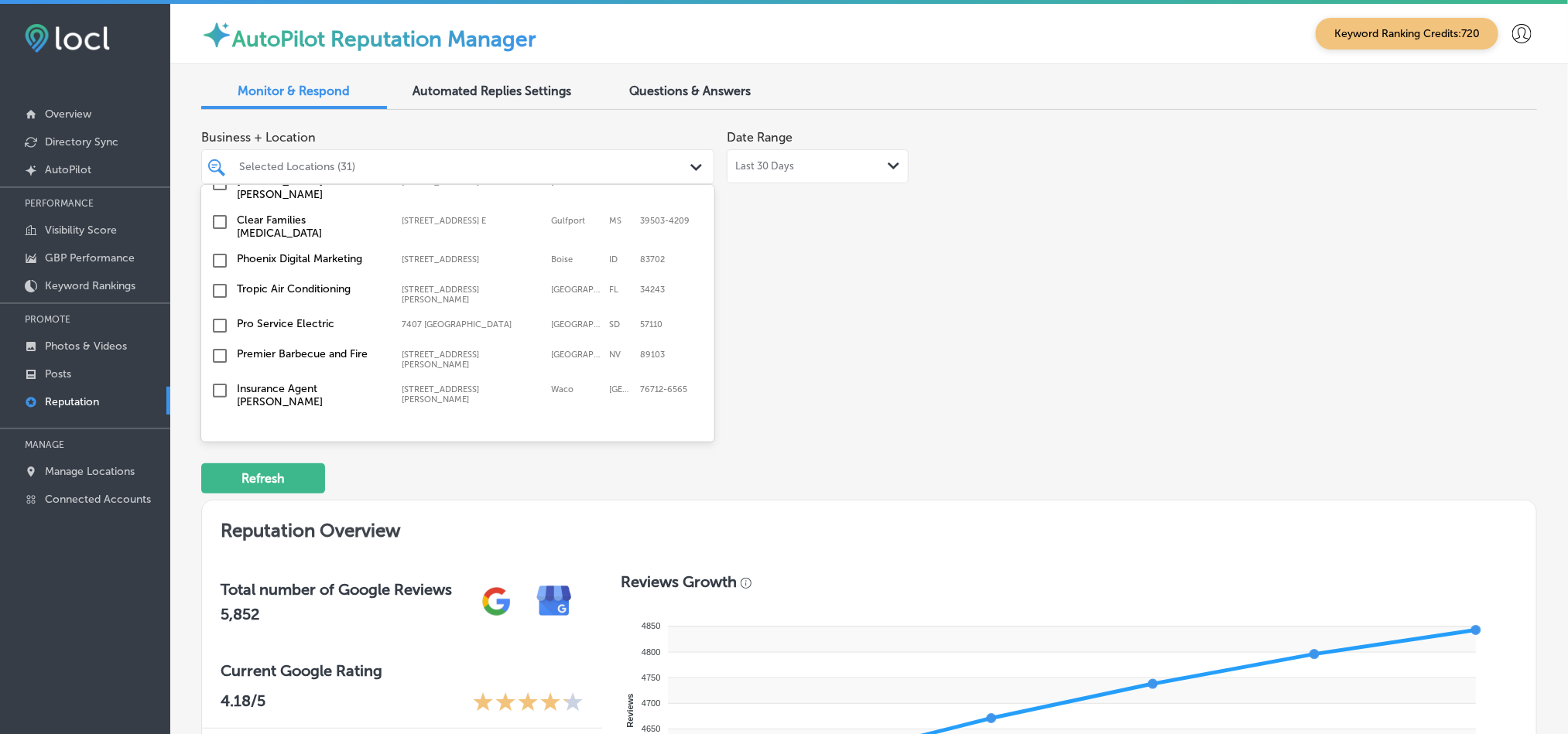
scroll to position [4864, 0]
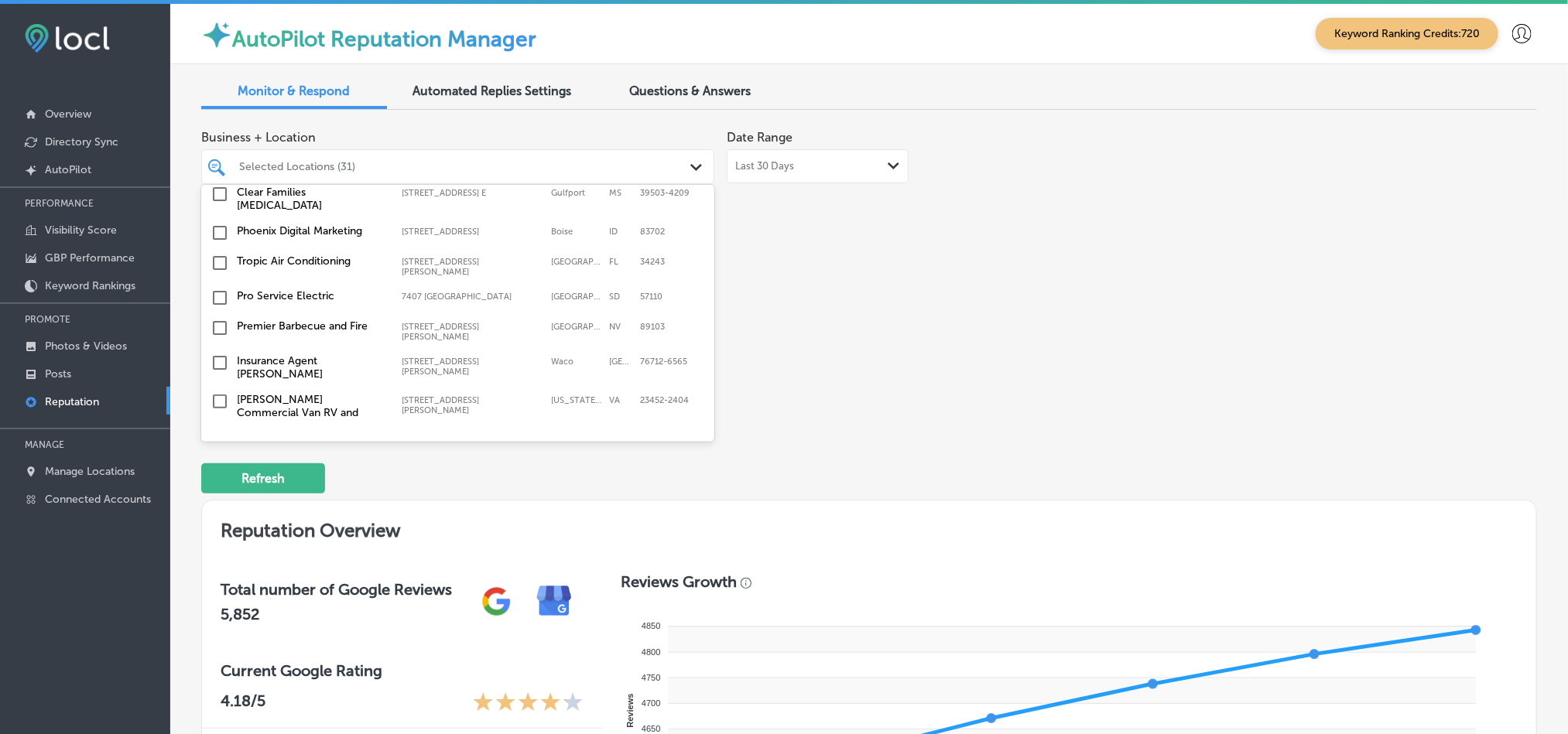
click at [216, 483] on input "checkbox" at bounding box center [220, 492] width 19 height 19
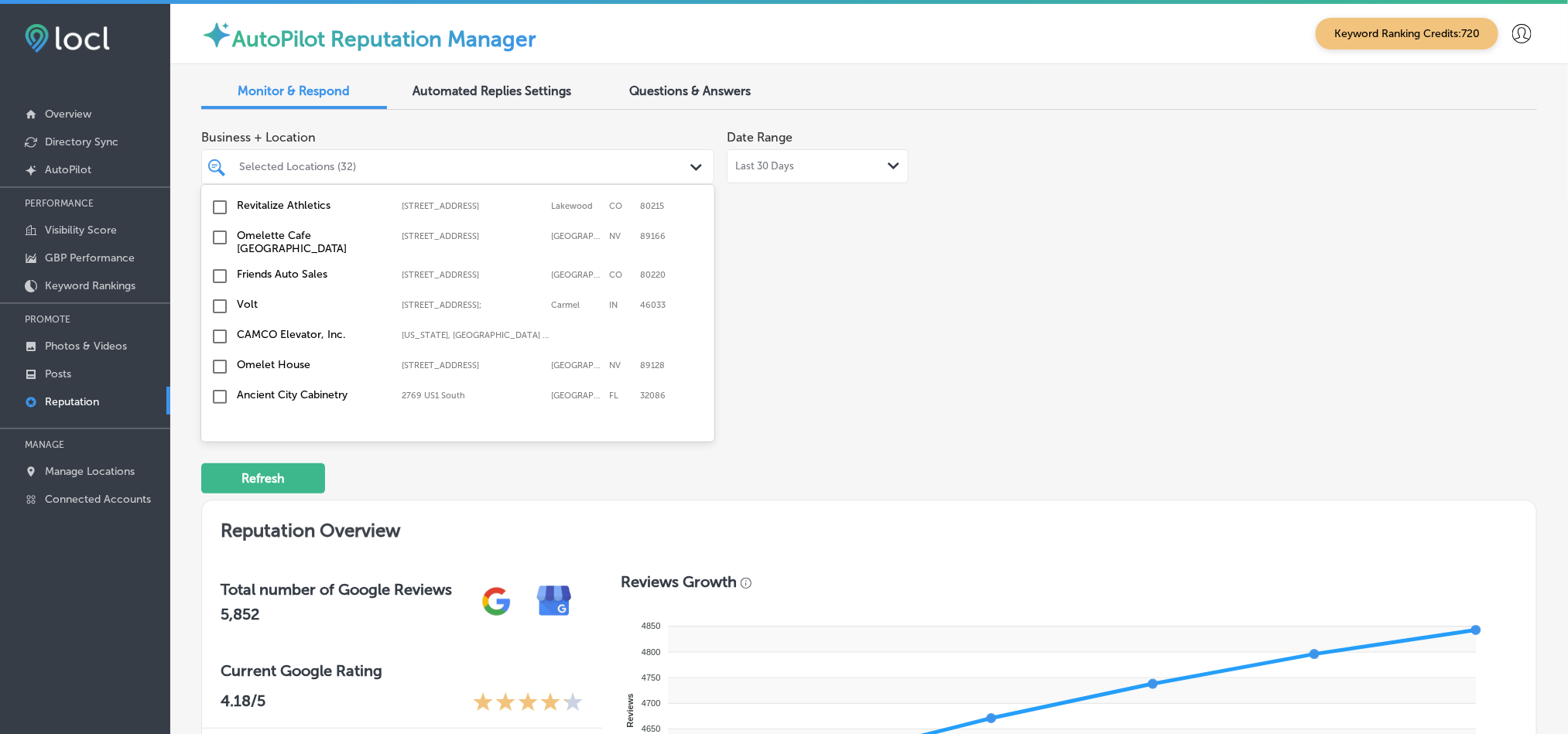
scroll to position [4328, 0]
click at [219, 479] on input "checkbox" at bounding box center [220, 488] width 19 height 19
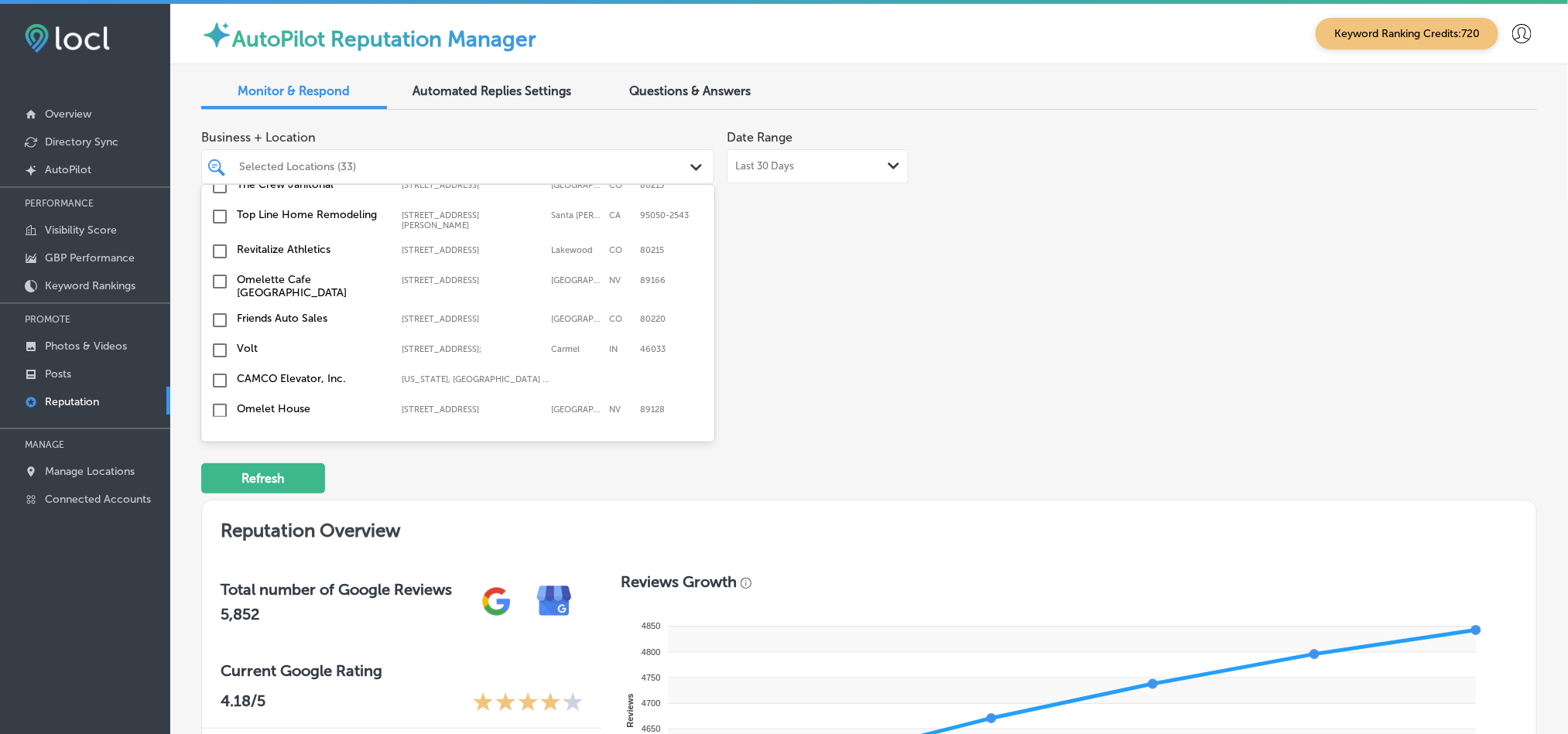
scroll to position [4315, 0]
click at [277, 461] on div "Junk-O-Haulics [GEOGRAPHIC_DATA], [GEOGRAPHIC_DATA], [GEOGRAPHIC_DATA] | Wahoo,…" at bounding box center [458, 473] width 501 height 24
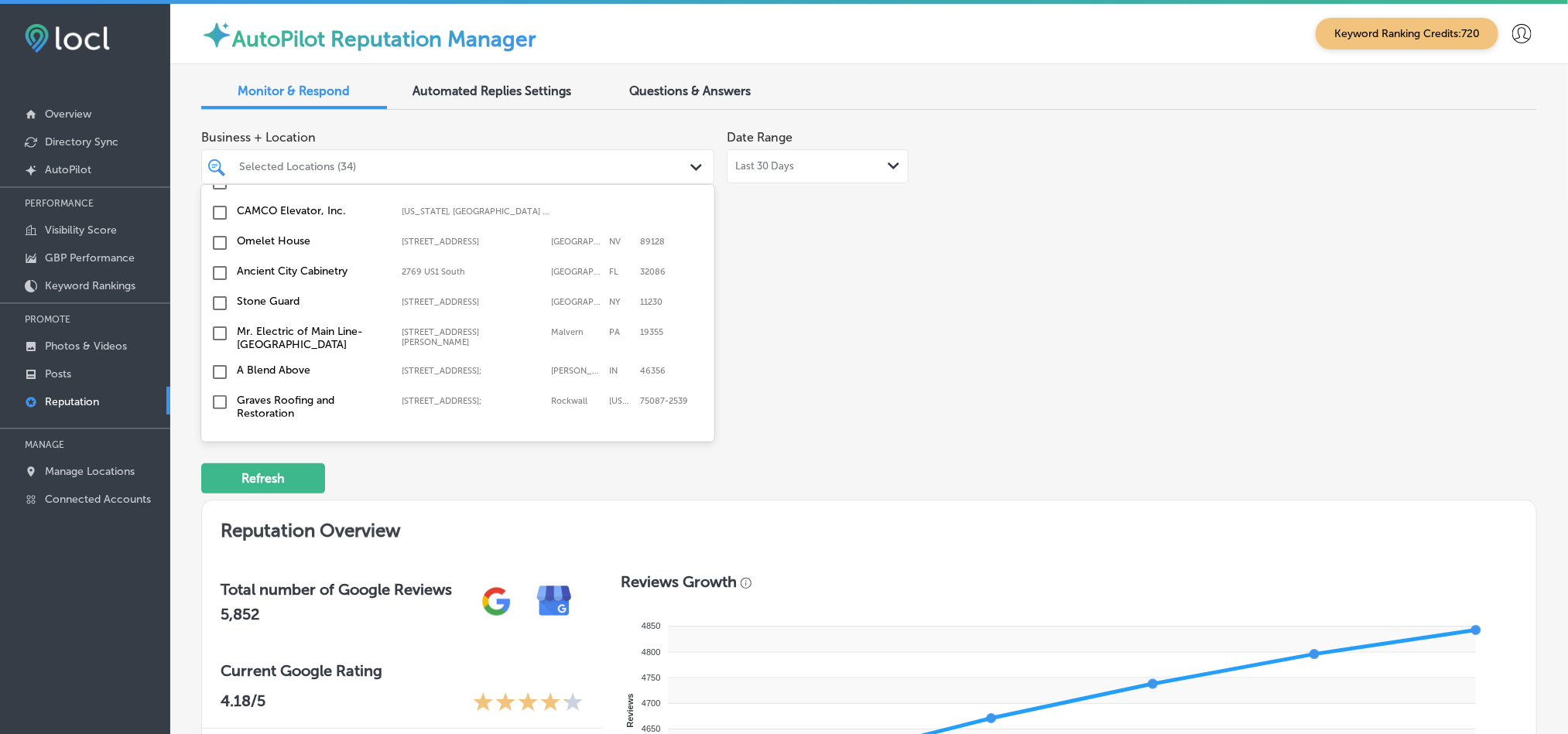
scroll to position [4513, 0]
click at [216, 432] on input "checkbox" at bounding box center [220, 441] width 19 height 19
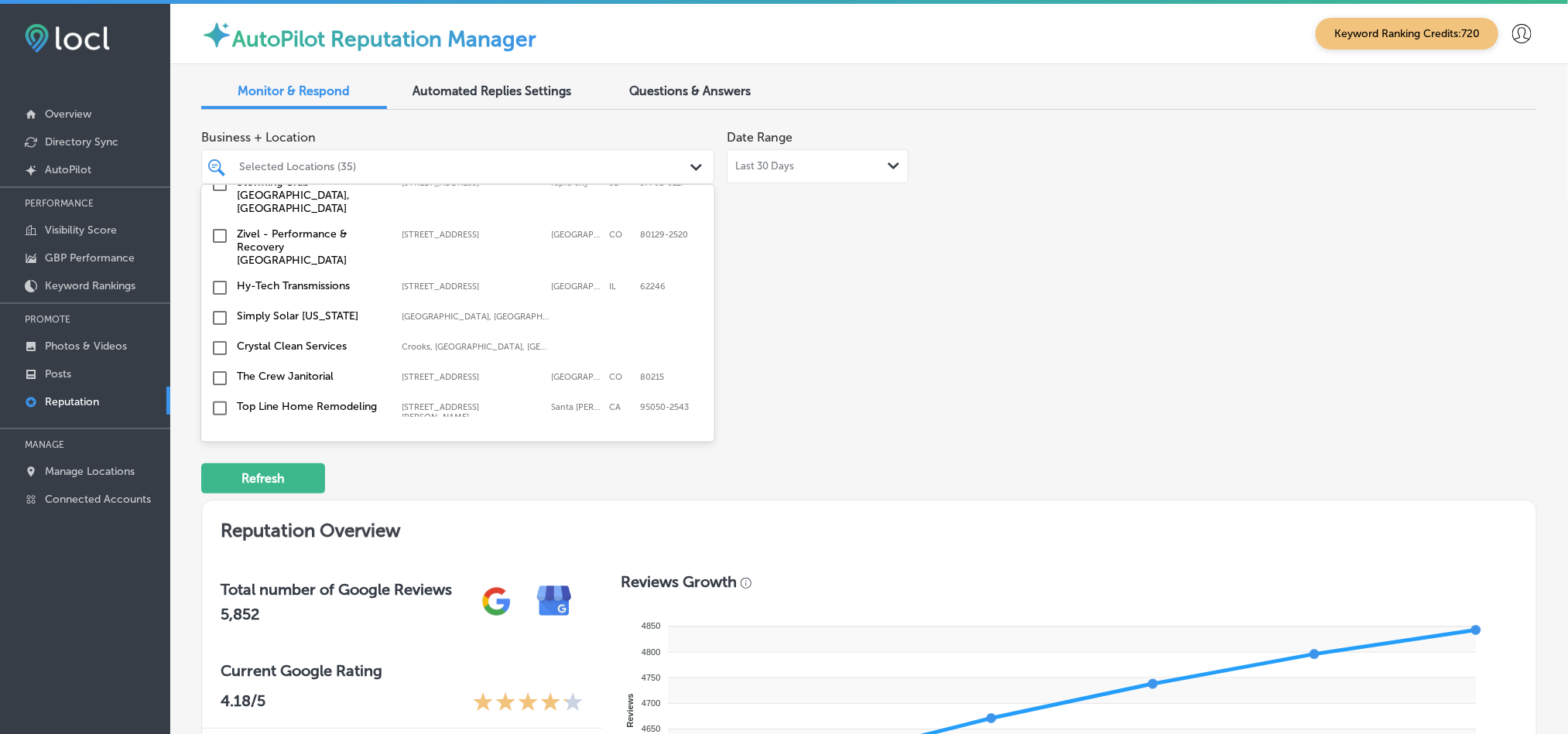
scroll to position [4133, 0]
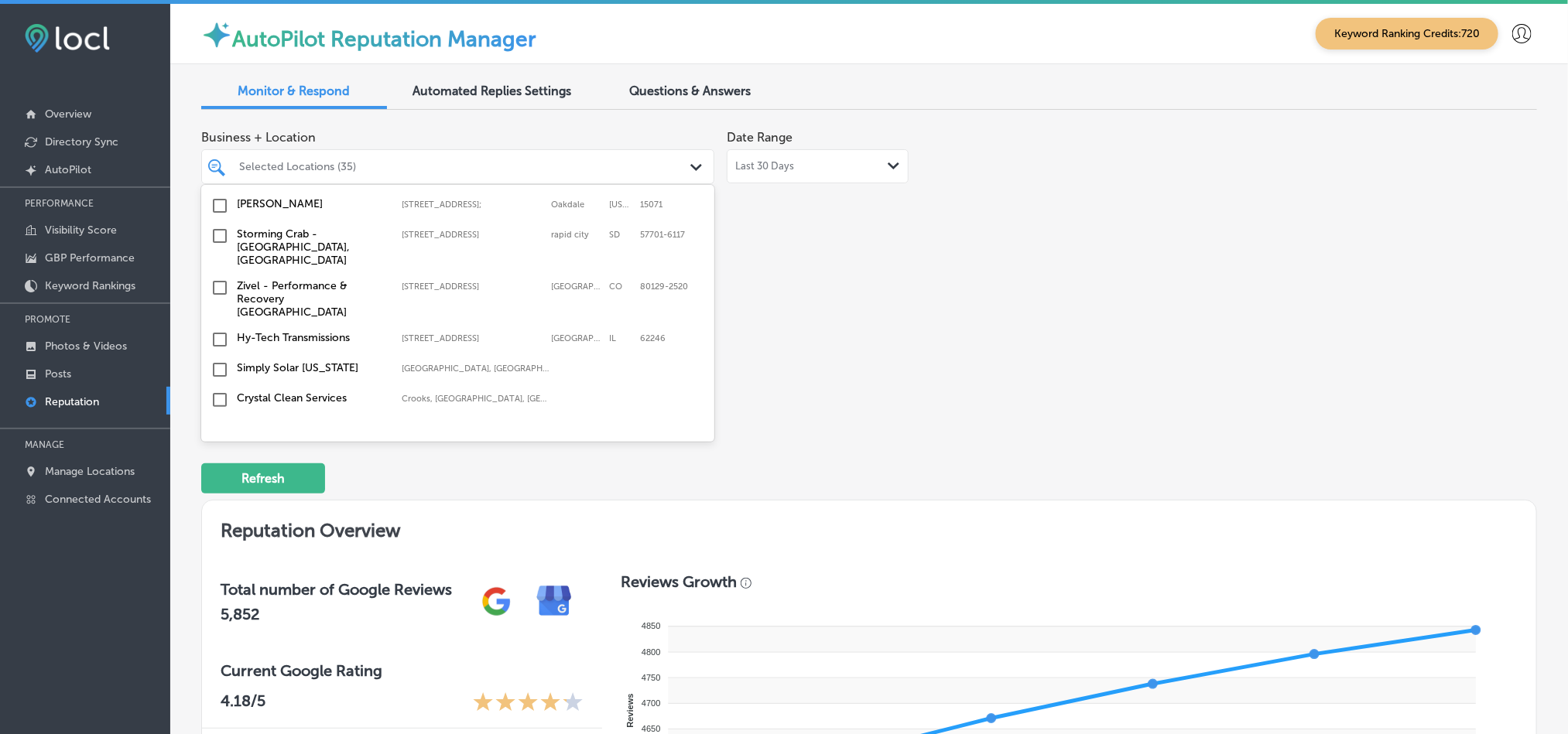
click at [214, 451] on input "checkbox" at bounding box center [220, 460] width 19 height 19
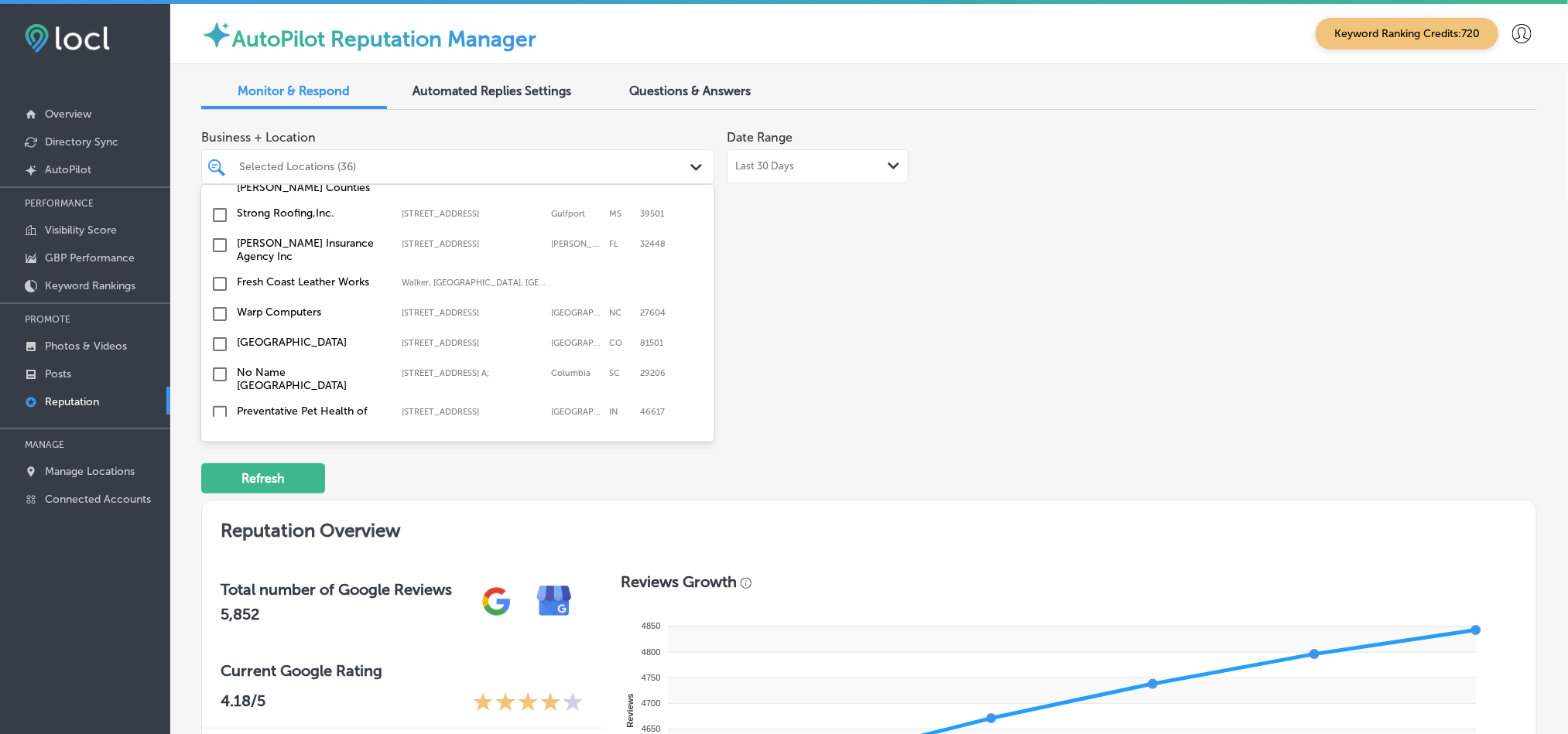
scroll to position [2917, 0]
click at [218, 336] on input "checkbox" at bounding box center [220, 345] width 19 height 19
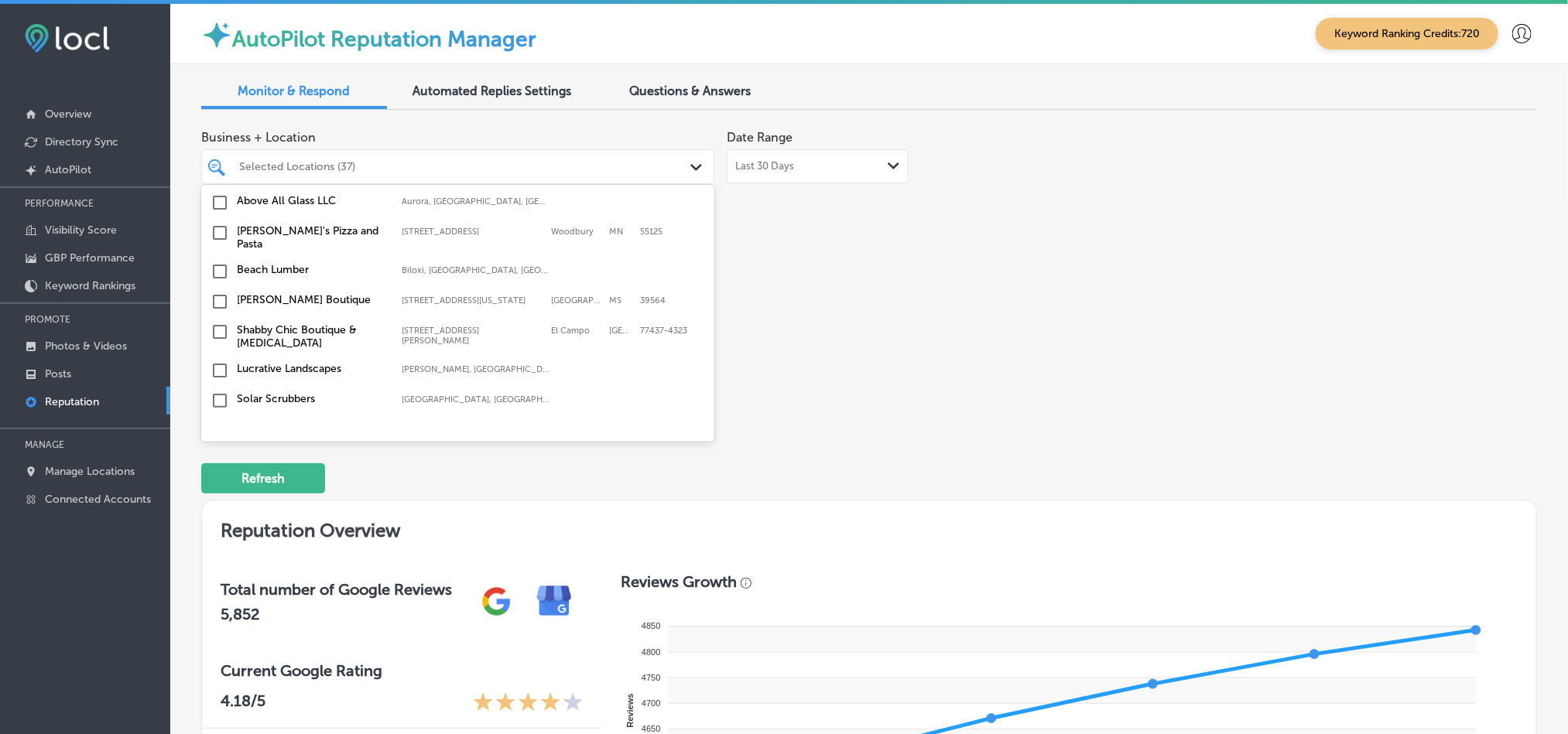
scroll to position [2641, 0]
click at [216, 422] on input "checkbox" at bounding box center [220, 431] width 19 height 19
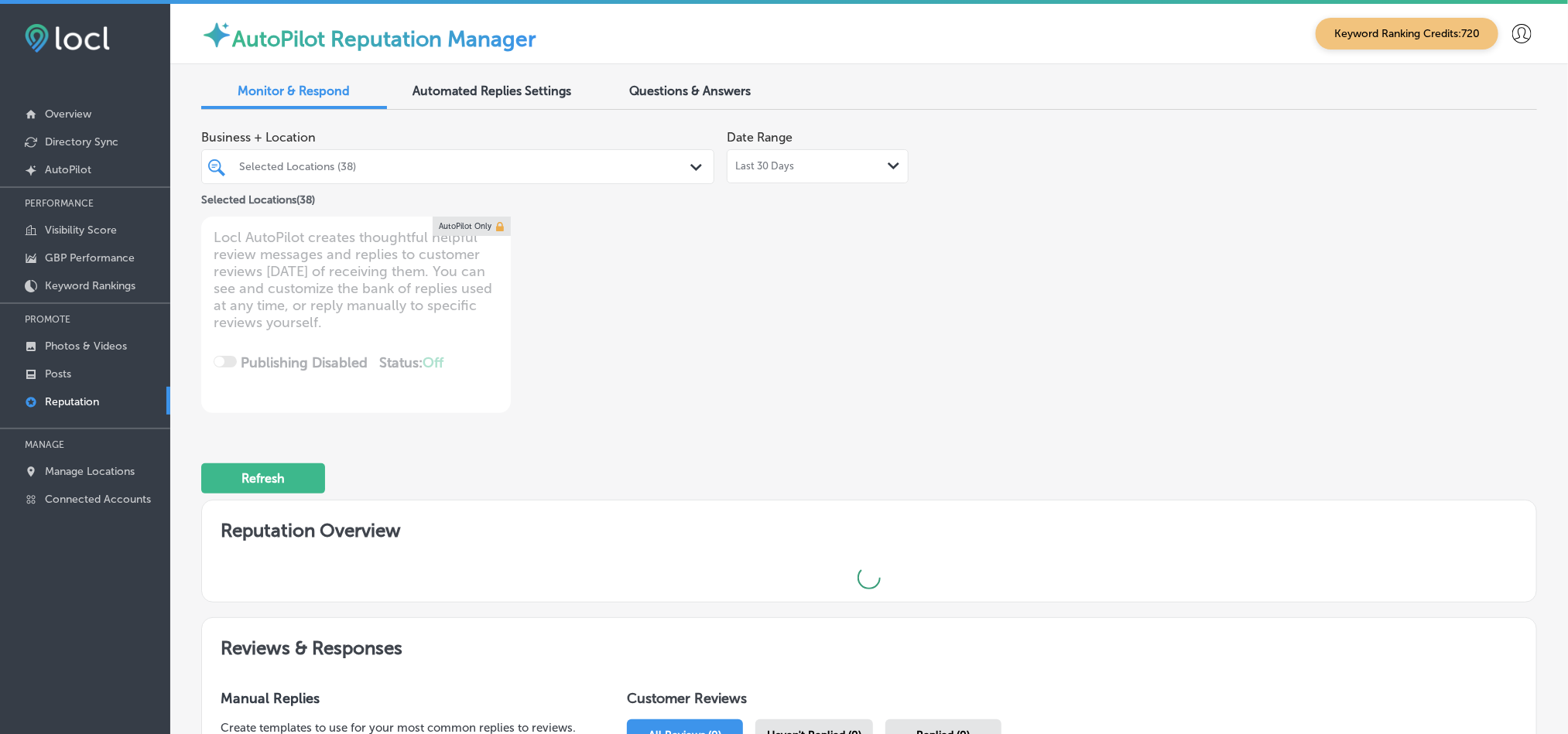
click at [826, 349] on div "Business + Location Selected Locations (38) Path Created with Sketch. Selected …" at bounding box center [602, 267] width 802 height 291
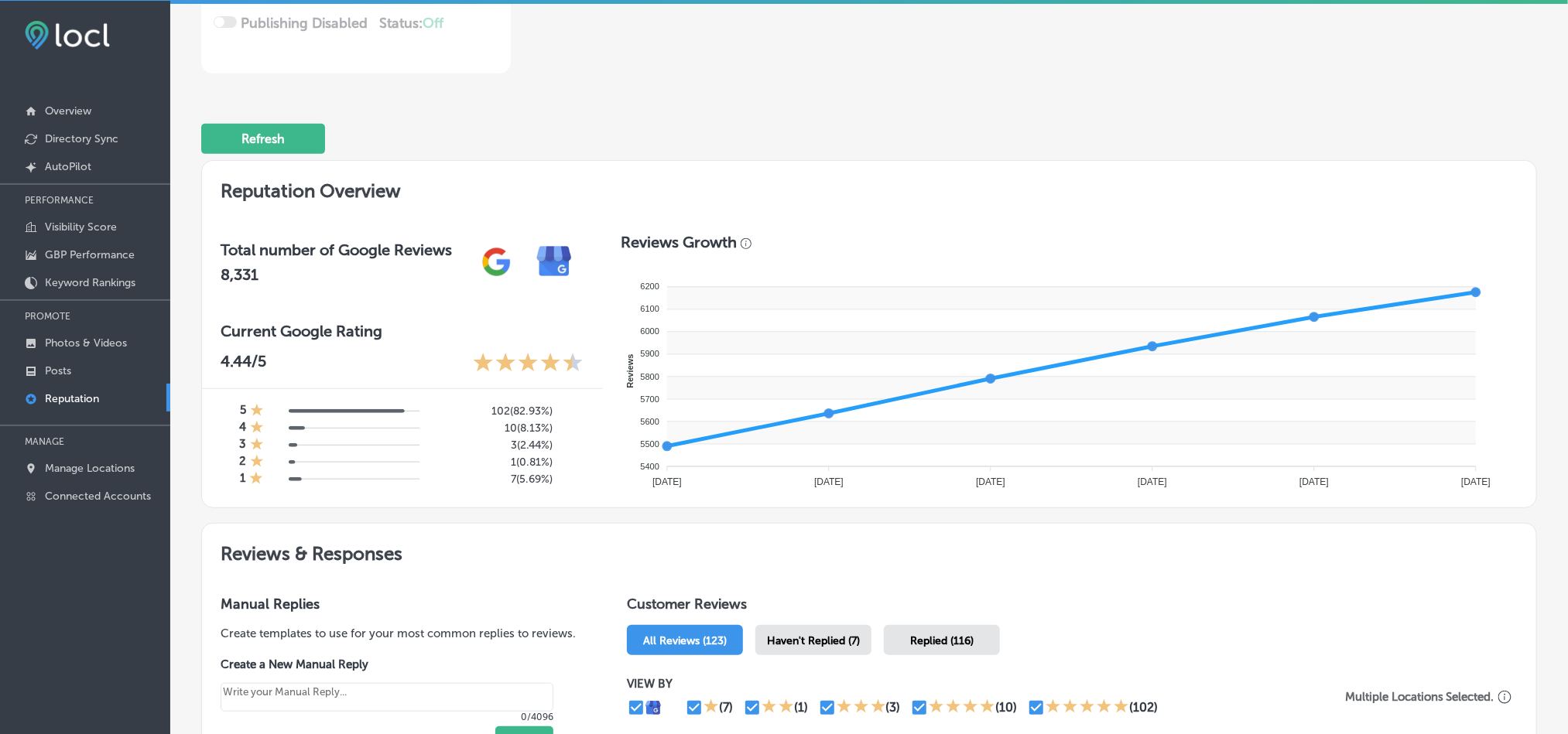
scroll to position [0, 0]
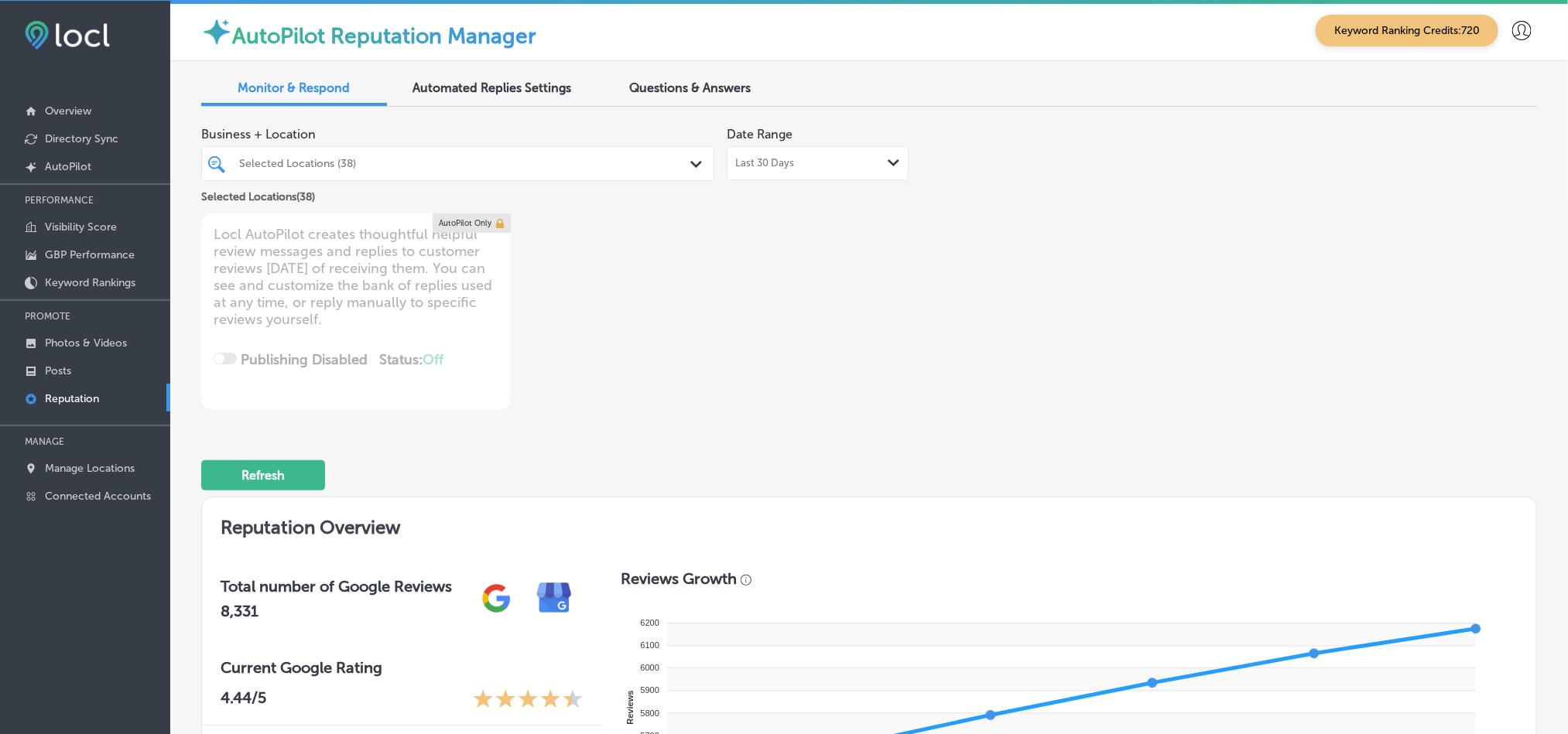
click at [859, 168] on div "Last 30 Days Path Created with Sketch." at bounding box center [817, 163] width 165 height 13
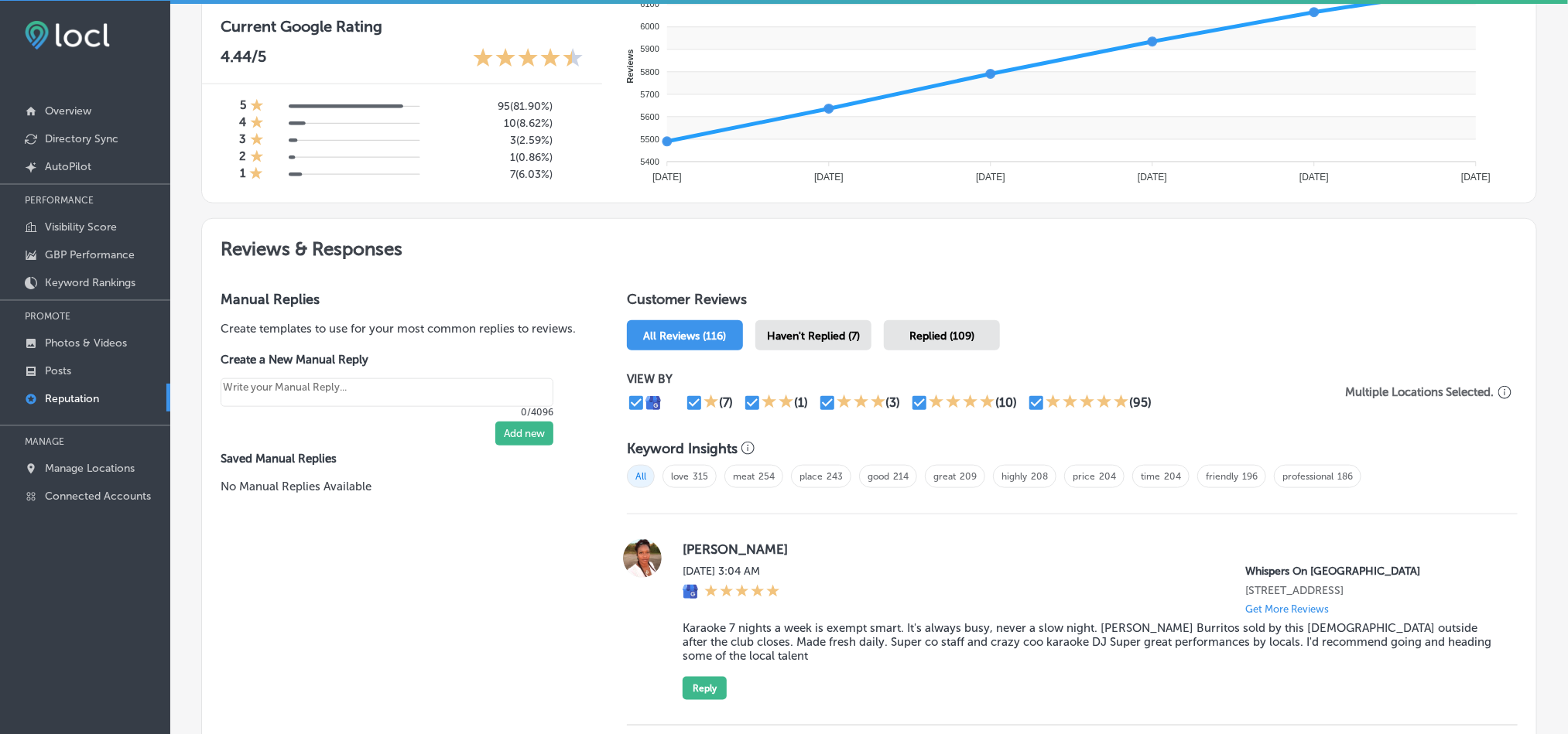
scroll to position [640, 0]
click at [798, 321] on div "Haven't Replied (7)" at bounding box center [813, 335] width 116 height 30
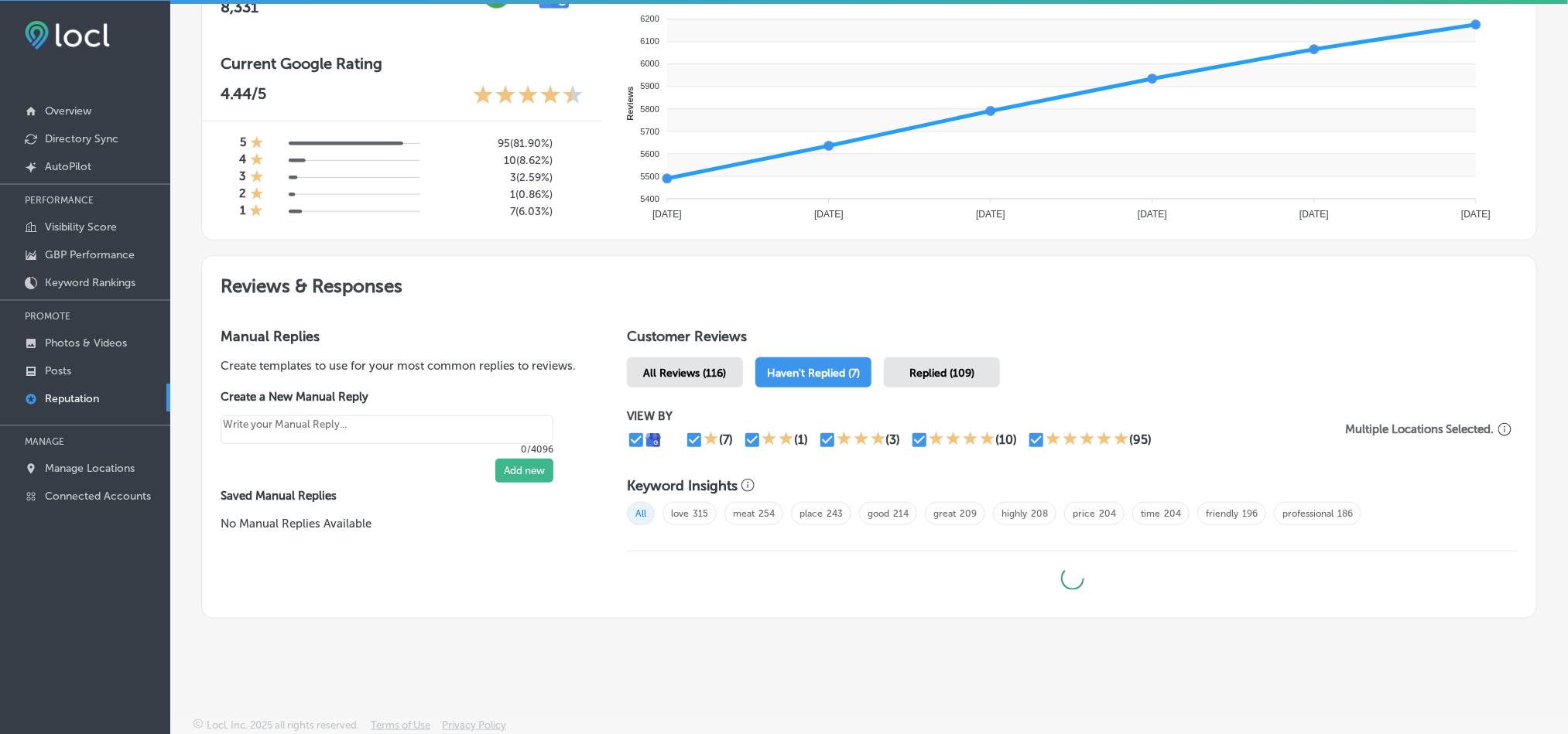
type textarea "x"
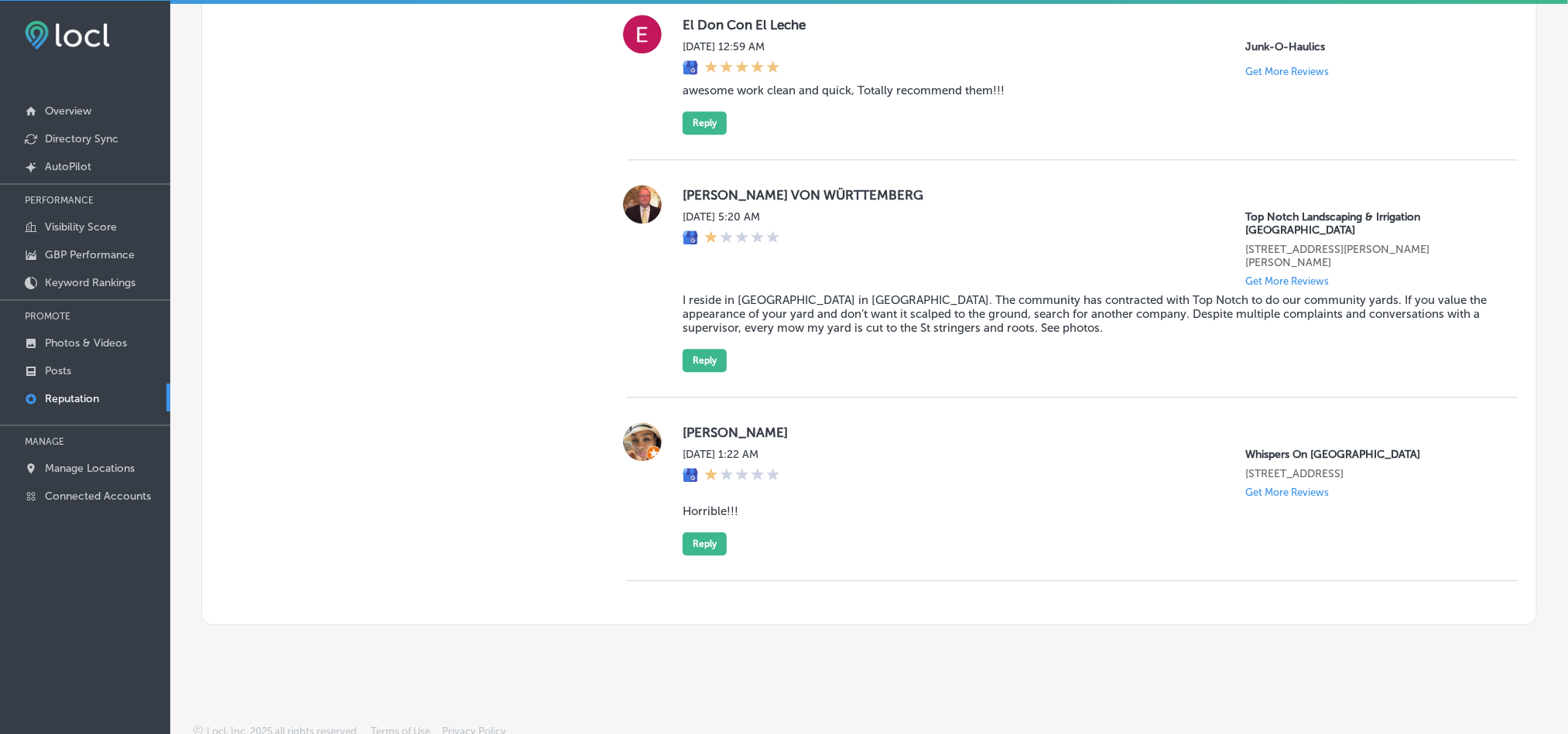
scroll to position [1863, 0]
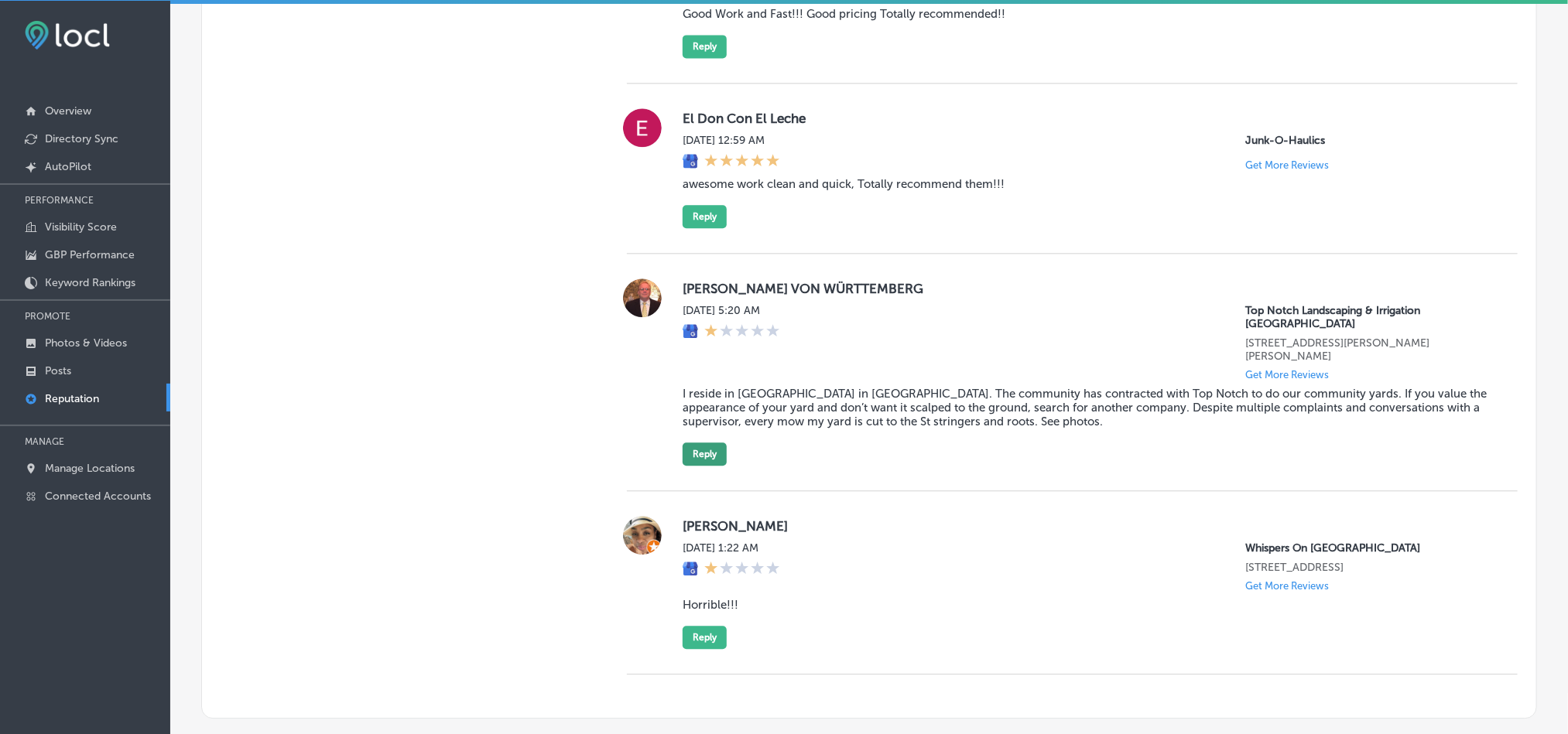
click at [697, 442] on button "Reply" at bounding box center [705, 454] width 44 height 23
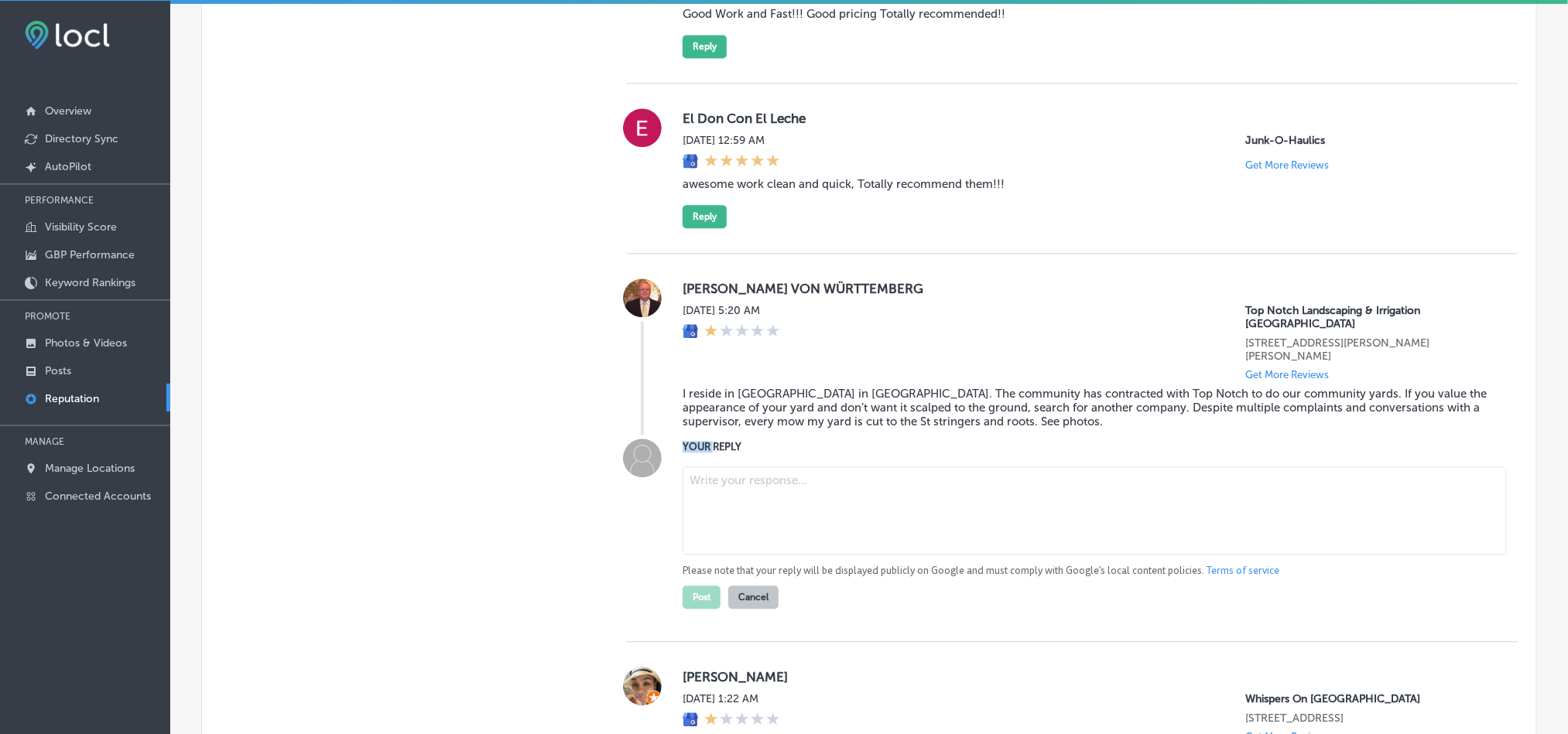
click at [697, 439] on div "YOUR REPLY Please note that your reply will be displayed publicly on Google and…" at bounding box center [1088, 523] width 810 height 170
click at [738, 478] on textarea at bounding box center [1095, 511] width 825 height 88
paste textarea "Thank you for sharing your feedback, [PERSON_NAME]. We apologize for the issues…"
type textarea "Thank you for sharing your feedback, [PERSON_NAME]. We apologize for the issues…"
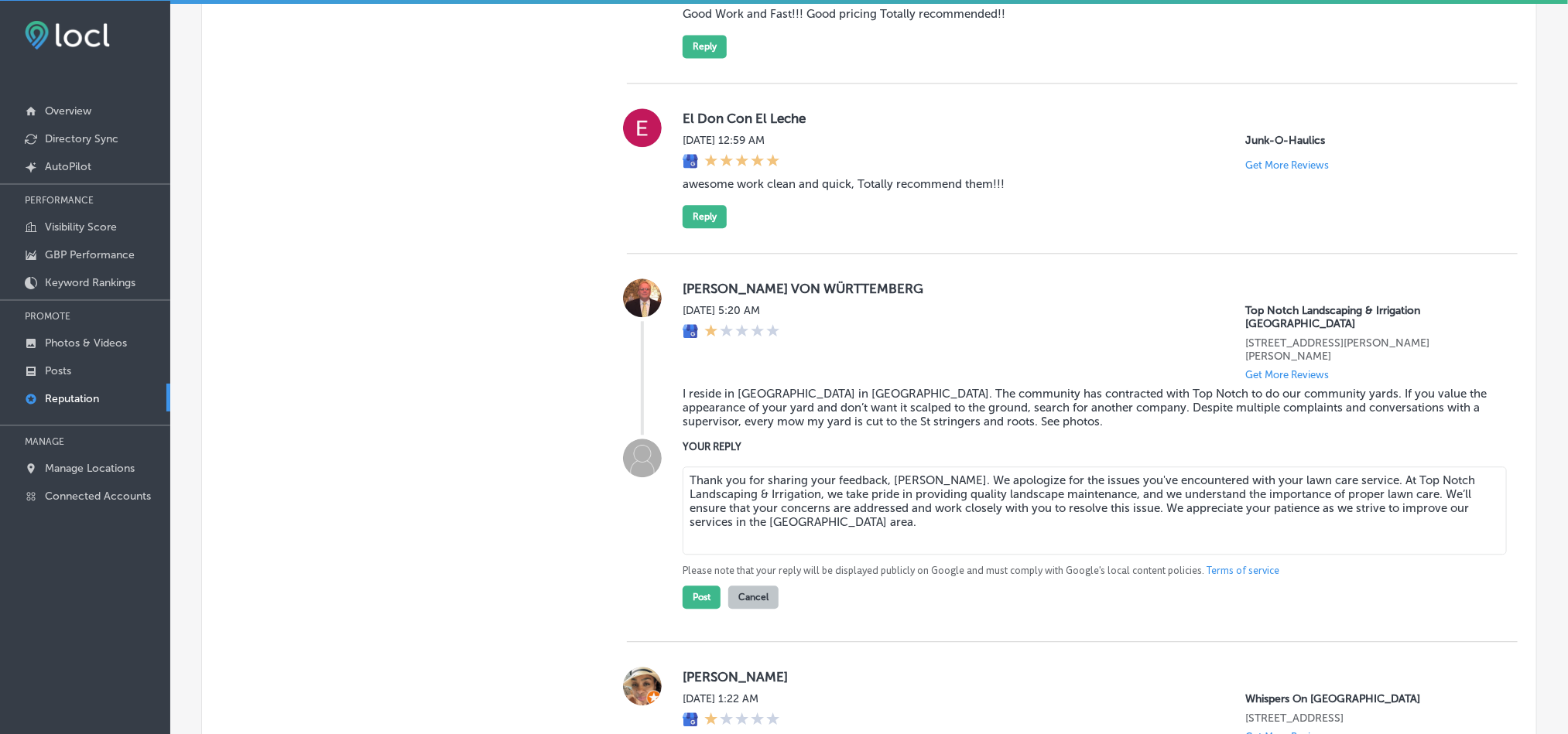
type textarea "x"
type textarea "Thank you for sharing your feedback, [PERSON_NAME]. We apologize for the issues…"
click at [688, 585] on button "Post" at bounding box center [702, 597] width 38 height 23
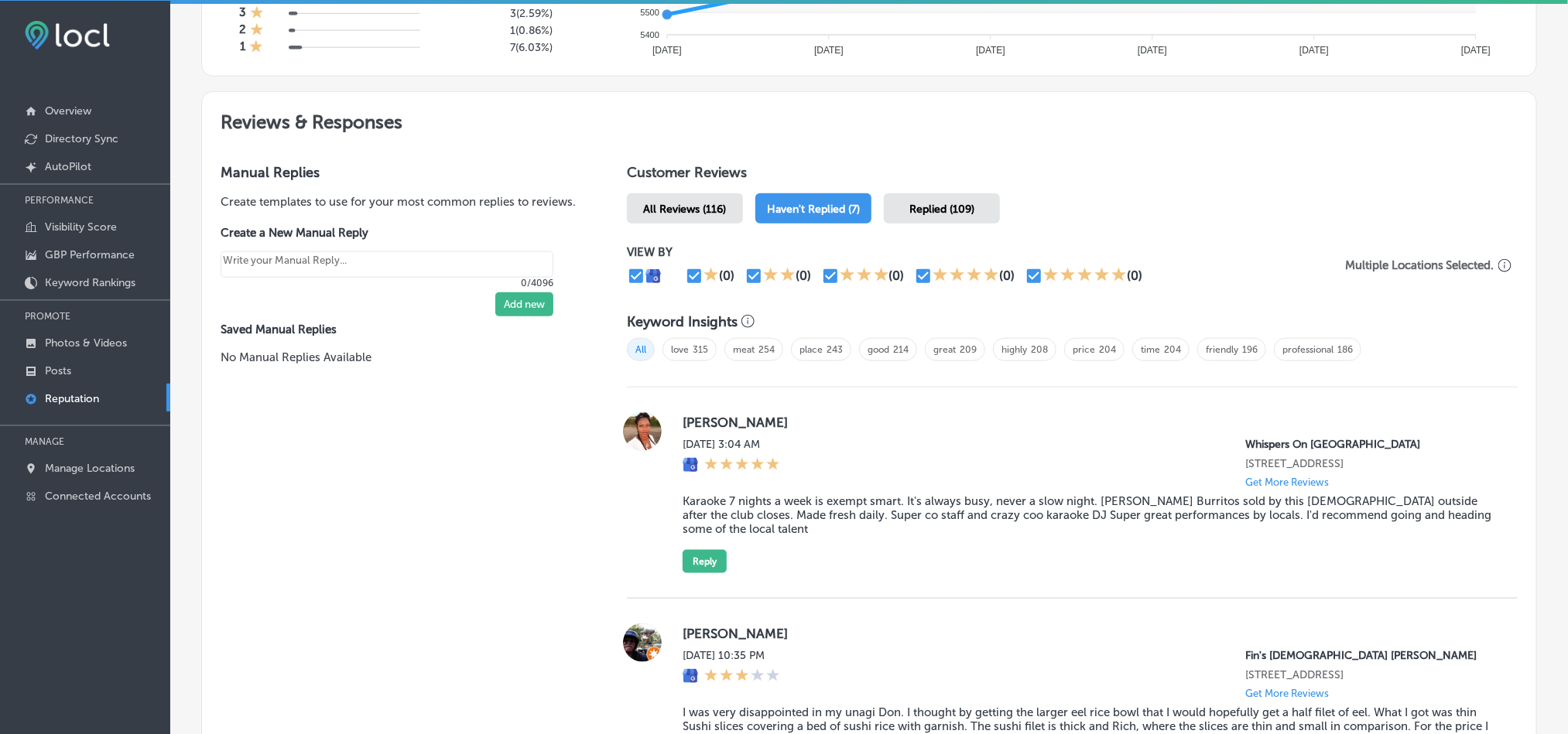
scroll to position [675, 0]
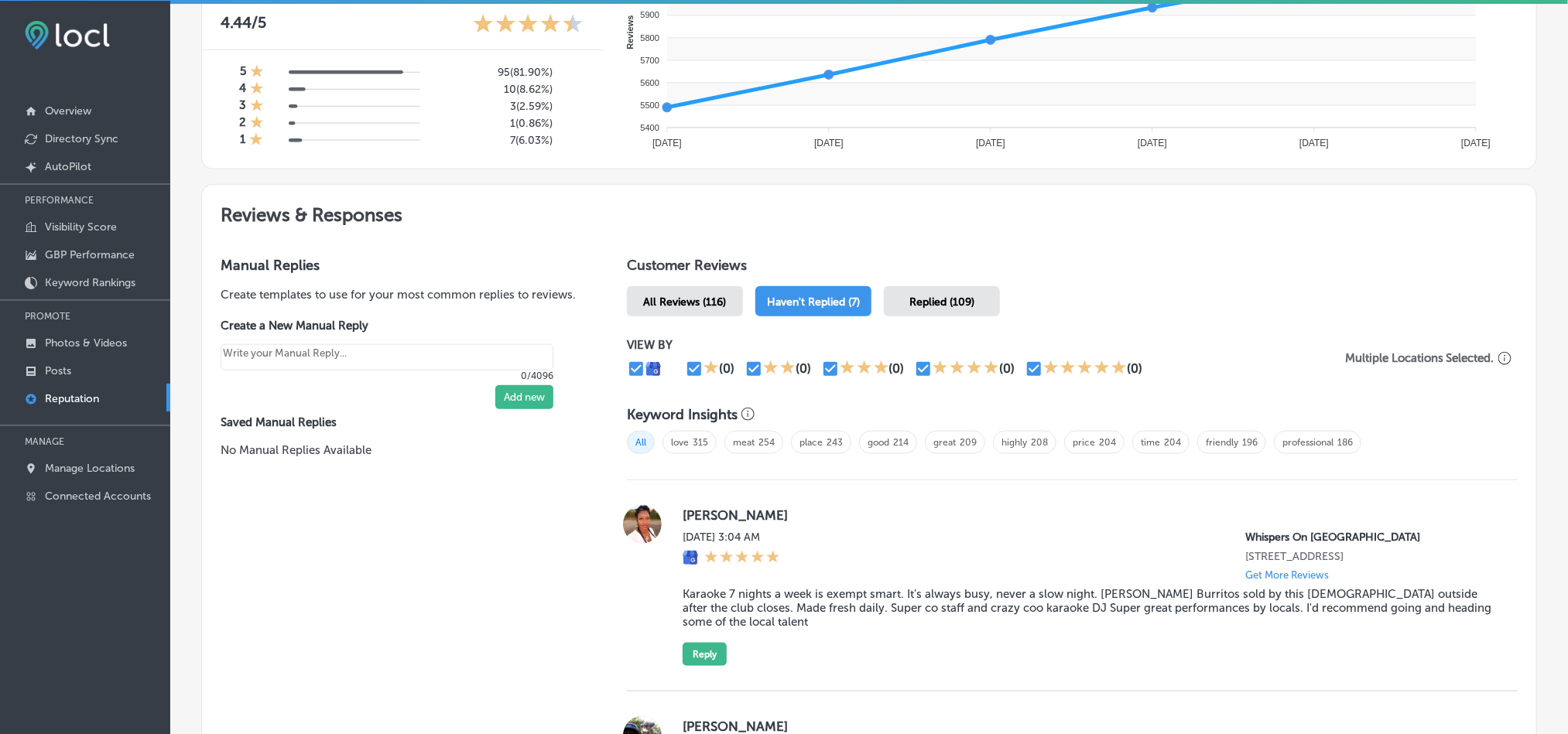
click at [689, 306] on div "All Reviews (116)" at bounding box center [685, 301] width 116 height 30
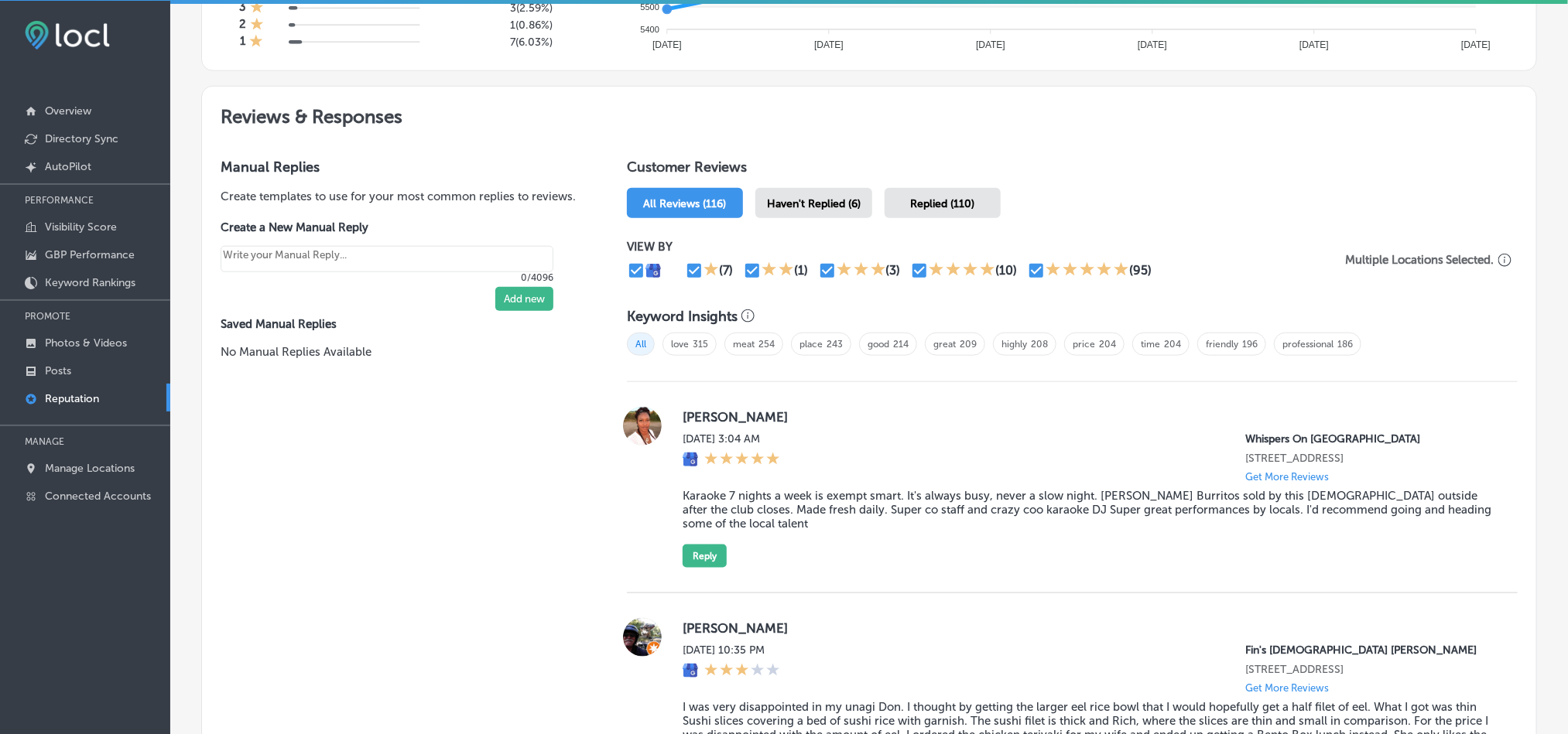
scroll to position [773, 0]
click at [798, 204] on span "Haven't Replied (6)" at bounding box center [814, 204] width 94 height 14
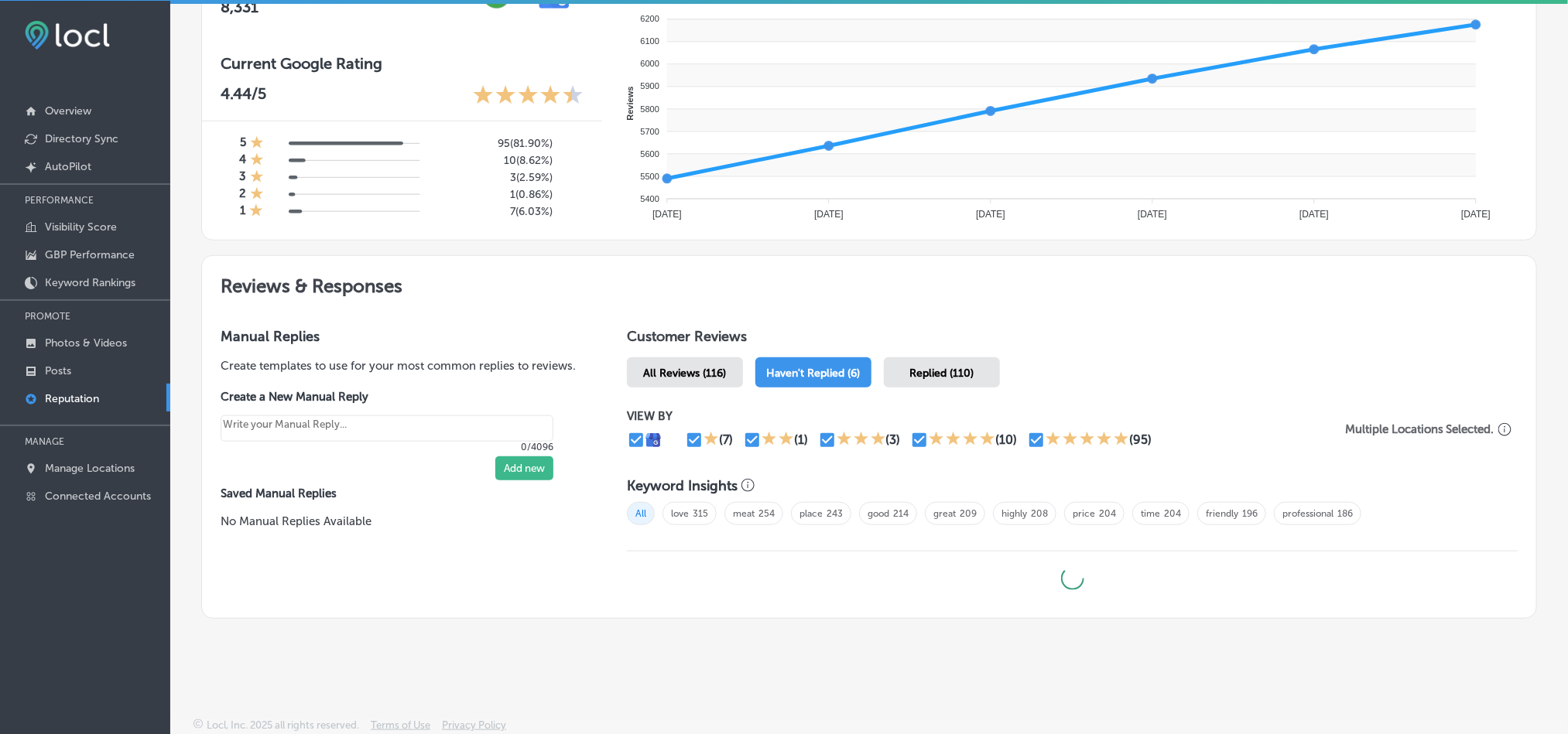
type textarea "x"
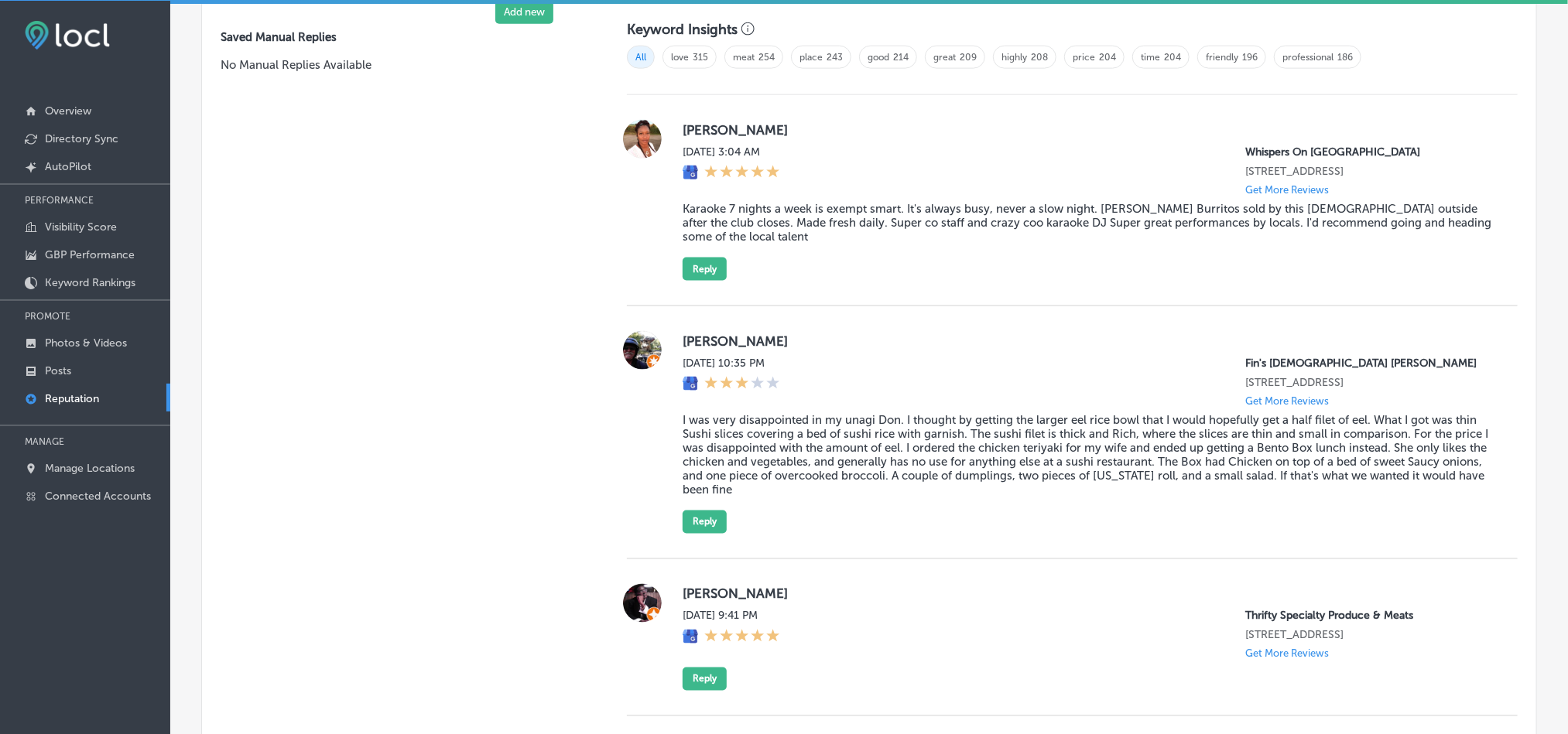
scroll to position [1059, 0]
click at [954, 168] on div "[DATE] 3:04 AM Whispers On [GEOGRAPHIC_DATA] [STREET_ADDRESS] Get More Reviews" at bounding box center [1088, 172] width 810 height 50
drag, startPoint x: 679, startPoint y: 125, endPoint x: 783, endPoint y: 129, distance: 104.1
click at [783, 129] on label "[PERSON_NAME]" at bounding box center [1088, 131] width 810 height 15
copy label "[PERSON_NAME]"
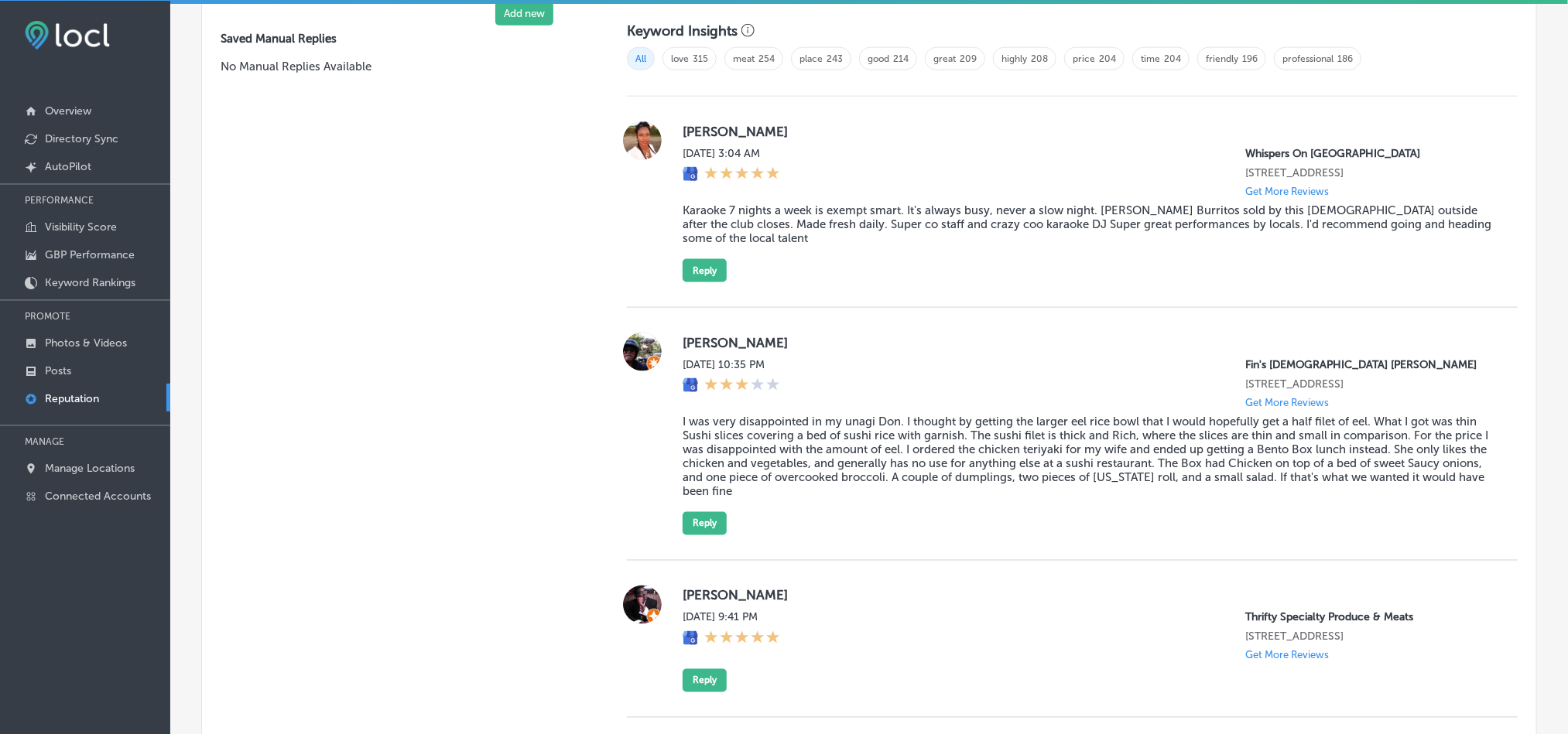
click at [752, 218] on blockquote "Karaoke 7 nights a week is exempt smart. It's always busy, never a slow night. …" at bounding box center [1088, 224] width 810 height 41
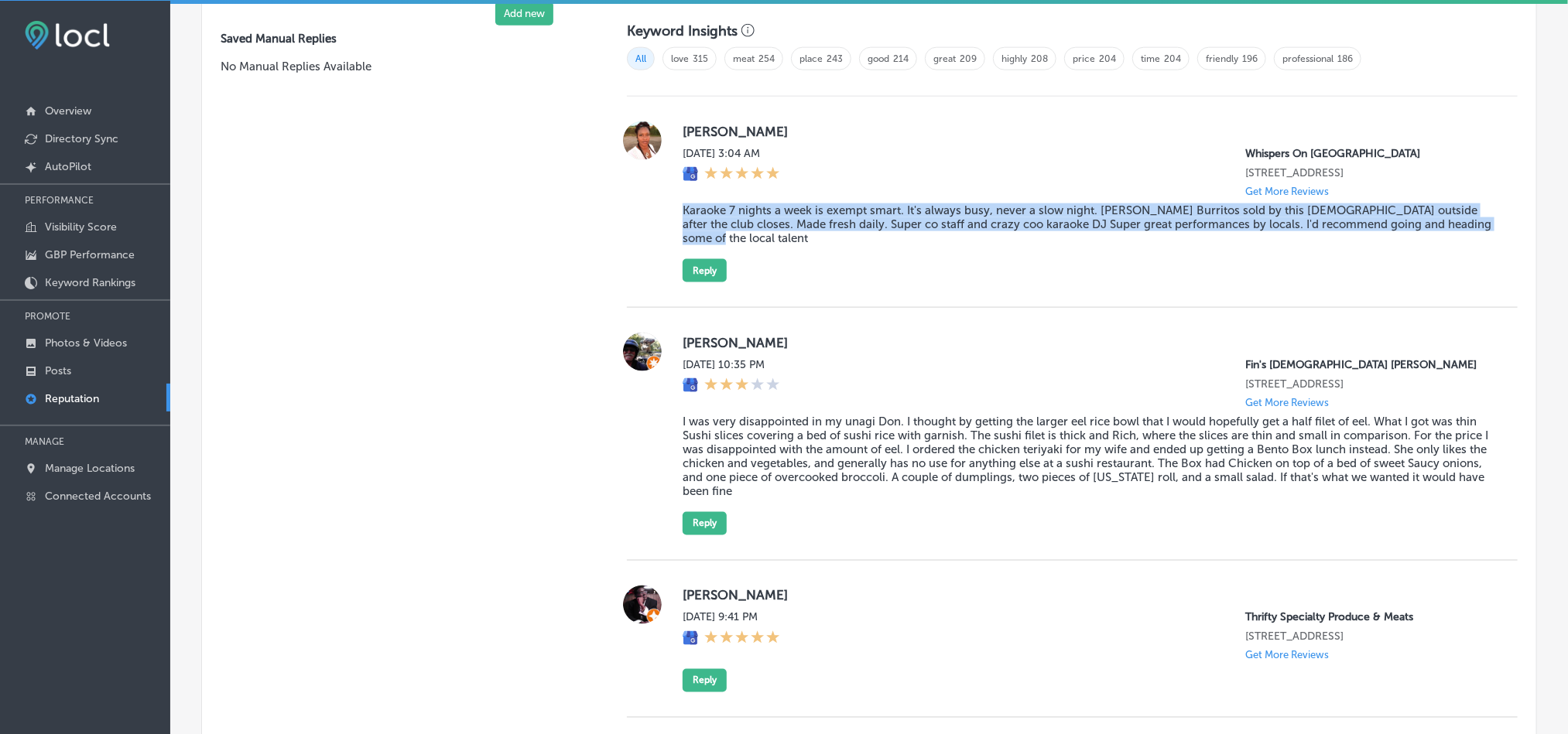
drag, startPoint x: 677, startPoint y: 219, endPoint x: 1538, endPoint y: 241, distance: 861.3
click at [1538, 241] on div "Monitor & Respond Automated Replies Settings Questions & Answers Business + Loc…" at bounding box center [869, 157] width 1398 height 2310
copy blockquote "Karaoke 7 nights a week is exempt smart. It's always busy, never a slow night. …"
click at [807, 282] on div "[PERSON_NAME] [DATE] 3:04 AM Whispers On [GEOGRAPHIC_DATA] [STREET_ADDRESS] Get…" at bounding box center [1072, 202] width 891 height 211
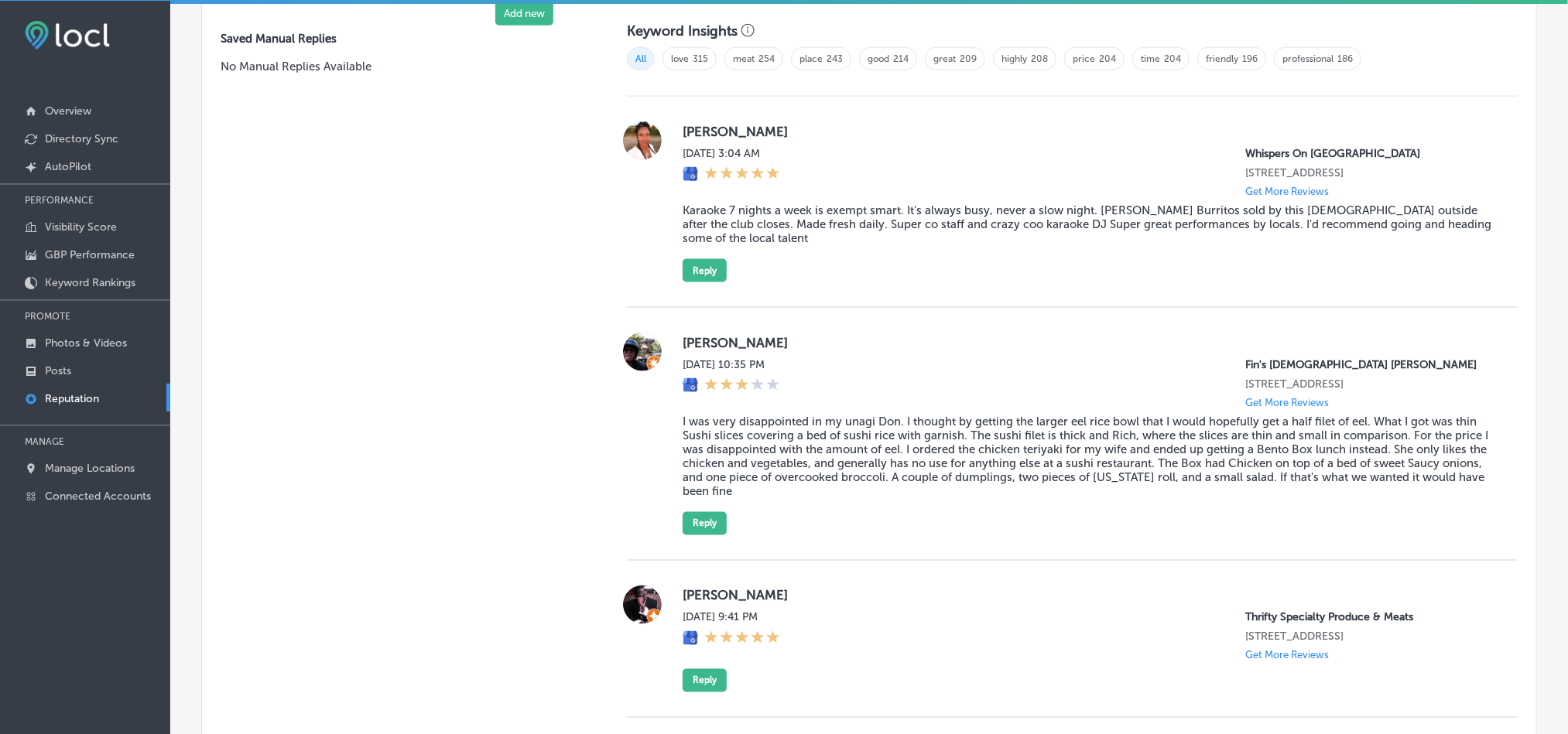
click at [801, 281] on div "[PERSON_NAME] [DATE] 3:04 AM Whispers On [GEOGRAPHIC_DATA] [STREET_ADDRESS] Get…" at bounding box center [1072, 202] width 891 height 211
click at [699, 267] on button "Reply" at bounding box center [705, 271] width 44 height 23
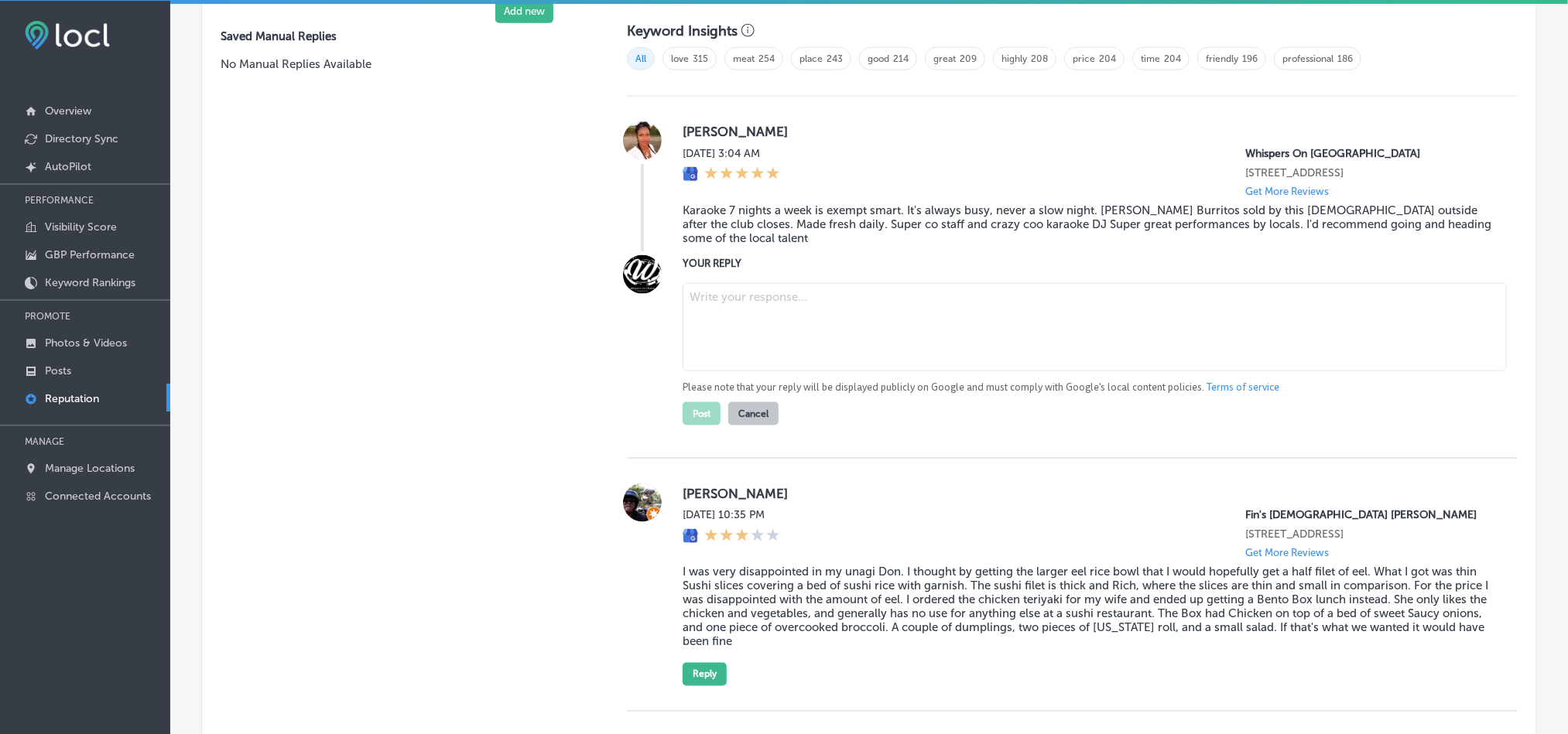
scroll to position [1056, 0]
click at [771, 319] on textarea at bounding box center [1095, 330] width 825 height 88
paste textarea "Hi [PERSON_NAME], thank you for sharing your experience! We’re glad to hear you…"
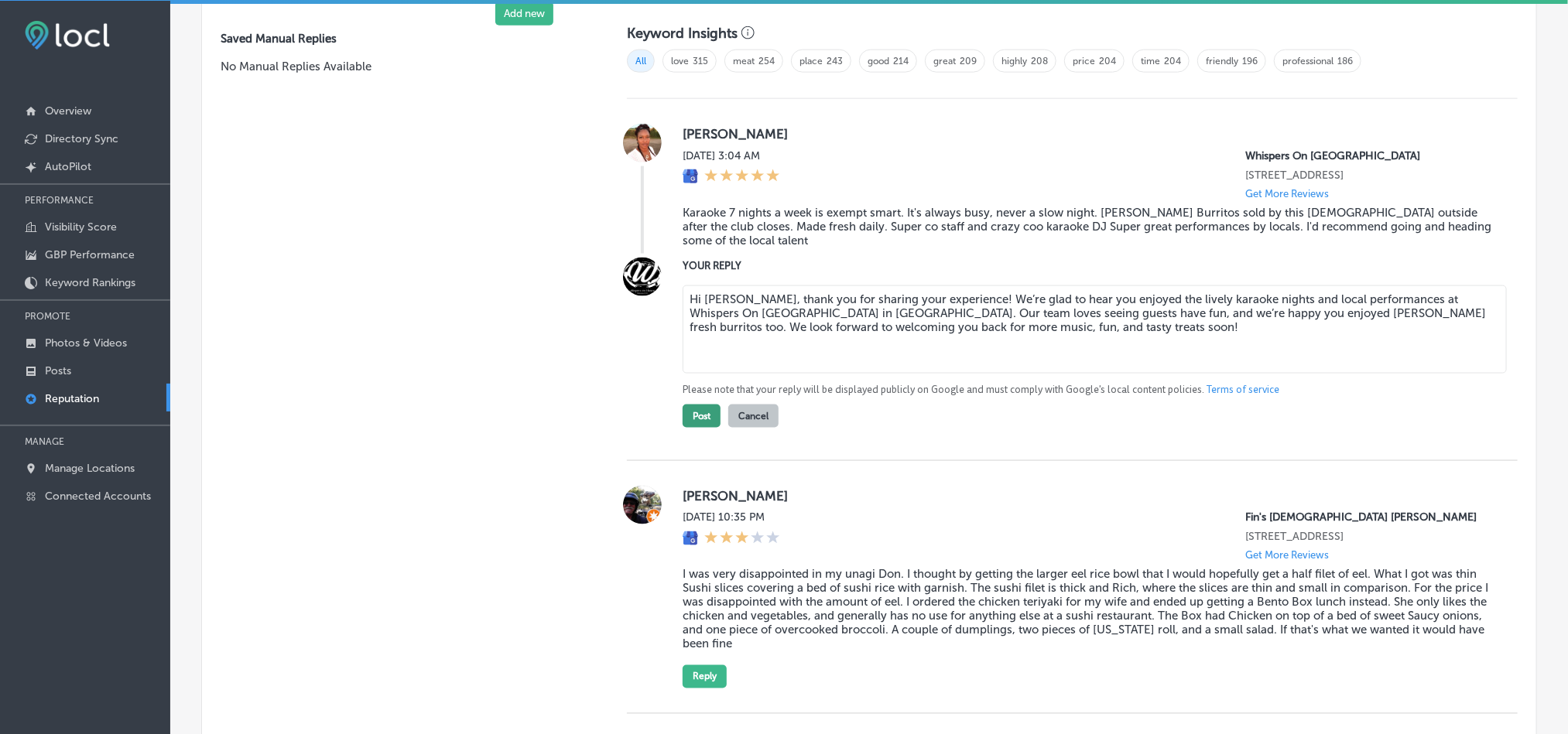
type textarea "Hi [PERSON_NAME], thank you for sharing your experience! We’re glad to hear you…"
click at [688, 418] on button "Post" at bounding box center [702, 416] width 38 height 23
type textarea "x"
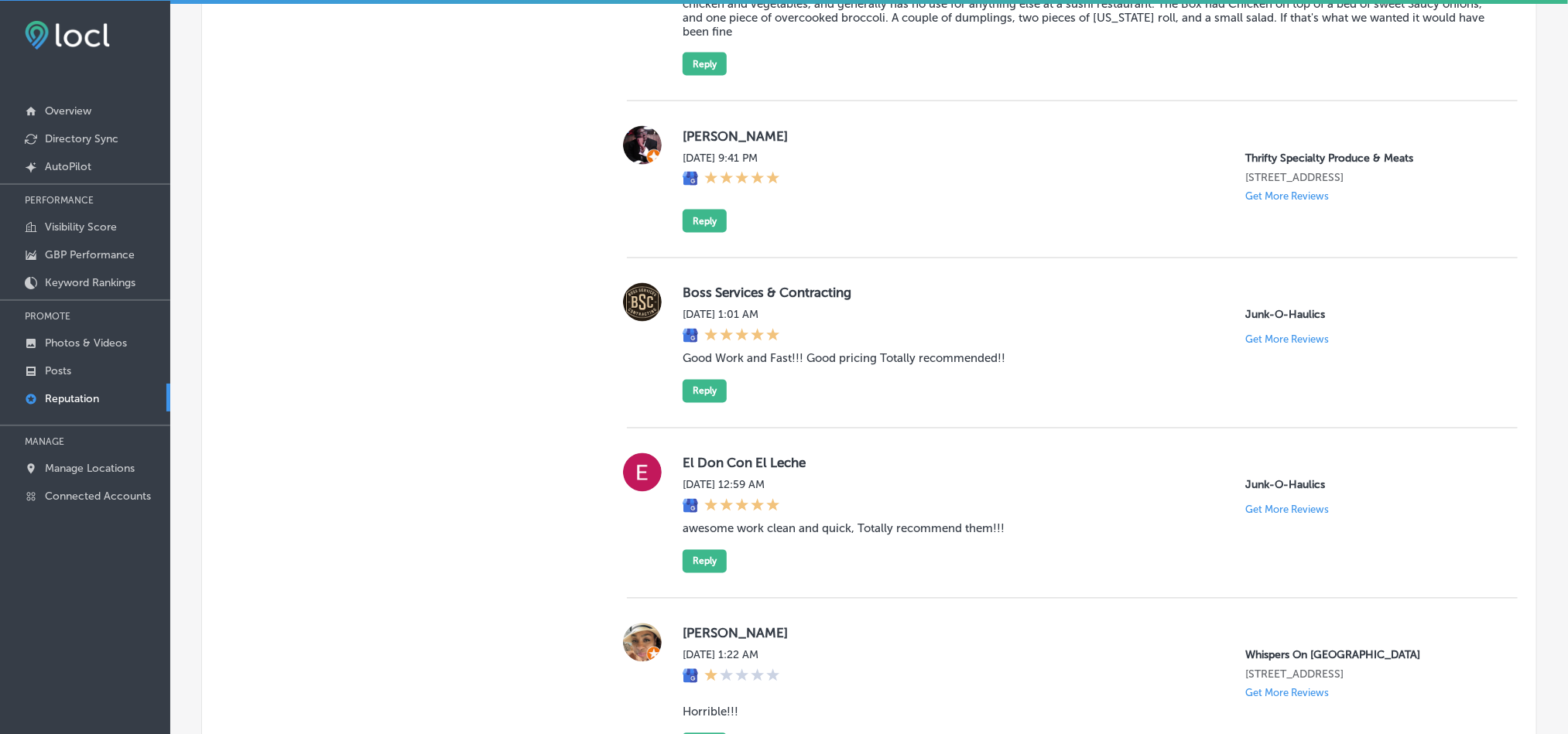
scroll to position [1309, 0]
drag, startPoint x: 678, startPoint y: 132, endPoint x: 803, endPoint y: 138, distance: 125.1
click at [803, 138] on label "[PERSON_NAME]" at bounding box center [1088, 134] width 810 height 15
copy label "[PERSON_NAME]"
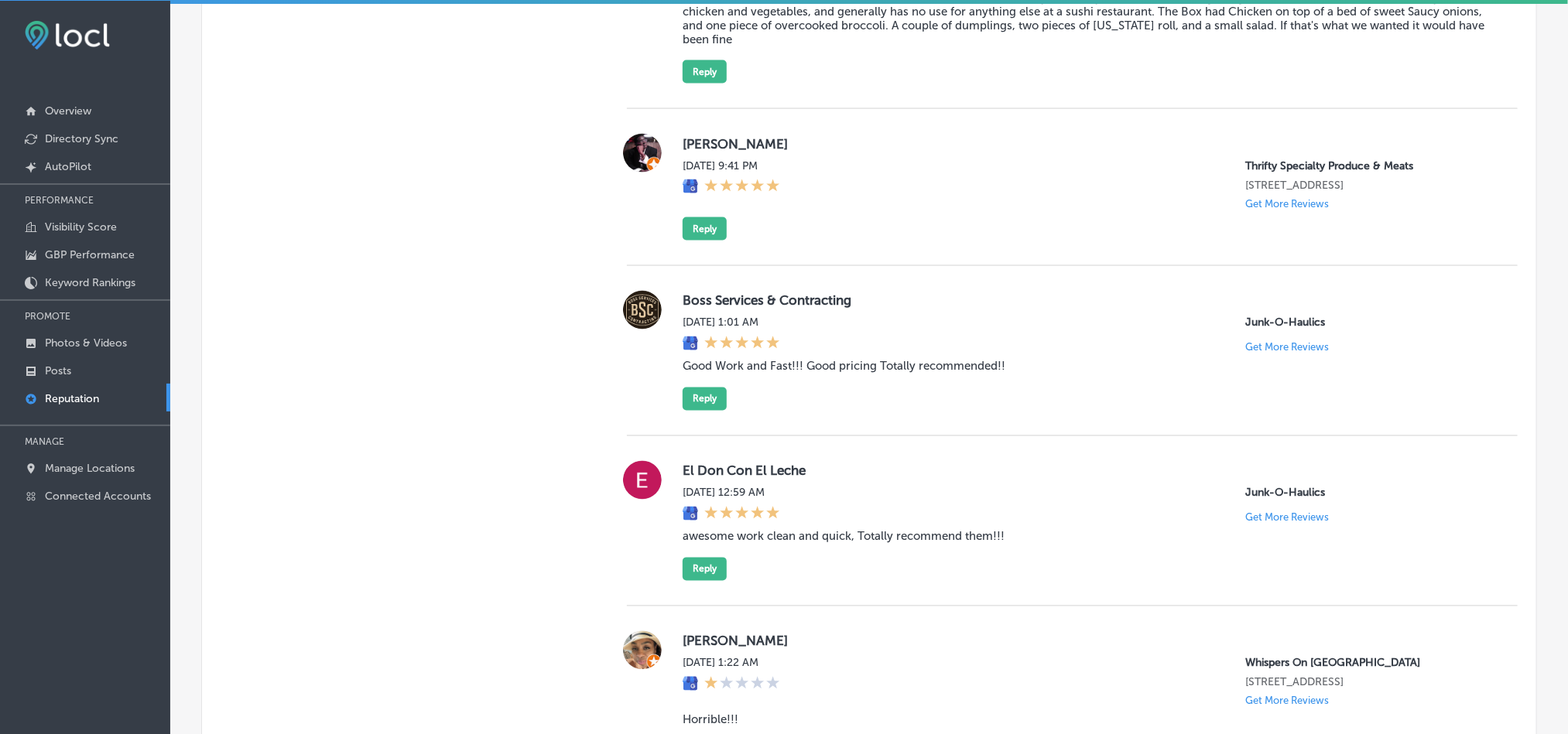
scroll to position [1534, 0]
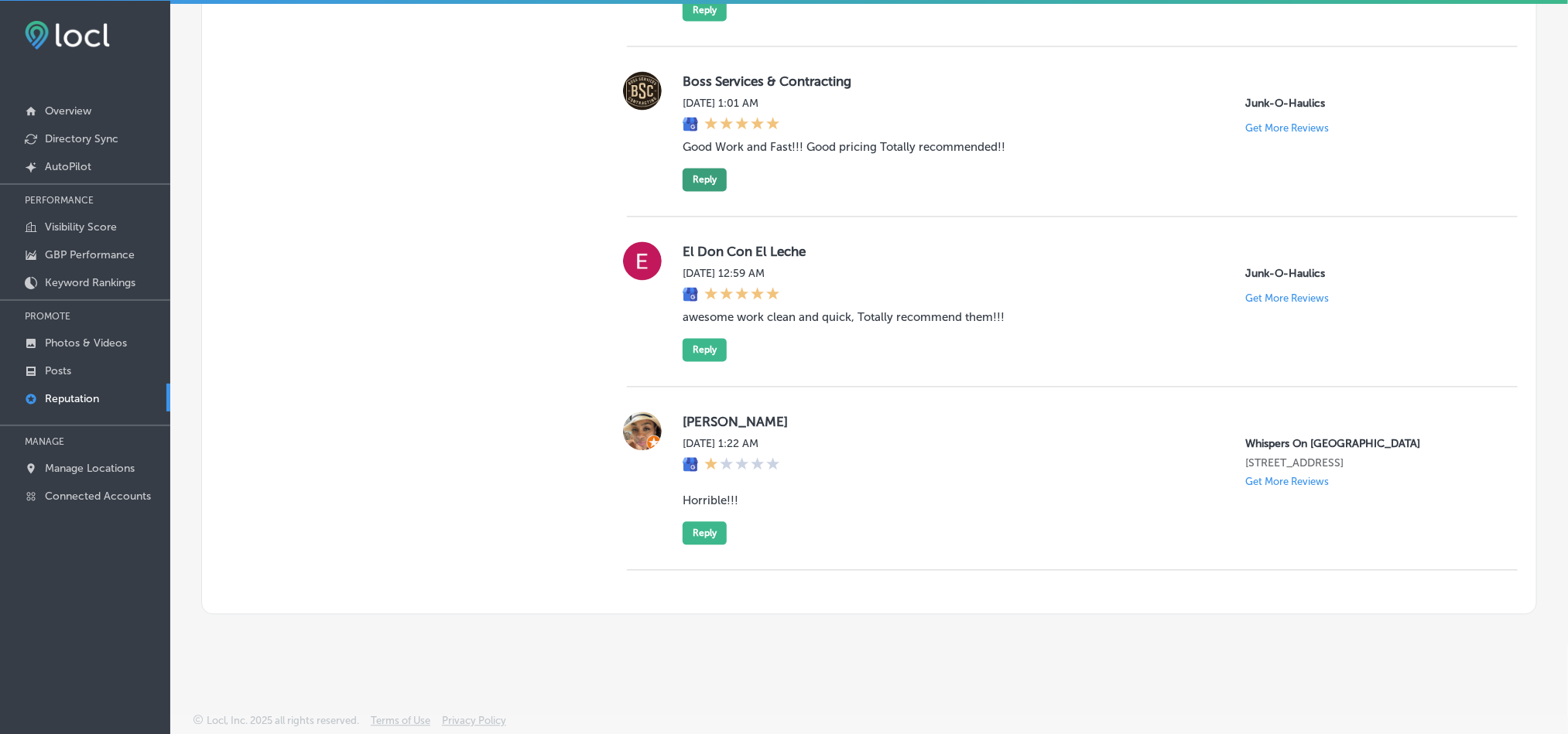
click at [694, 168] on button "Reply" at bounding box center [705, 180] width 44 height 23
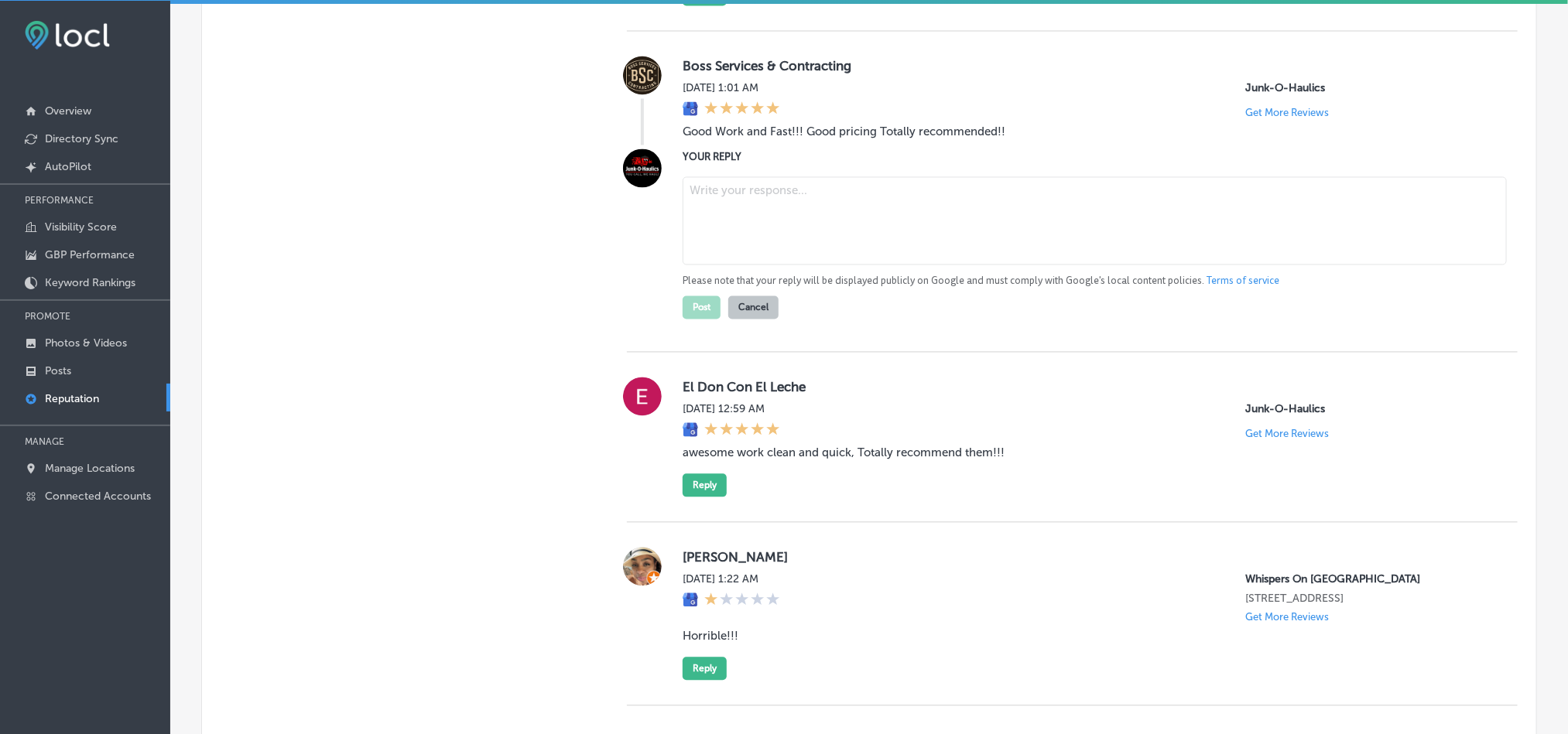
paste textarea "Thank you for the 5-star review, [PERSON_NAME]! We’re glad to hear you had a gr…"
type textarea "Thank you for the 5-star review, [PERSON_NAME]! We’re glad to hear you had a gr…"
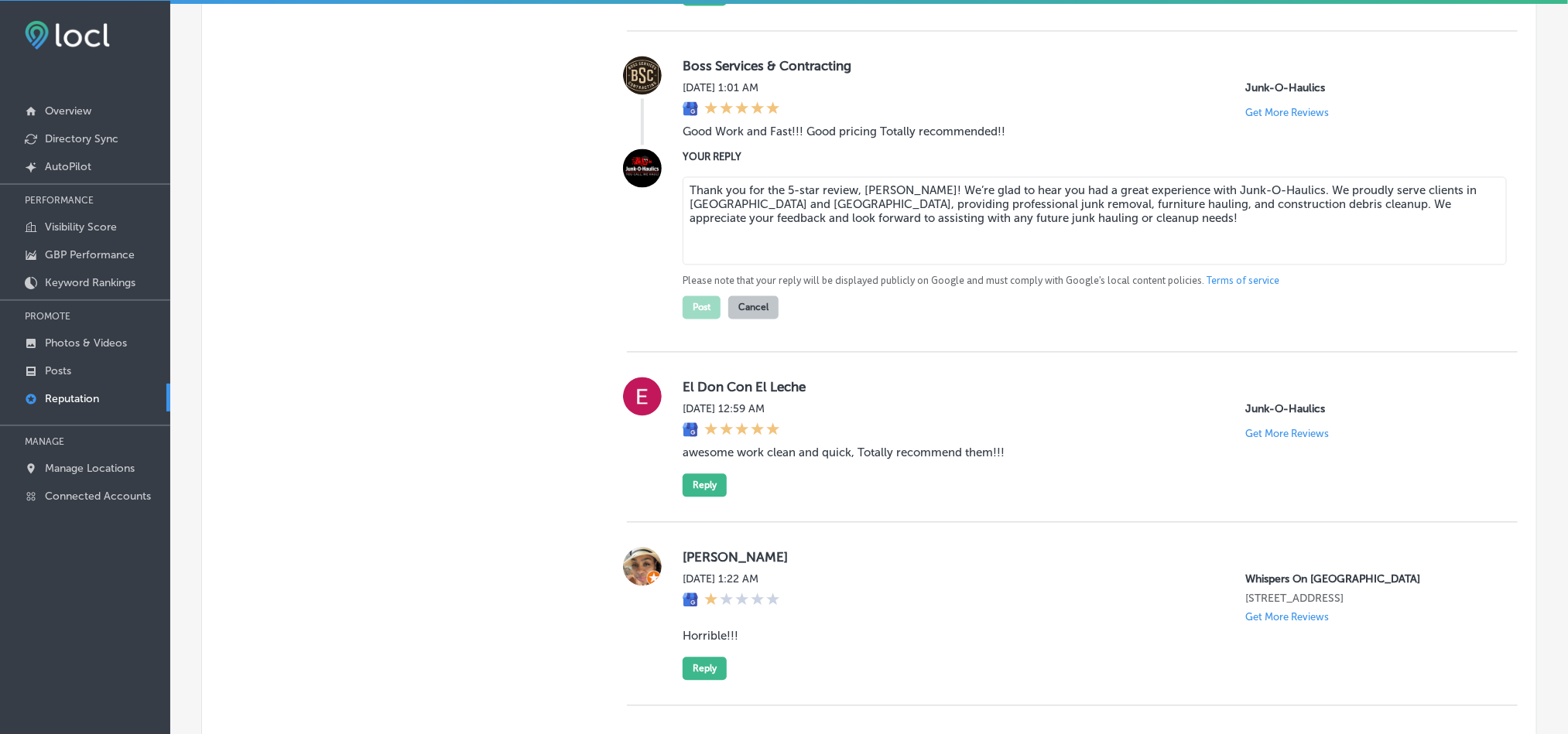
click at [725, 219] on textarea "Thank you for the 5-star review, [PERSON_NAME]! We’re glad to hear you had a gr…" at bounding box center [1095, 222] width 825 height 88
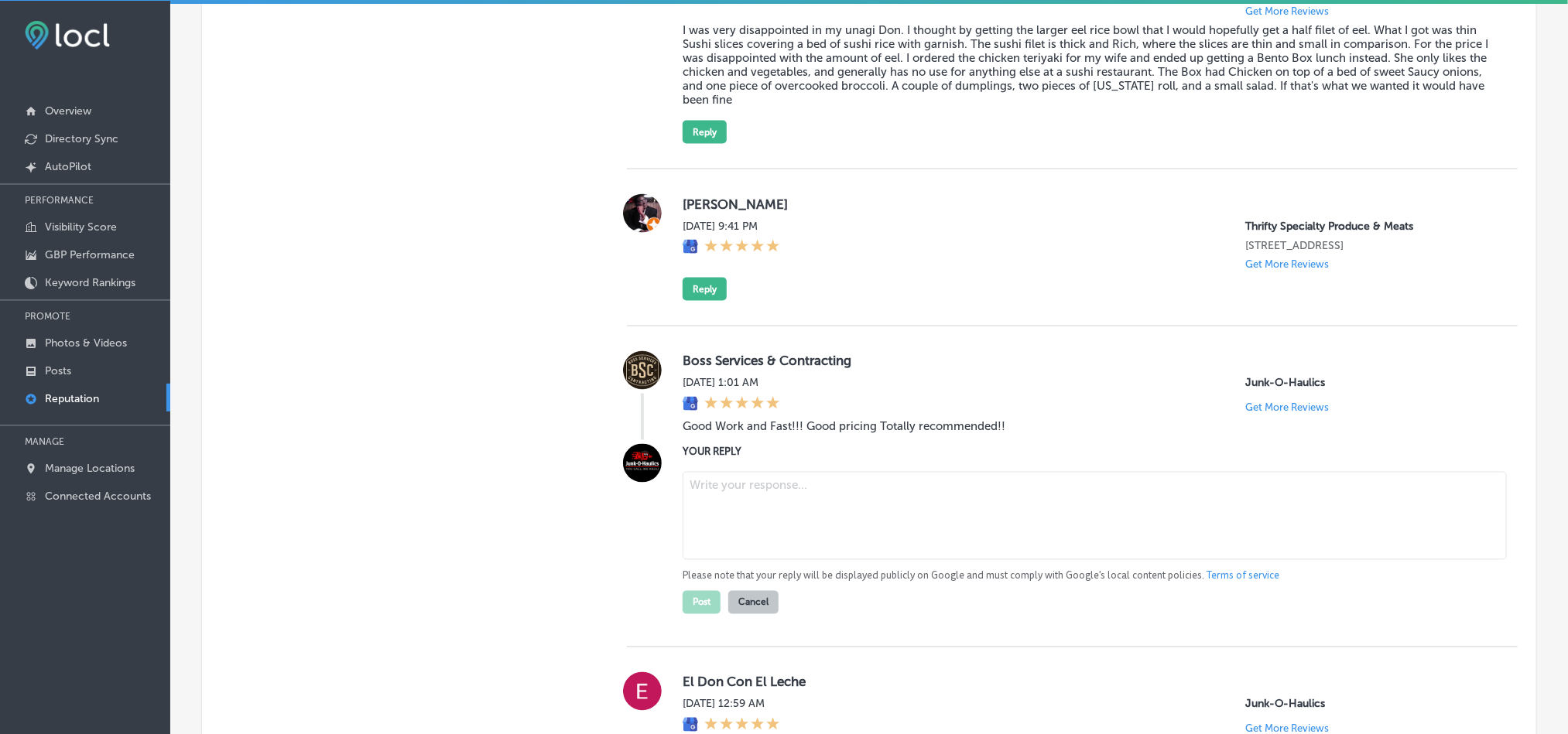
scroll to position [1217, 0]
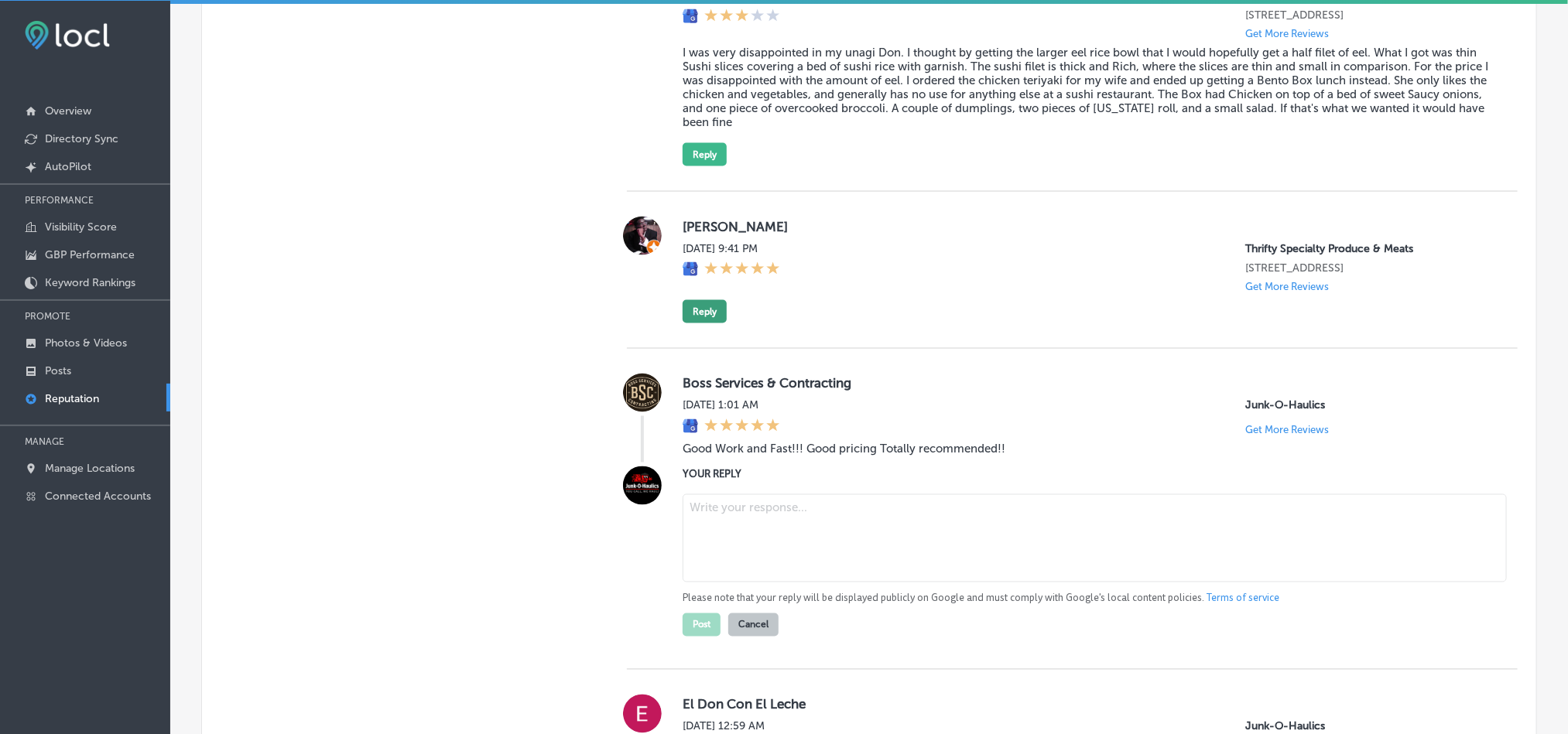
click at [701, 307] on button "Reply" at bounding box center [705, 312] width 44 height 23
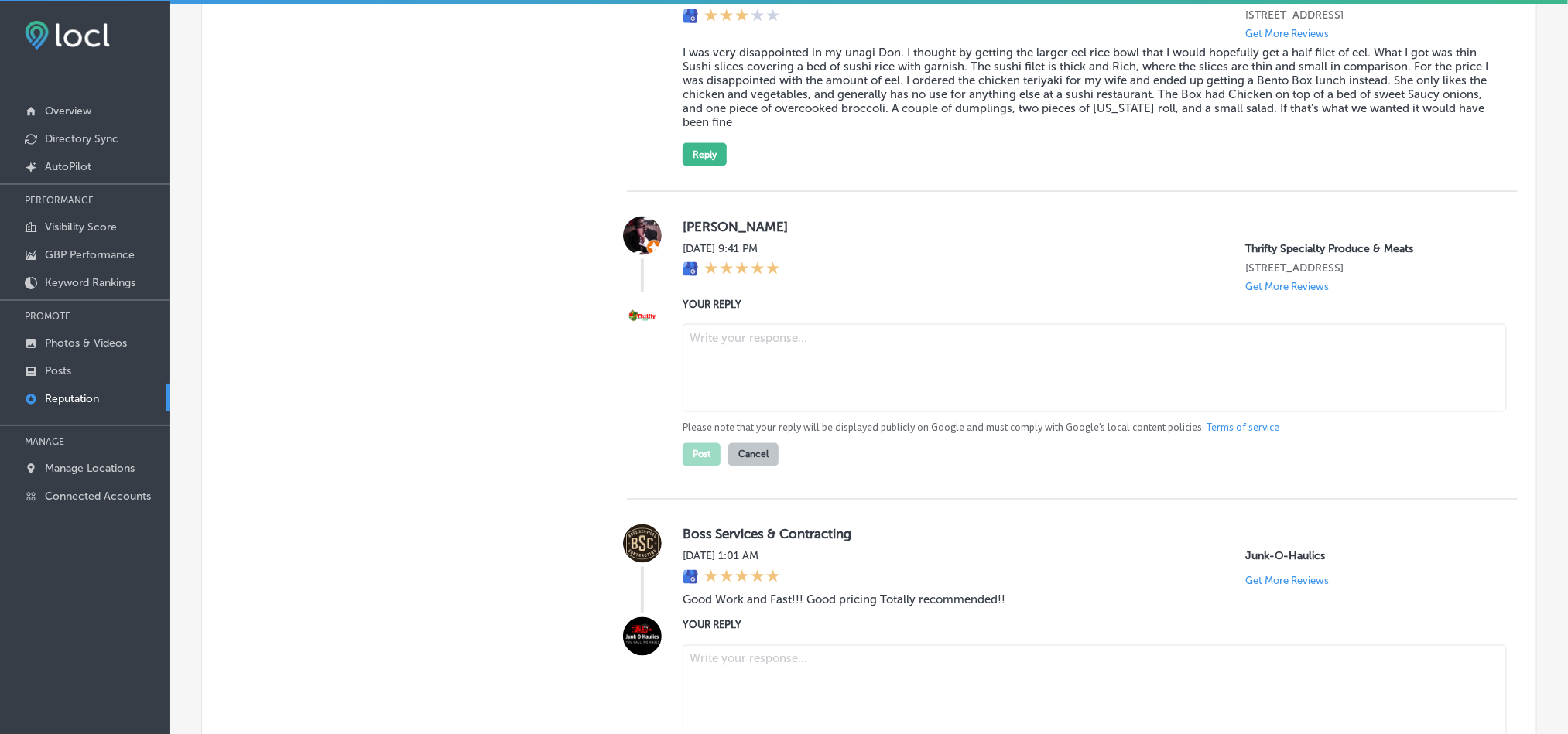
click at [738, 358] on textarea at bounding box center [1095, 368] width 825 height 88
paste textarea "Thank you for the 5-star review, [PERSON_NAME]! We’re glad to hear you had a gr…"
type textarea "Thank you for the 5-star review, [PERSON_NAME]! We’re glad to hear you had a gr…"
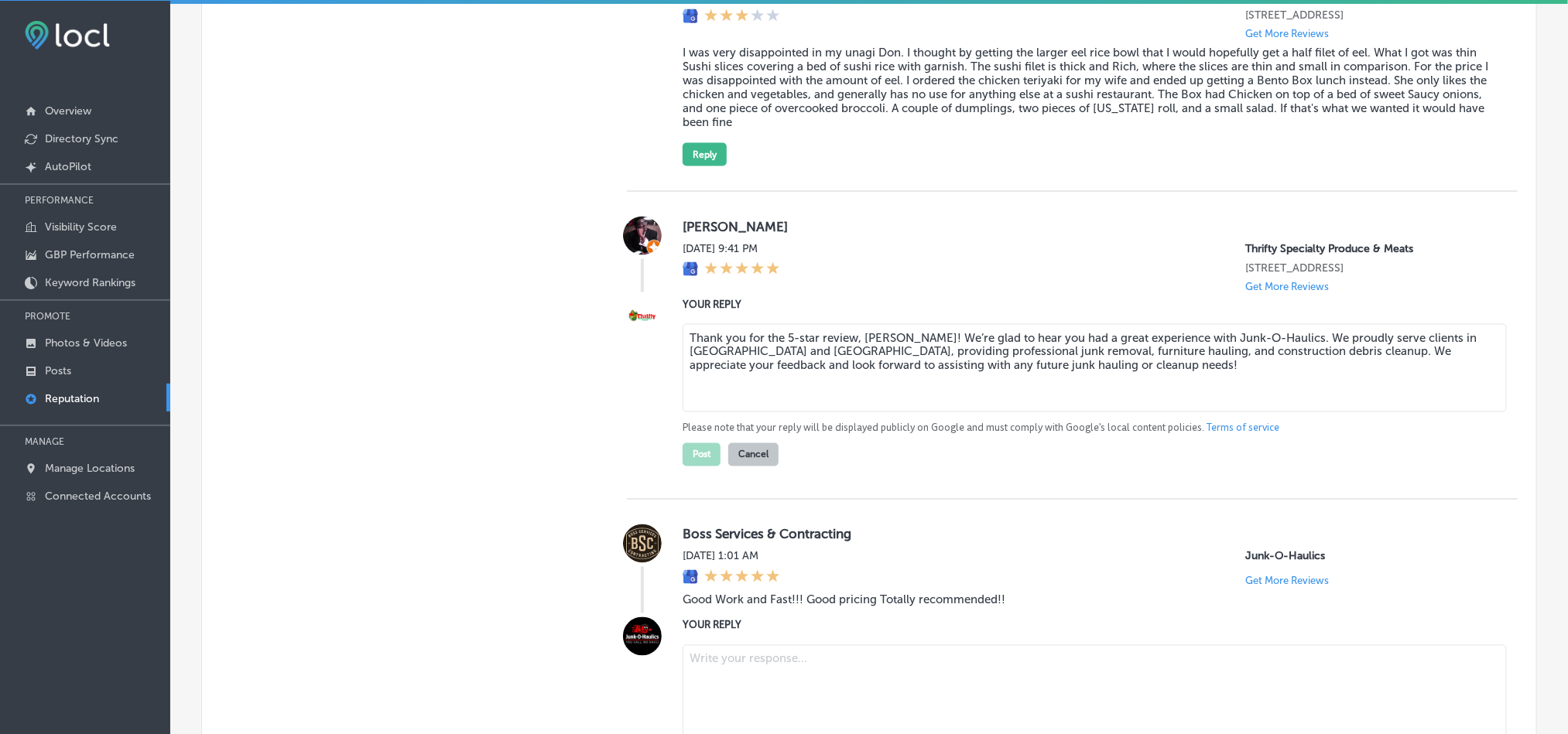
click at [741, 358] on textarea "Thank you for the 5-star review, [PERSON_NAME]! We’re glad to hear you had a gr…" at bounding box center [1095, 368] width 825 height 88
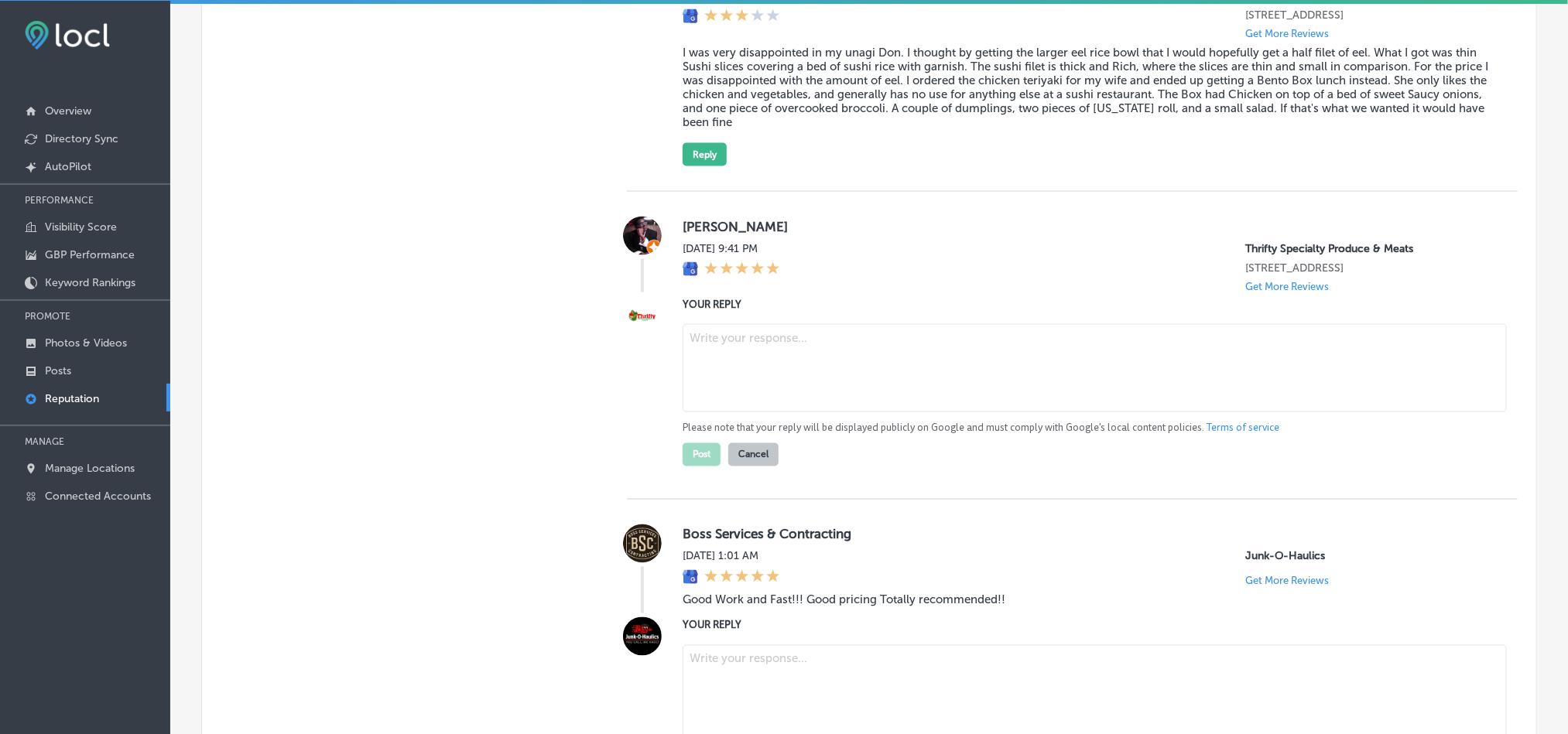
paste textarea "Thank you for the 5-star review, [PERSON_NAME]! We’re so glad you had a great e…"
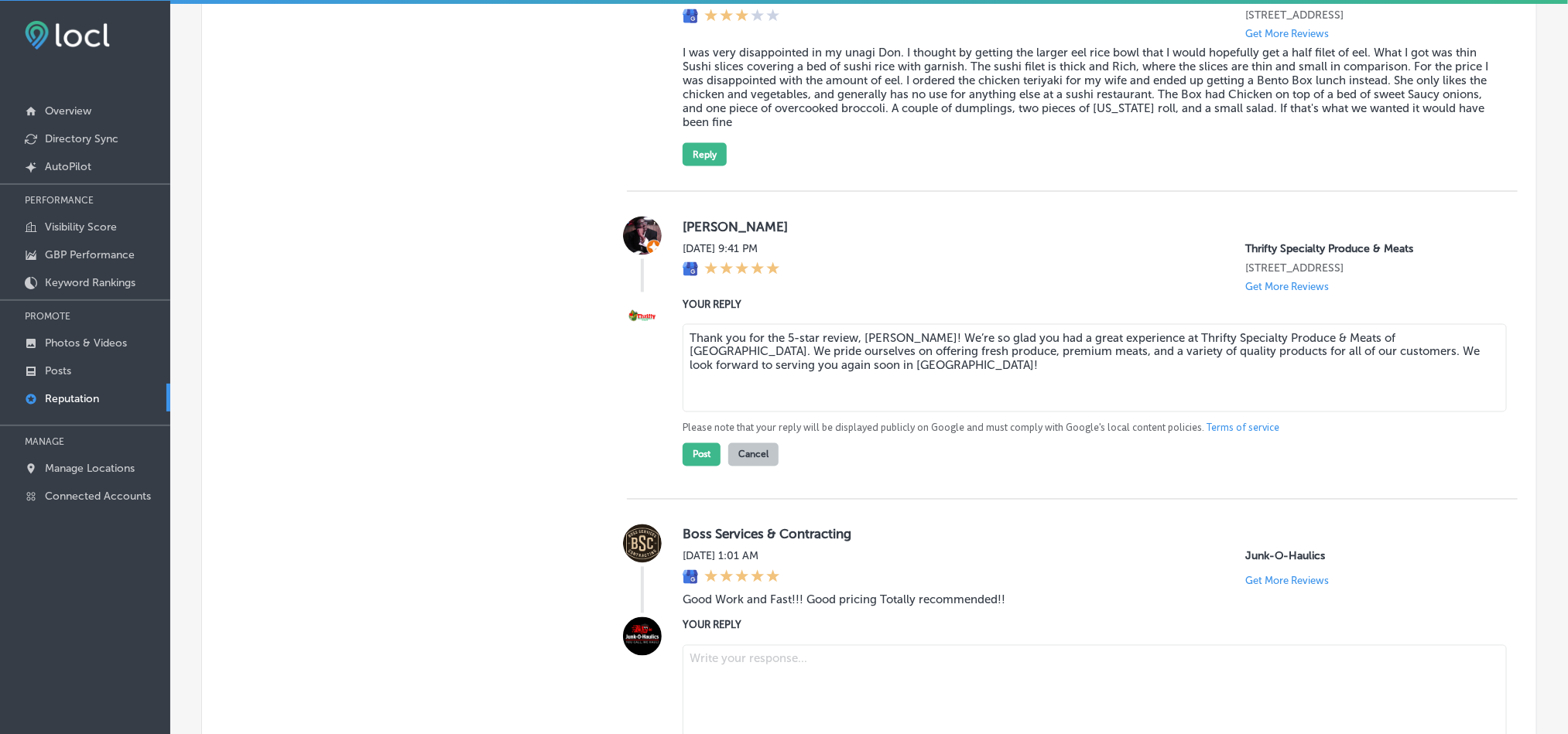
click at [864, 371] on textarea "Thank you for the 5-star review, [PERSON_NAME]! We’re so glad you had a great e…" at bounding box center [1095, 368] width 825 height 88
type textarea "Thank you for the 5-star review, [PERSON_NAME]! We’re so glad you had a great e…"
click at [690, 453] on button "Post" at bounding box center [702, 455] width 38 height 23
type textarea "x"
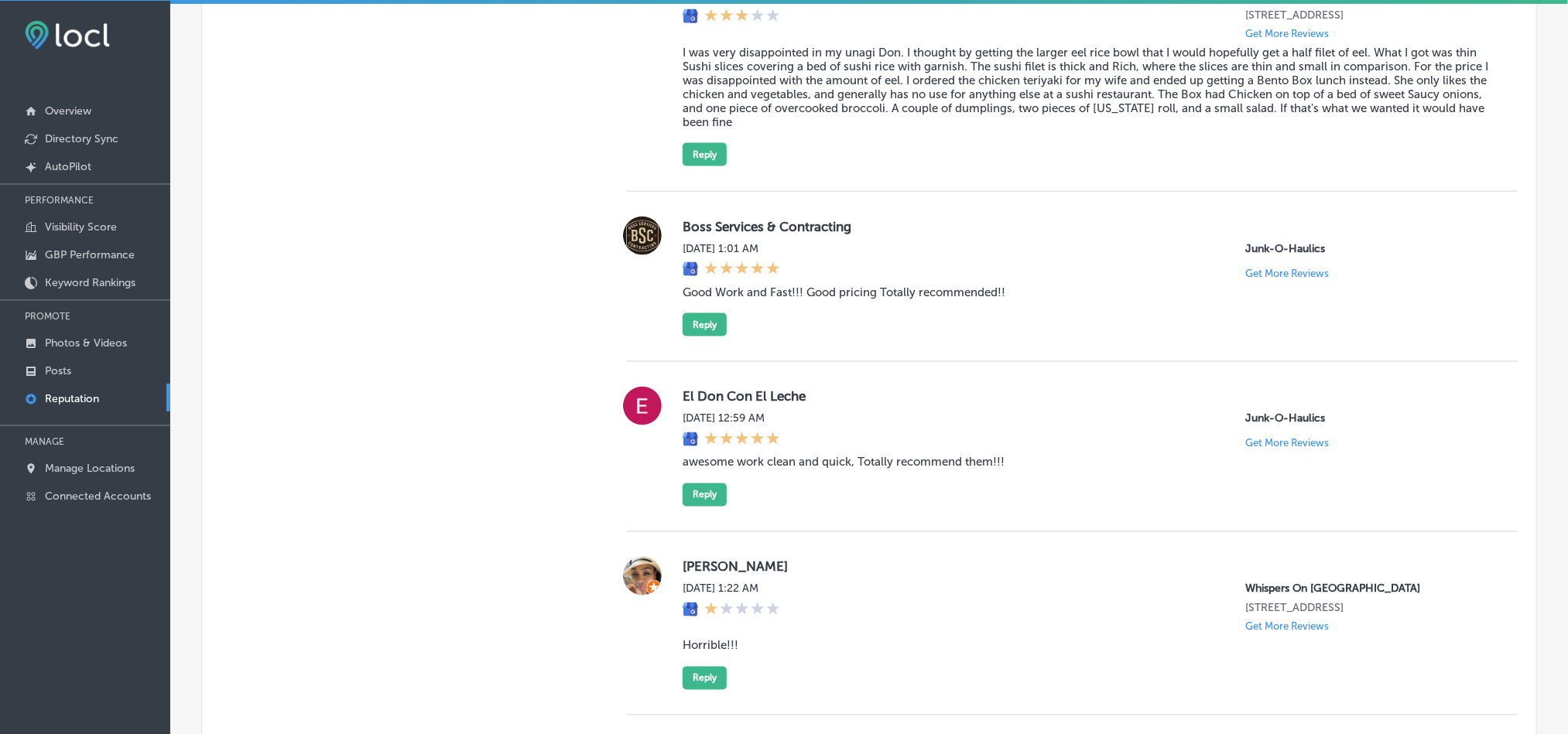
scroll to position [1216, 0]
drag, startPoint x: 671, startPoint y: 216, endPoint x: 892, endPoint y: 226, distance: 221.2
click at [892, 226] on div "Boss Services & Contracting [DATE] 1:01 AM Junk-O-Haulics Get More Reviews Good…" at bounding box center [1072, 276] width 891 height 120
copy label "Boss Services & Contracting"
click at [832, 281] on div "Boss Services & Contracting [DATE] 1:01 AM Junk-O-Haulics Get More Reviews Good…" at bounding box center [1088, 276] width 810 height 120
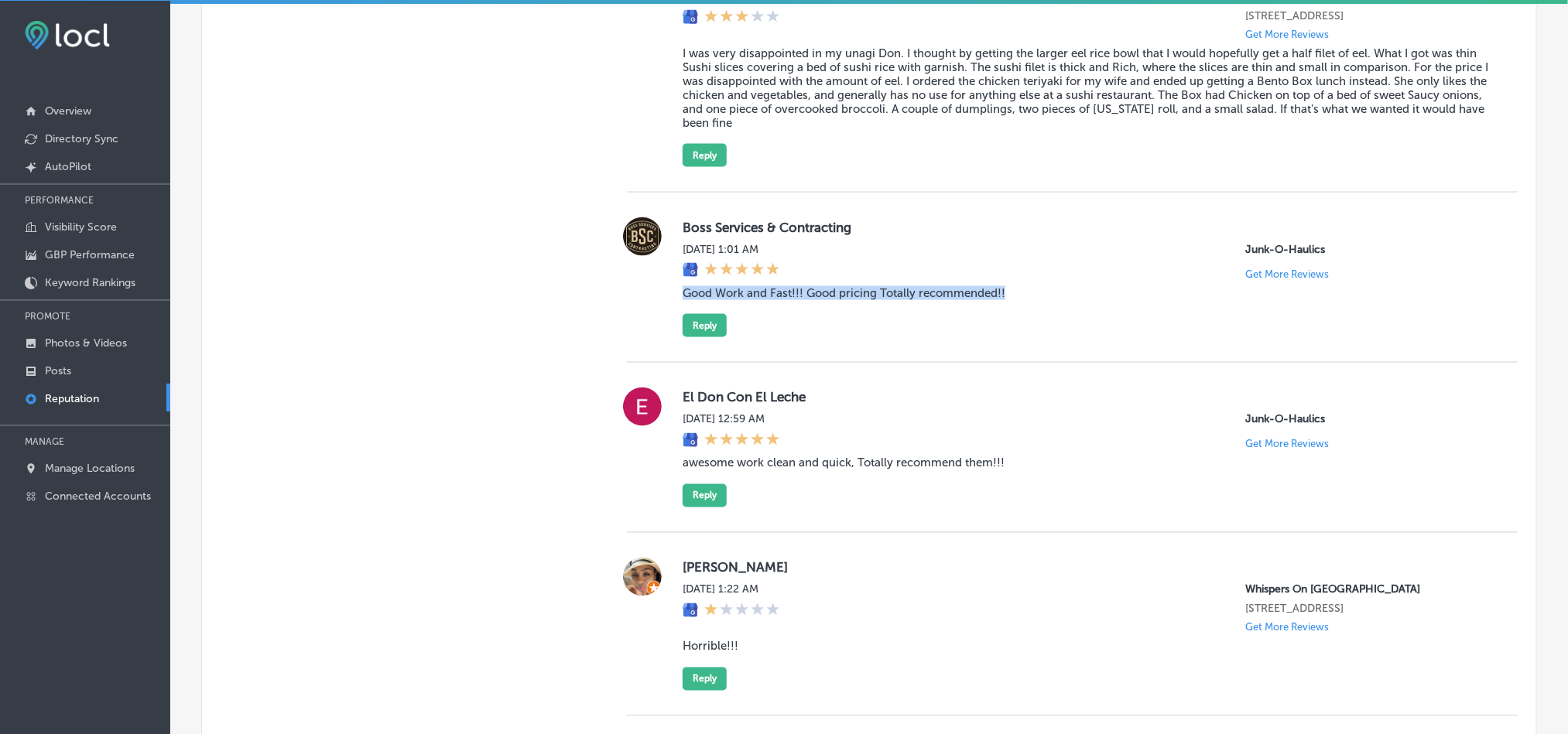
drag, startPoint x: 678, startPoint y: 293, endPoint x: 1001, endPoint y: 281, distance: 323.2
click at [1001, 281] on div "Boss Services & Contracting [DATE] 1:01 AM Junk-O-Haulics Get More Reviews Good…" at bounding box center [1088, 276] width 810 height 120
copy blockquote "Good Work and Fast!!! Good pricing Totally recommended!!"
click at [1016, 346] on div "Boss Services & Contracting [DATE] 1:01 AM Junk-O-Haulics Get More Reviews Good…" at bounding box center [1072, 277] width 891 height 170
click at [701, 321] on button "Reply" at bounding box center [705, 326] width 44 height 23
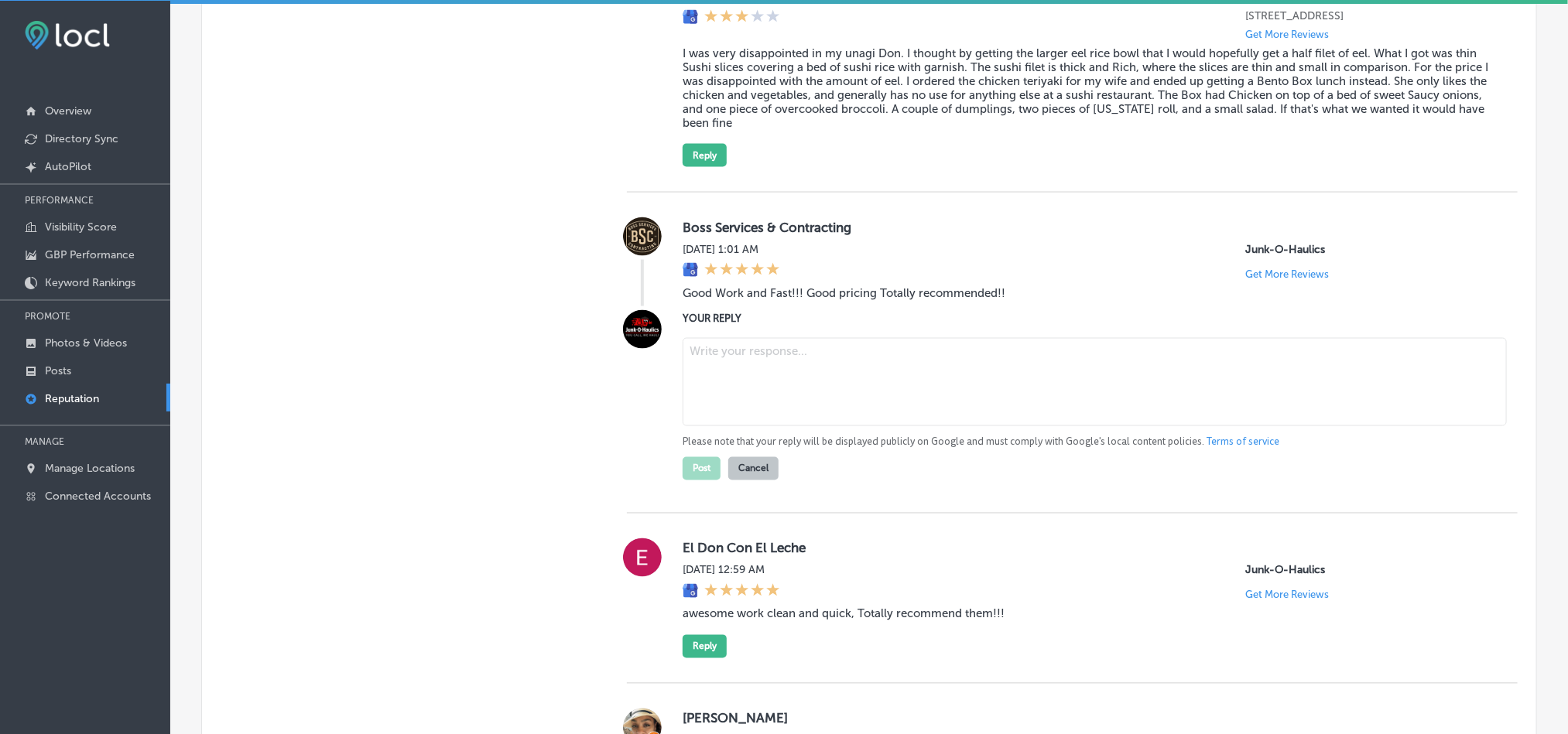
paste textarea "Thank you for the great review! We’re glad Junk-O-Haulics could provide fast, a…"
click at [736, 365] on textarea at bounding box center [1095, 382] width 825 height 88
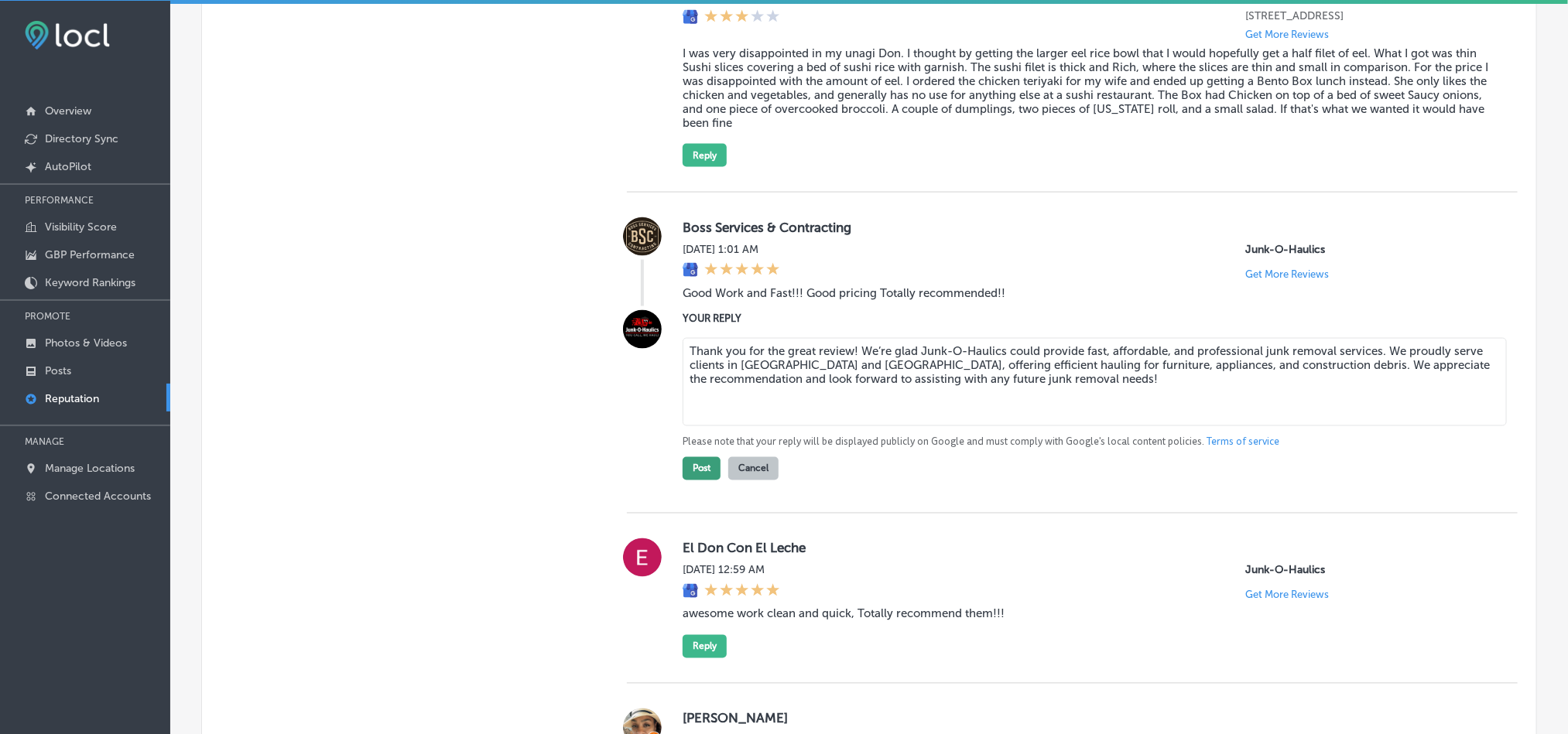
type textarea "Thank you for the great review! We’re glad Junk-O-Haulics could provide fast, a…"
click at [695, 468] on button "Post" at bounding box center [702, 469] width 38 height 23
type textarea "x"
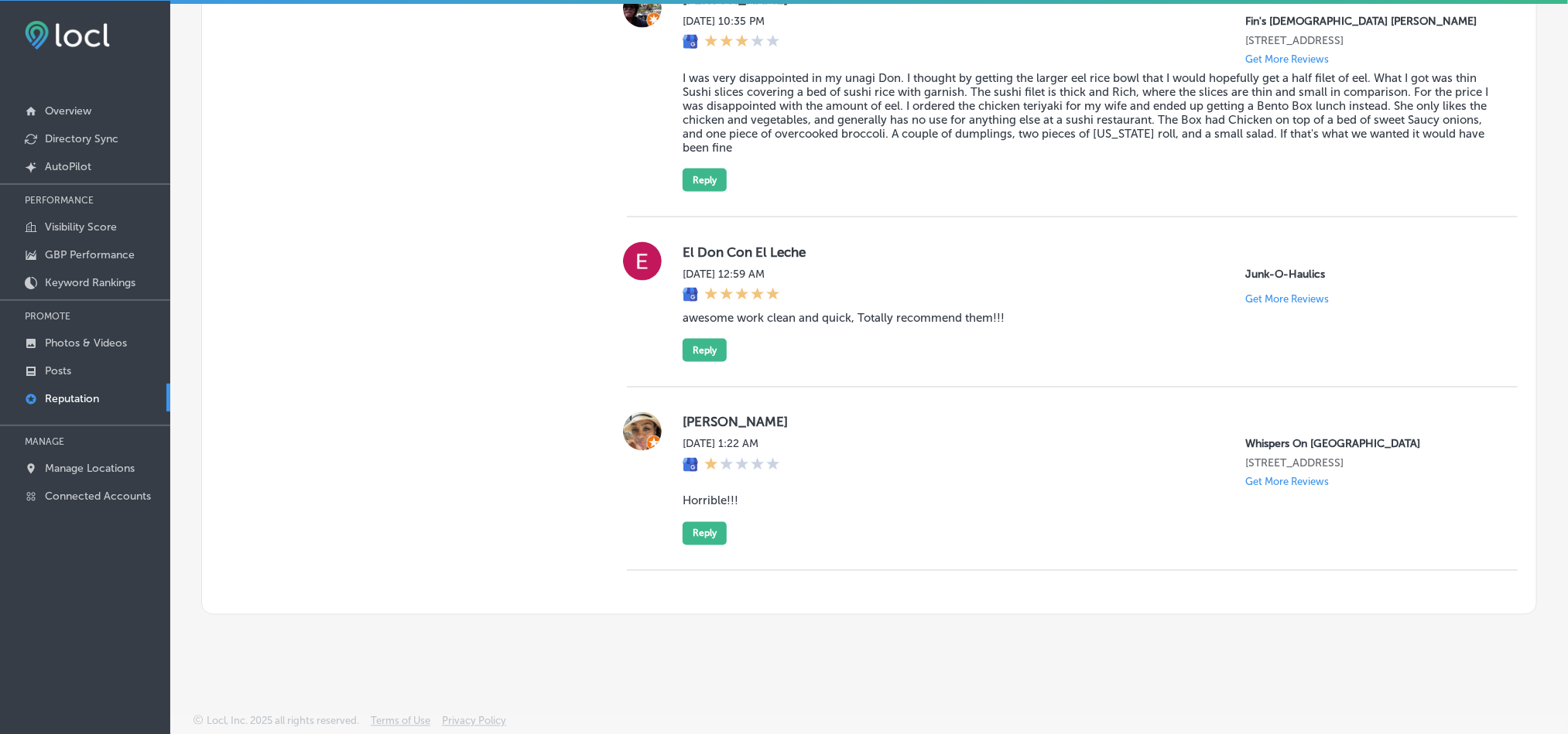
scroll to position [1204, 0]
drag, startPoint x: 678, startPoint y: 239, endPoint x: 832, endPoint y: 226, distance: 154.5
click at [832, 242] on div "El Don Con El Leche [DATE] 12:59 AM Junk-O-Haulics Get More Reviews awesome wor…" at bounding box center [1088, 302] width 810 height 120
copy label "El Don Con El Leche"
drag, startPoint x: 679, startPoint y: 304, endPoint x: 1034, endPoint y: 319, distance: 355.3
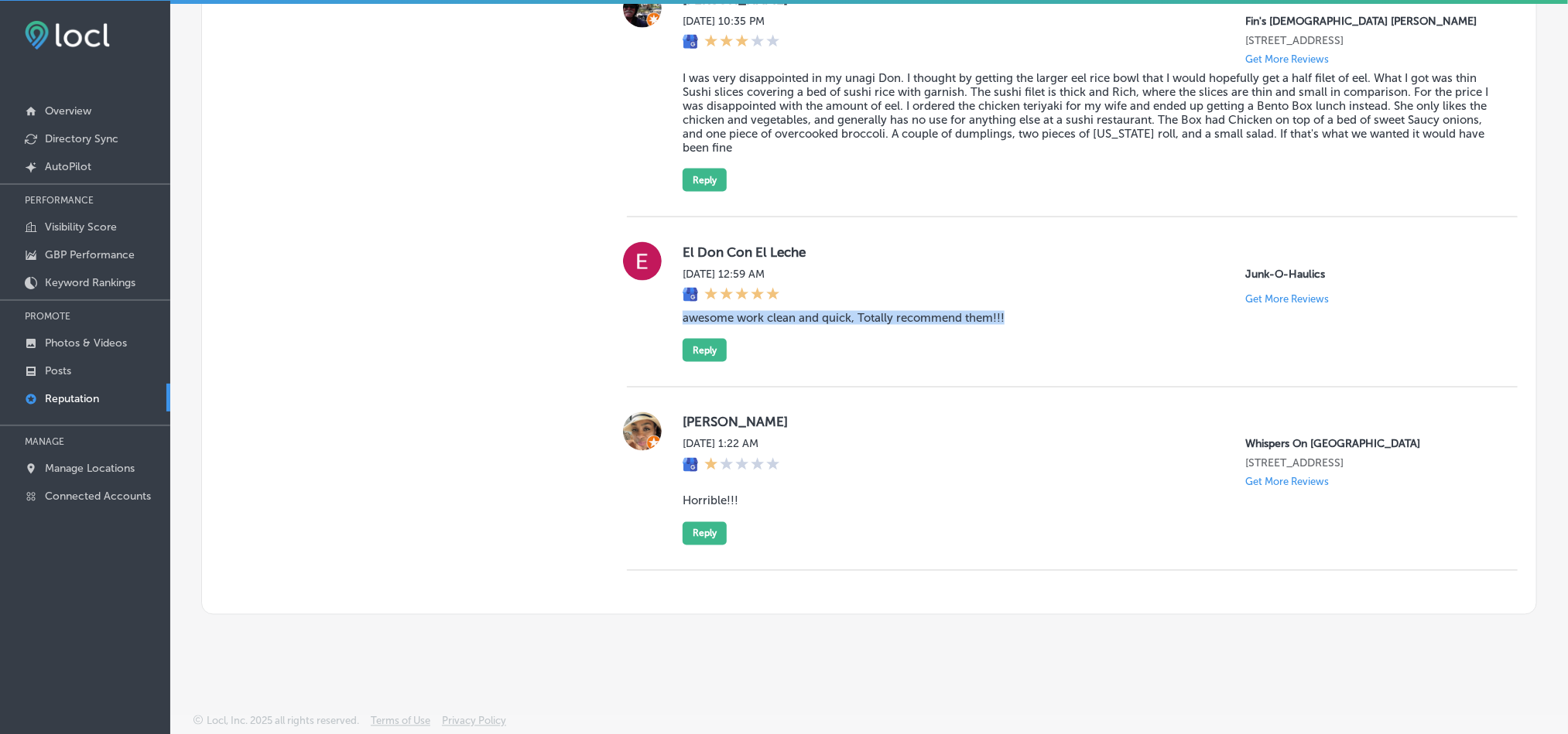
click at [1034, 319] on div "El Don Con El Leche [DATE] 12:59 AM Junk-O-Haulics Get More Reviews awesome wor…" at bounding box center [1088, 302] width 810 height 120
copy blockquote "awesome work clean and quick, Totally recommend them!!!"
click at [813, 387] on div "[PERSON_NAME][DATE] 1:22 AM Whispers On [GEOGRAPHIC_DATA] [STREET_ADDRESS] Get …" at bounding box center [1072, 479] width 891 height 184
click at [694, 339] on button "Reply" at bounding box center [705, 350] width 44 height 23
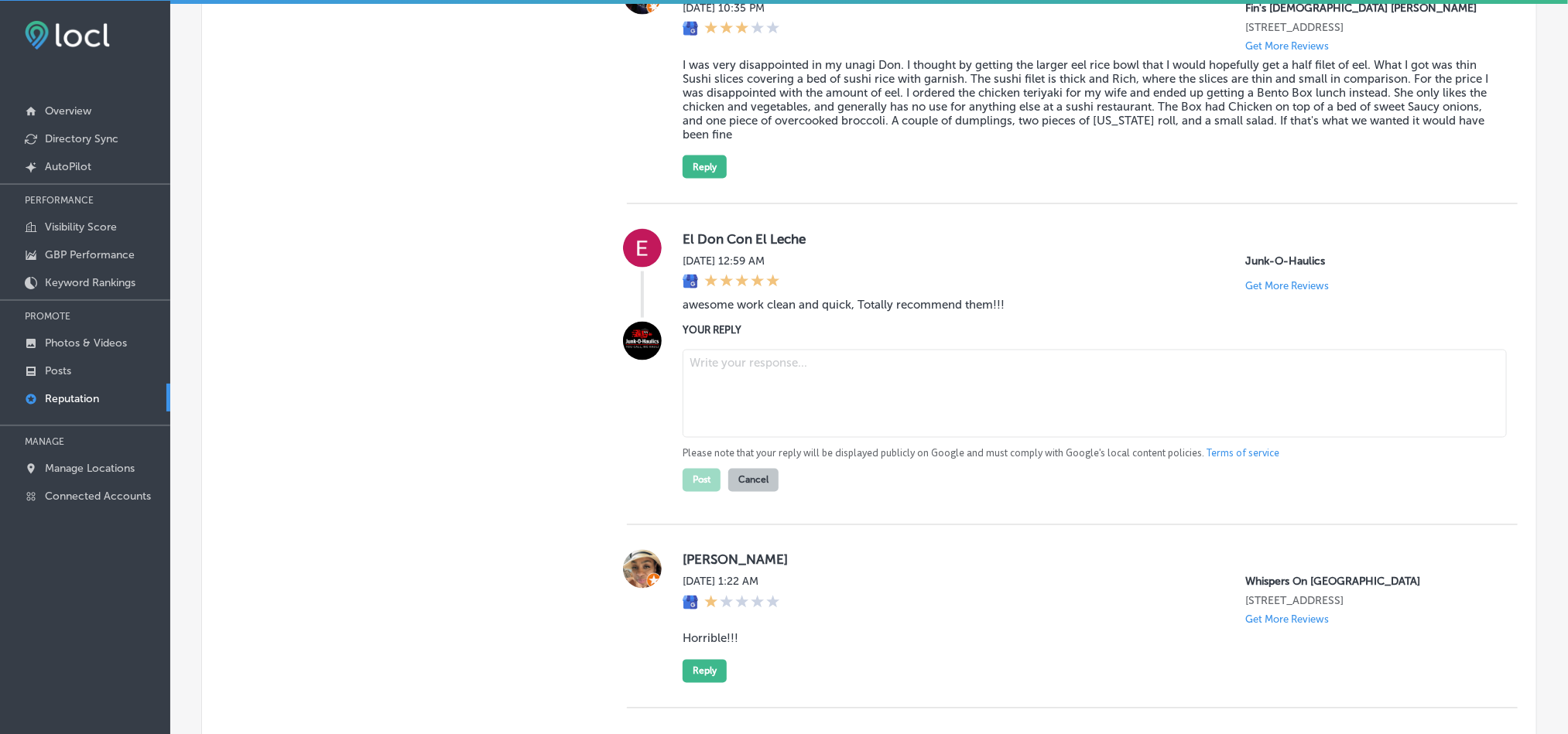
paste textarea "Thank you for the awesome review! We’re thrilled to hear Junk-O-Haulics was abl…"
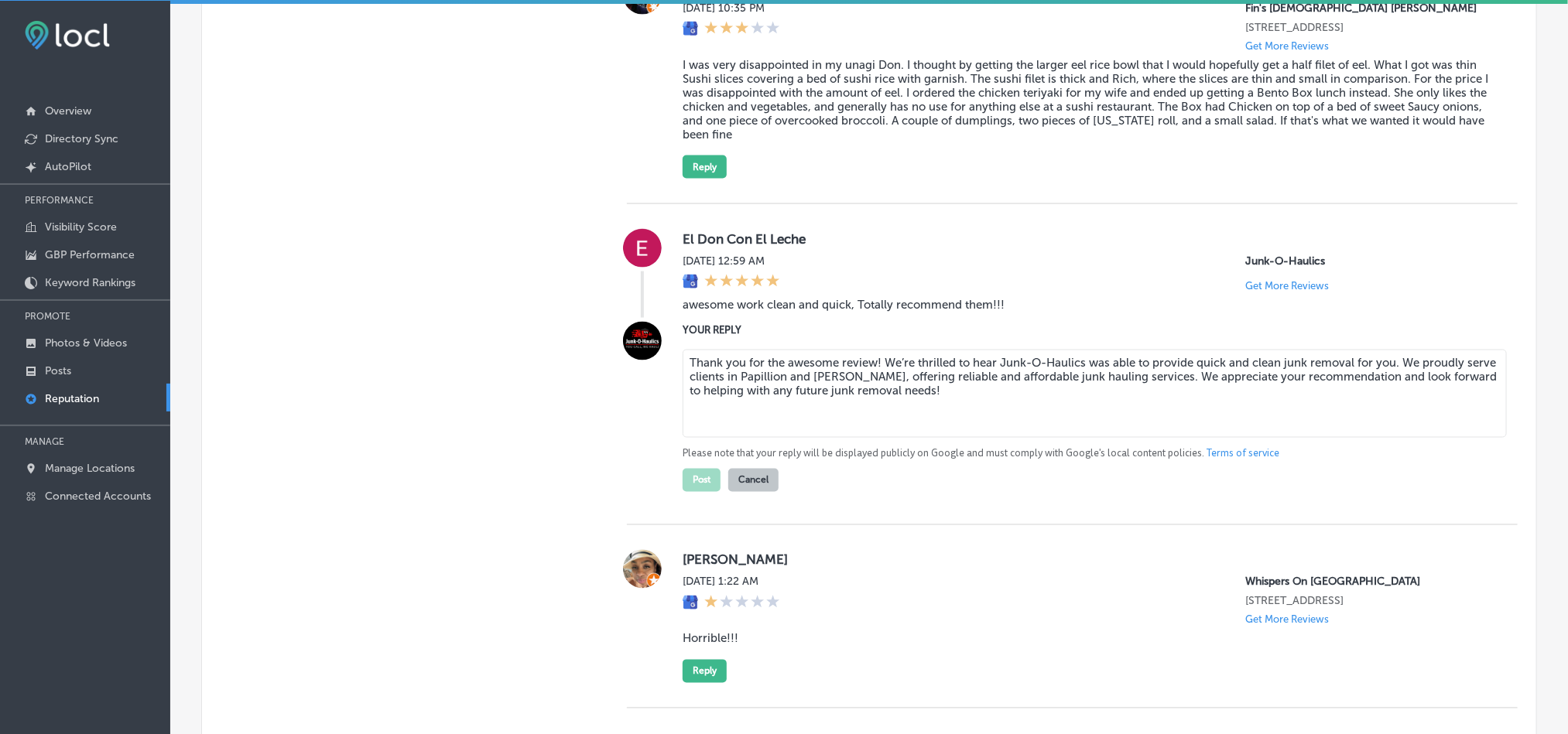
click at [750, 394] on textarea "Thank you for the awesome review! We’re thrilled to hear Junk-O-Haulics was abl…" at bounding box center [1095, 394] width 825 height 88
type textarea "Thank you for the awesome review! We’re thrilled to hear Junk-O-Haulics was abl…"
click at [692, 476] on button "Post" at bounding box center [702, 480] width 38 height 23
type textarea "x"
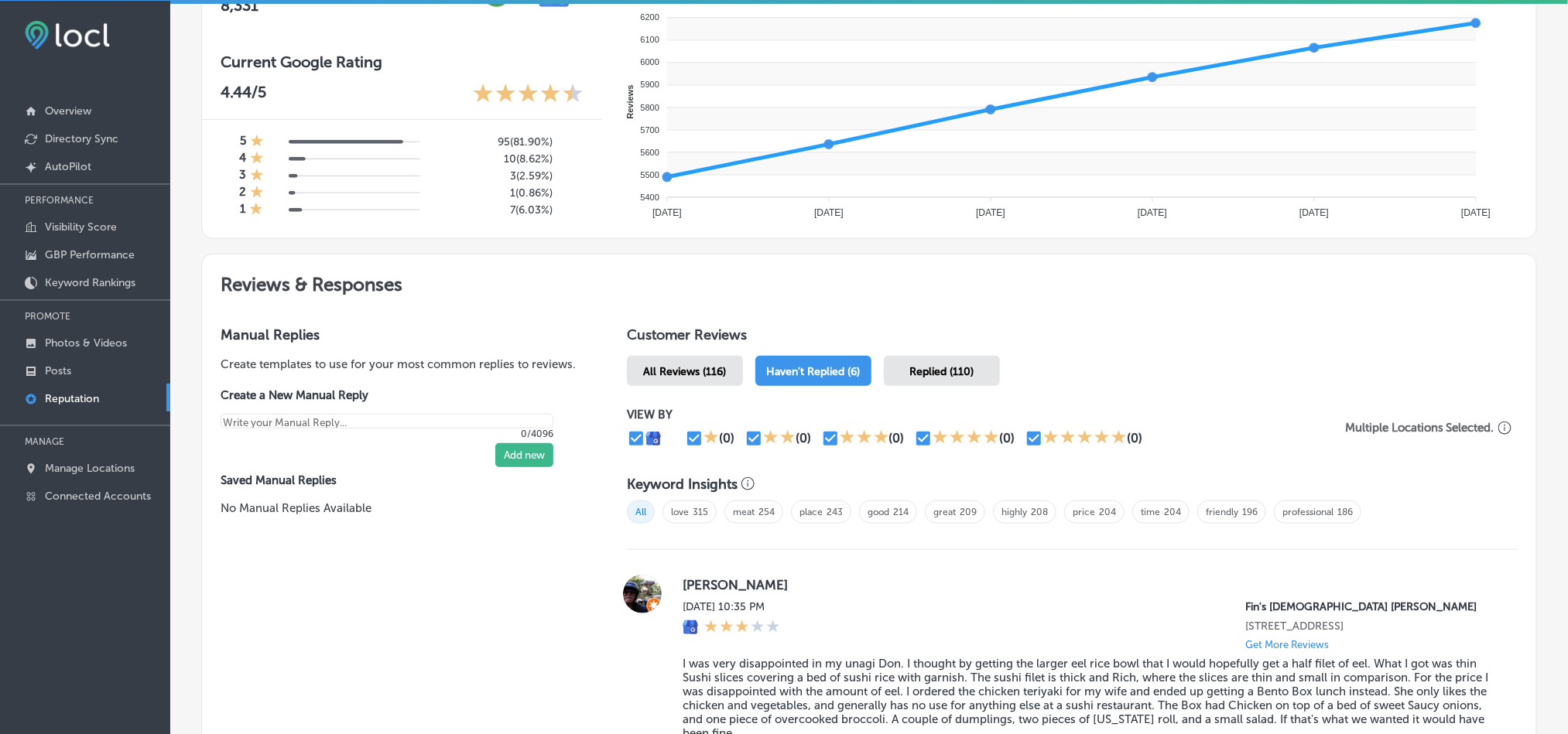
scroll to position [1033, 0]
